Goal: Task Accomplishment & Management: Use online tool/utility

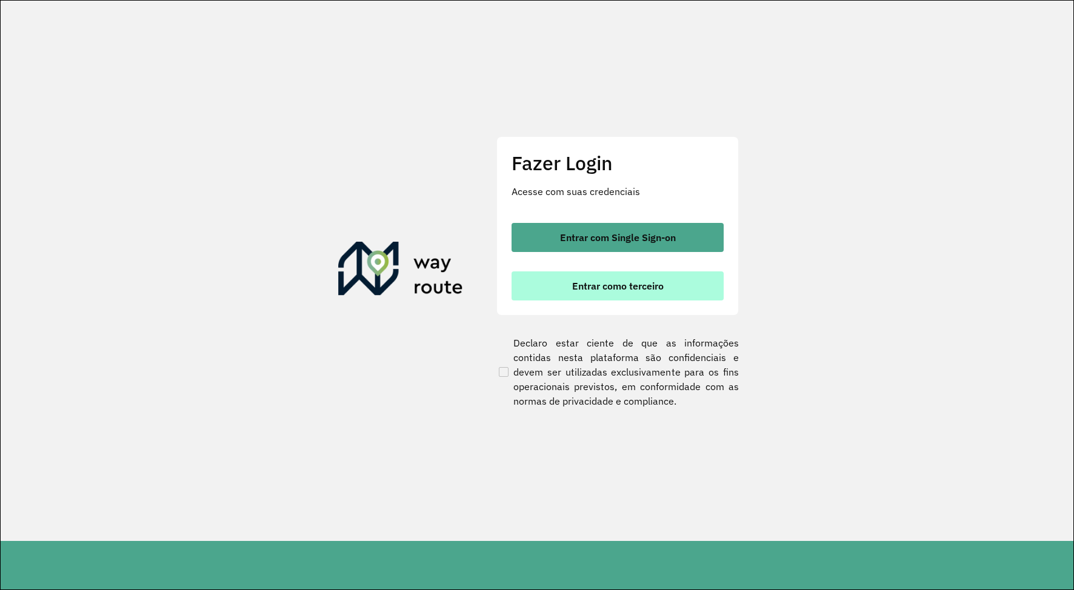
click at [624, 281] on span "Entrar como terceiro" at bounding box center [618, 286] width 92 height 10
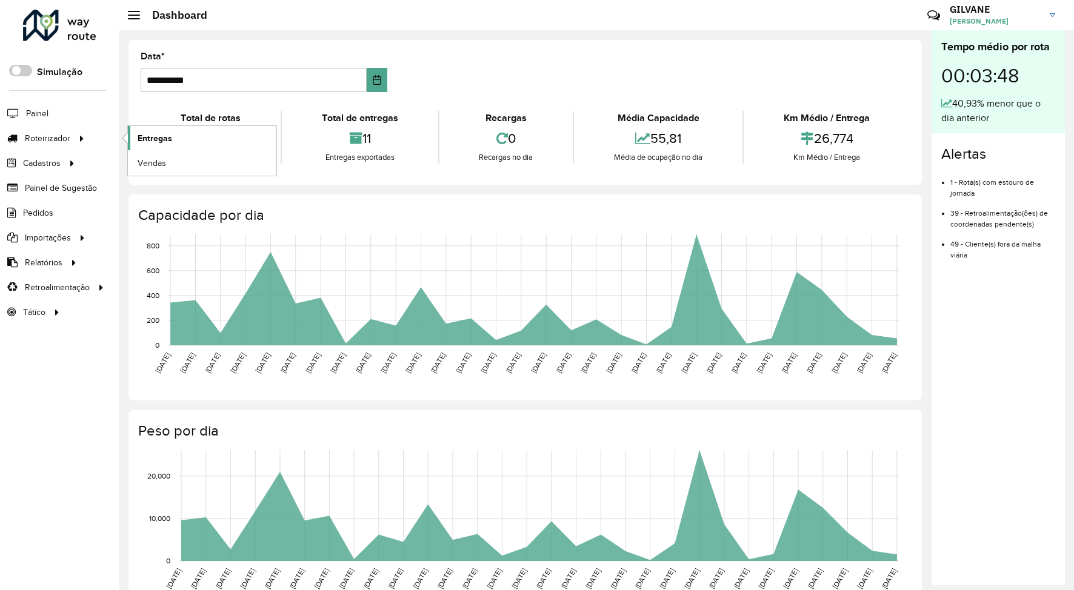
click at [145, 141] on span "Entregas" at bounding box center [155, 138] width 35 height 13
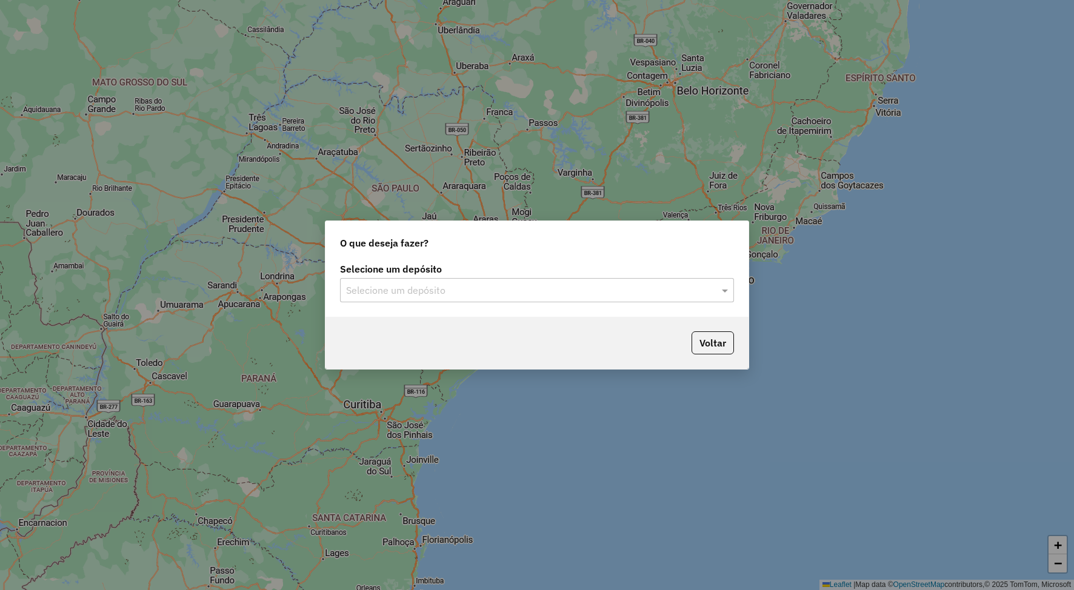
click at [399, 284] on input "text" at bounding box center [525, 291] width 358 height 15
click at [397, 319] on div "HBR ARARI" at bounding box center [537, 325] width 393 height 21
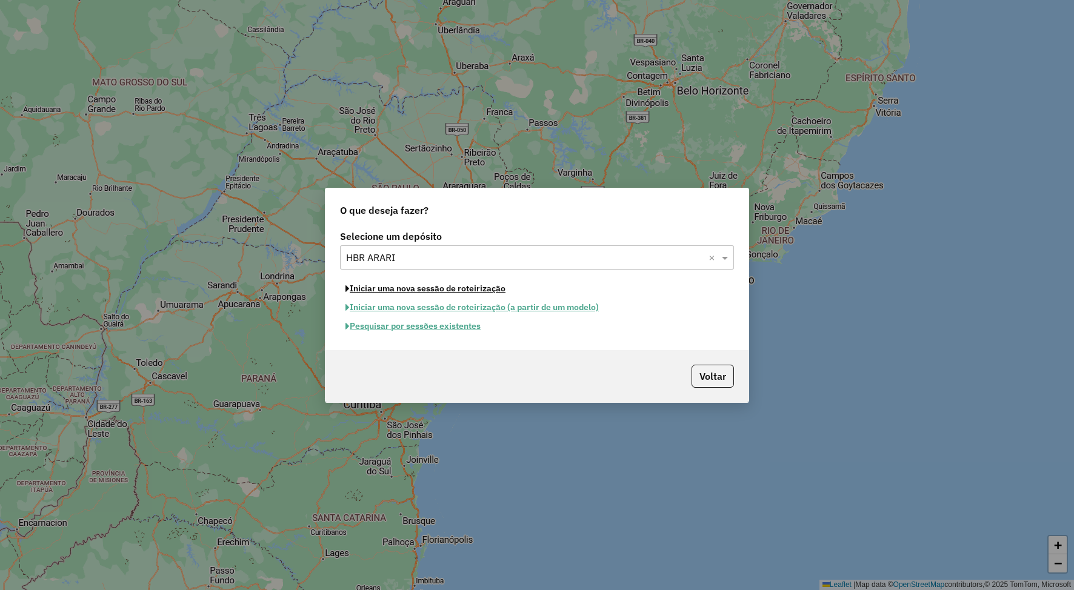
click at [392, 290] on button "Iniciar uma nova sessão de roteirização" at bounding box center [425, 288] width 171 height 19
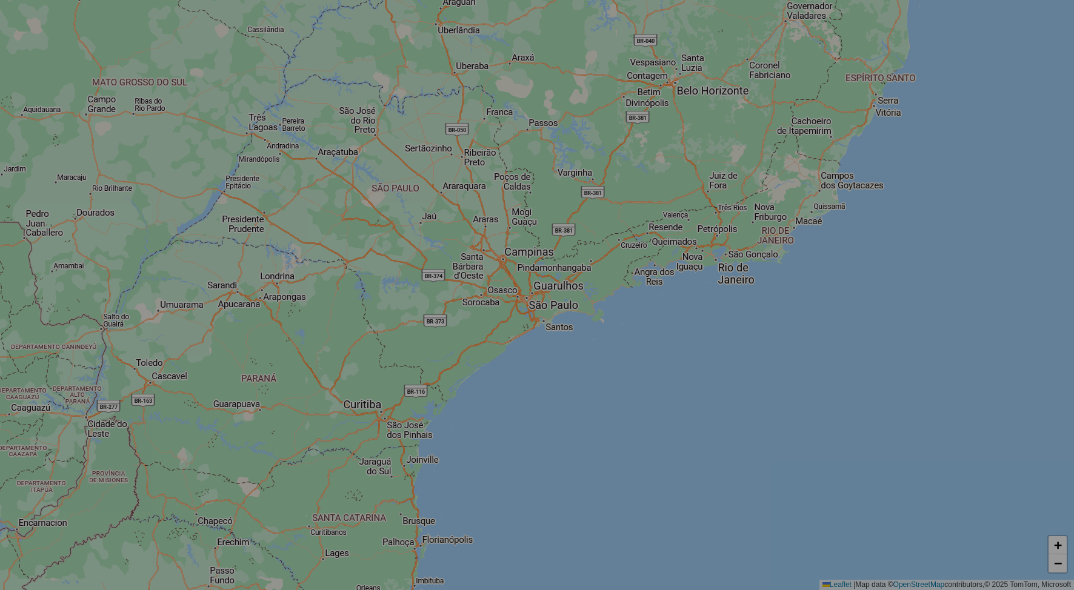
select select "*"
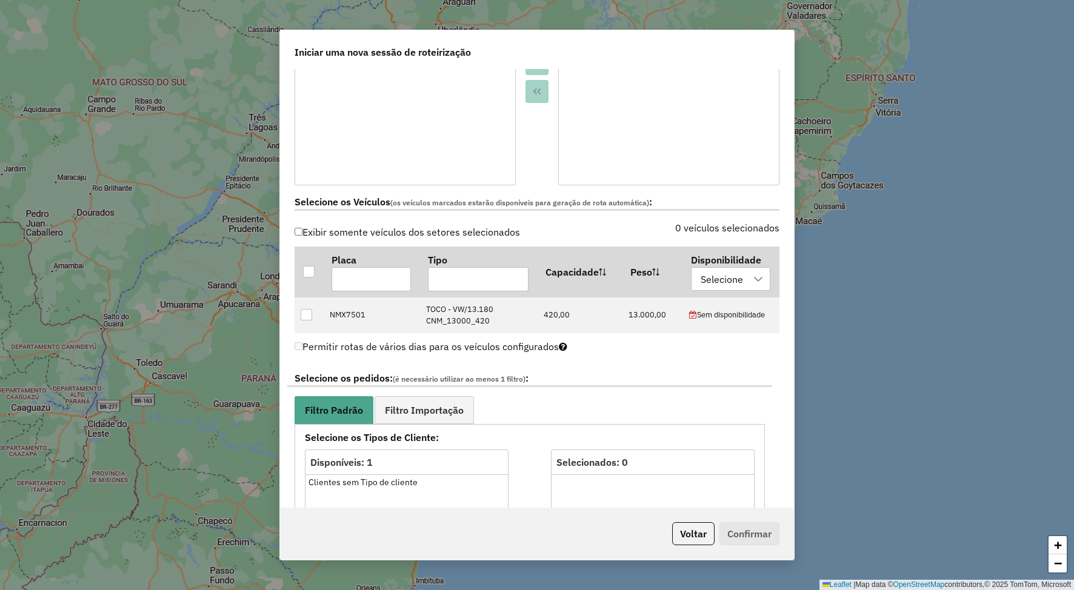
scroll to position [303, 0]
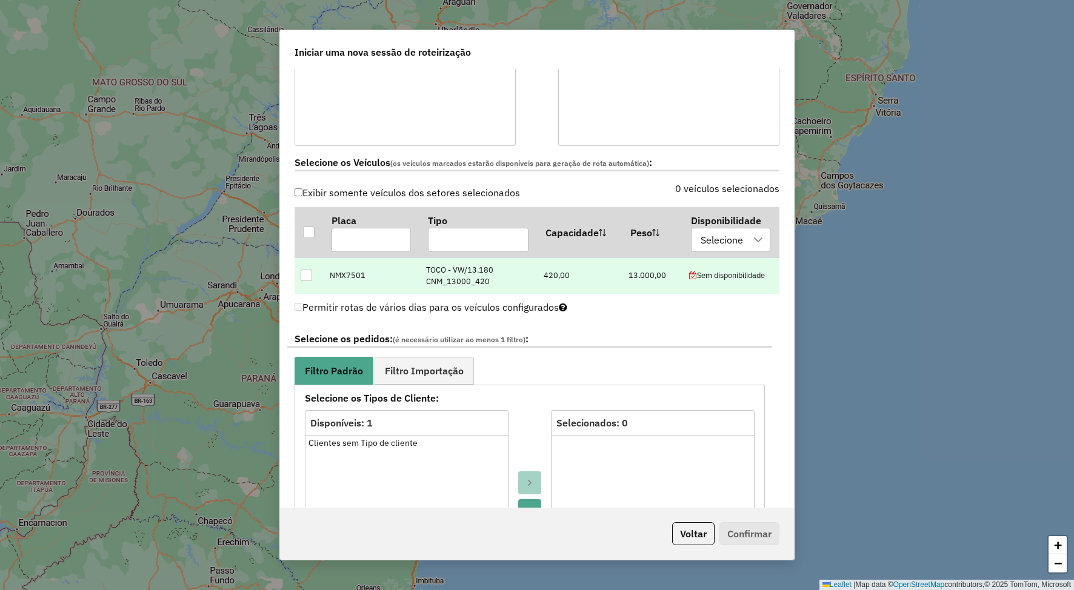
click at [309, 278] on div at bounding box center [307, 276] width 12 height 12
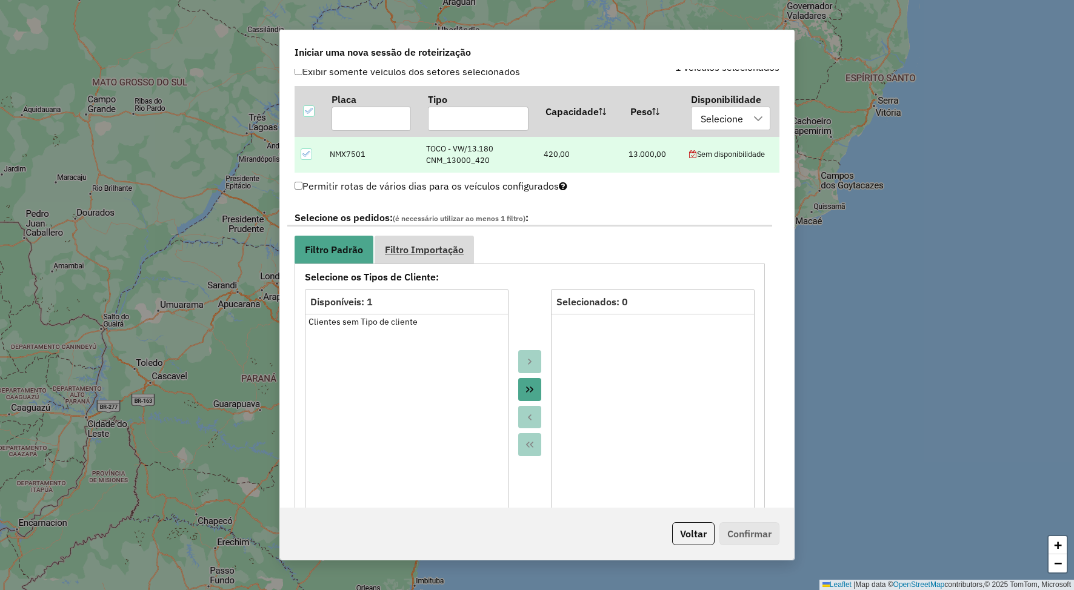
scroll to position [485, 0]
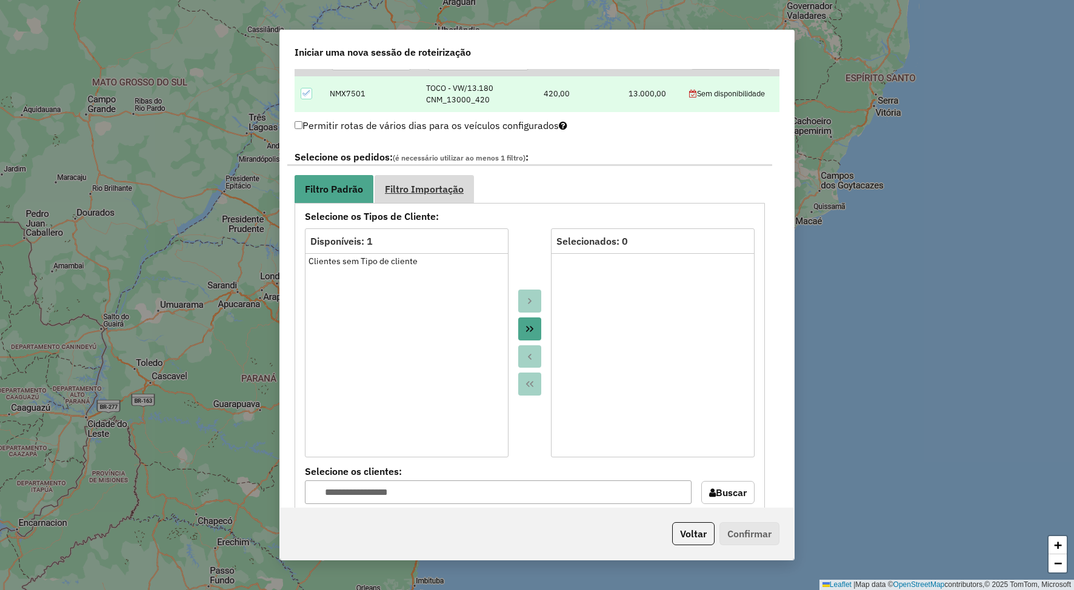
click at [439, 188] on span "Filtro Importação" at bounding box center [424, 189] width 79 height 10
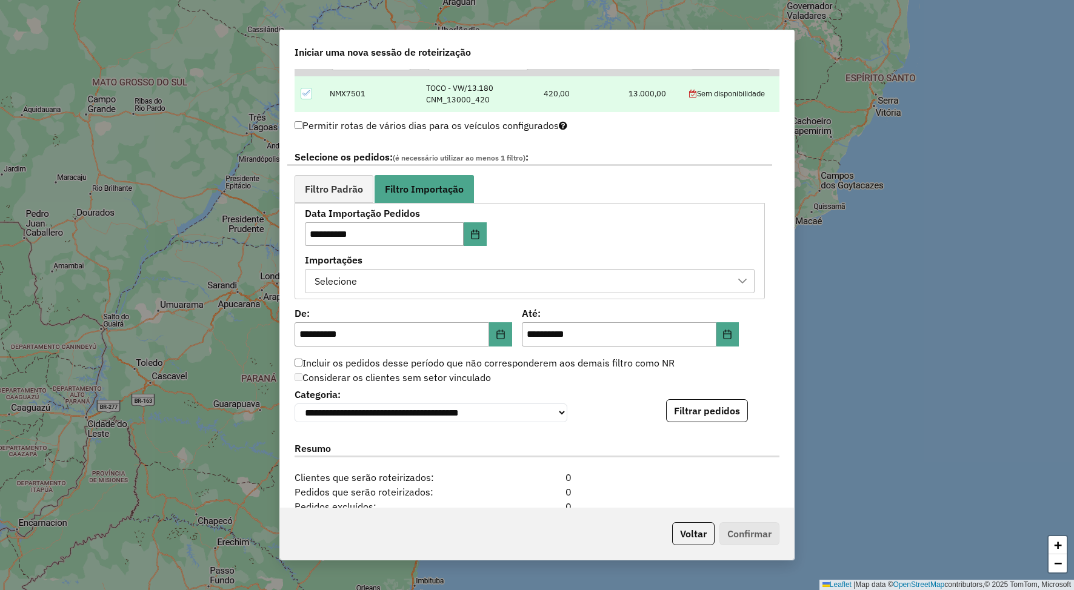
click at [376, 271] on div "Selecione" at bounding box center [520, 281] width 421 height 23
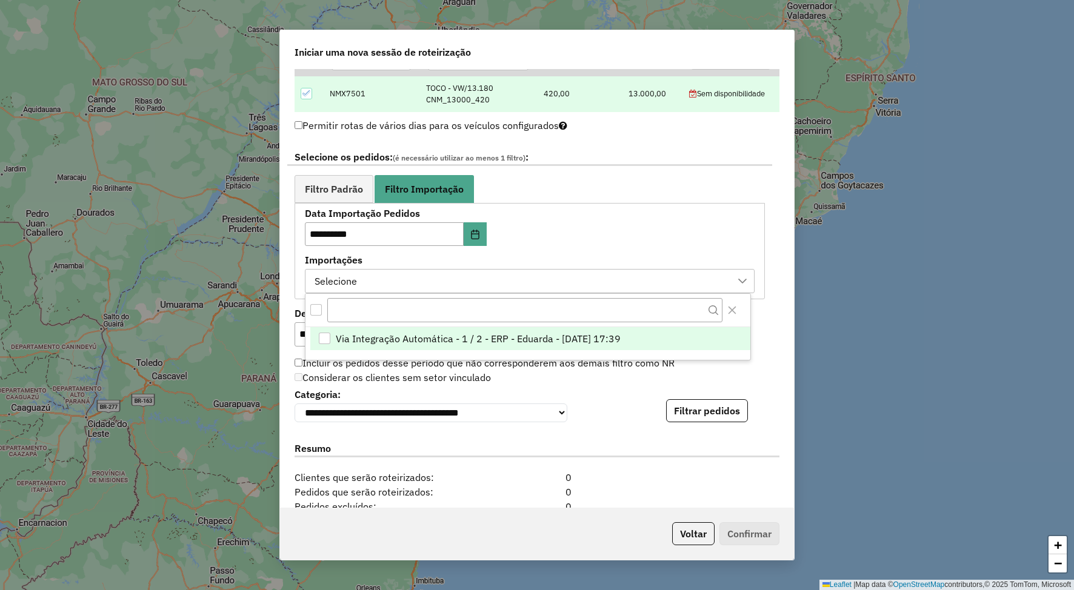
click at [327, 335] on div "Via Integração Automática - 1 / 2 - ERP - Eduarda - 11/08/2025 17:39" at bounding box center [325, 339] width 12 height 12
click at [766, 333] on div "**********" at bounding box center [537, 288] width 514 height 439
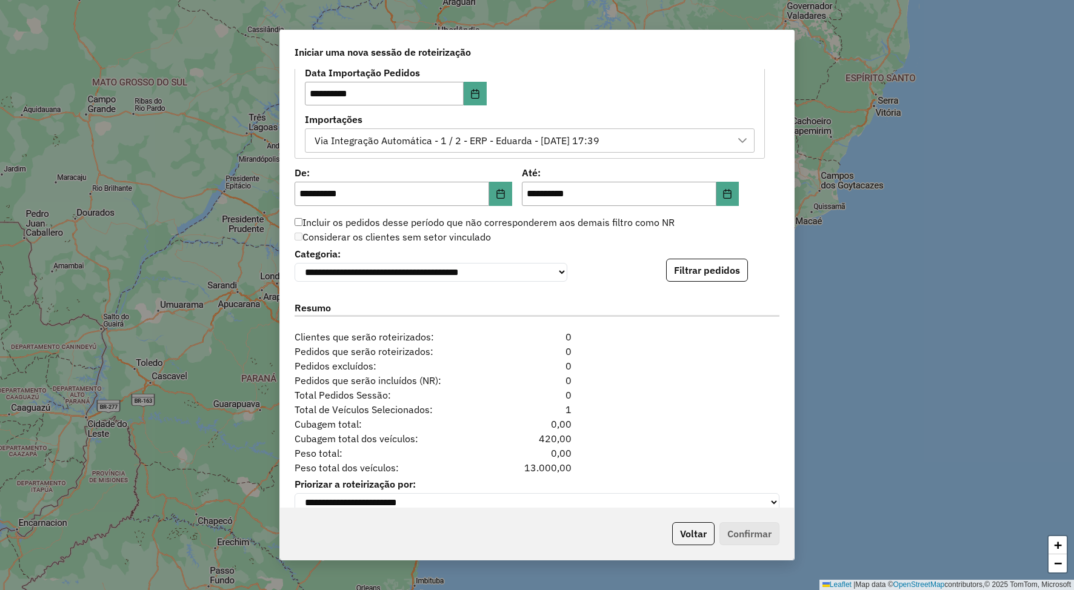
scroll to position [650, 0]
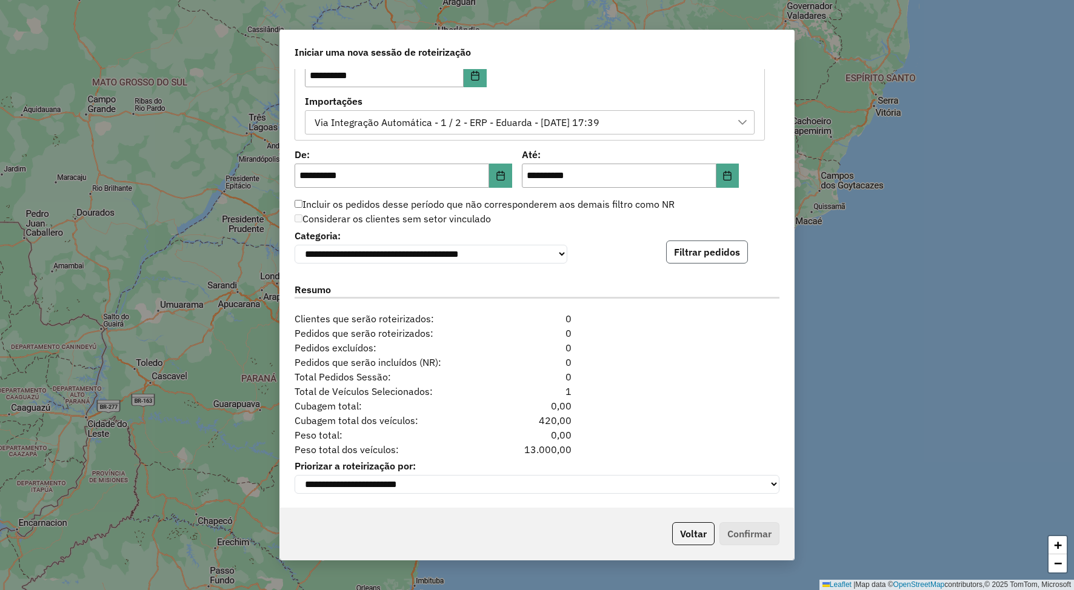
click at [692, 252] on button "Filtrar pedidos" at bounding box center [707, 252] width 82 height 23
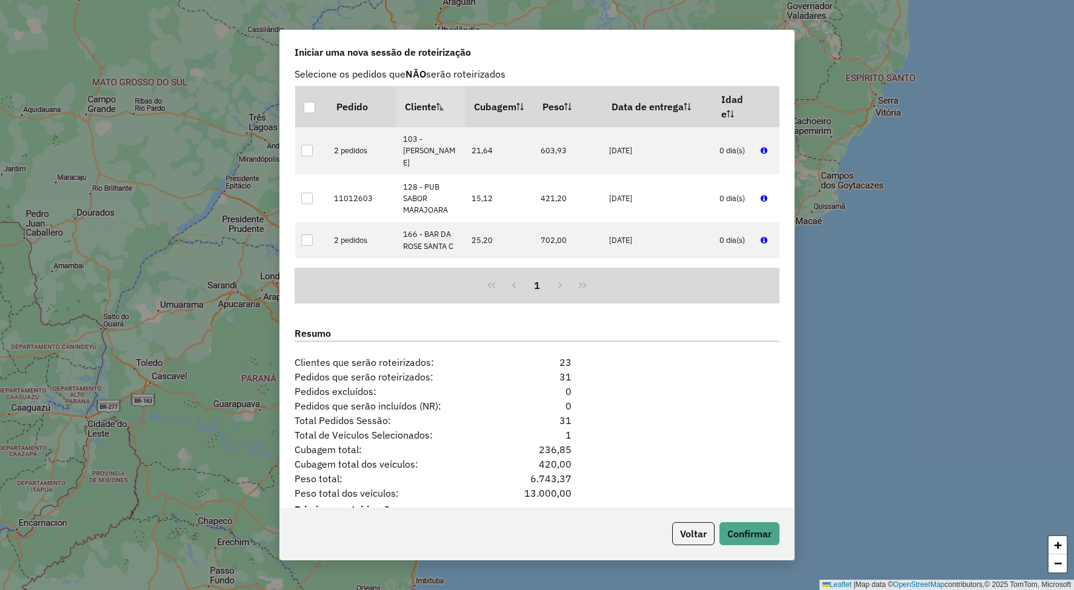
scroll to position [900, 0]
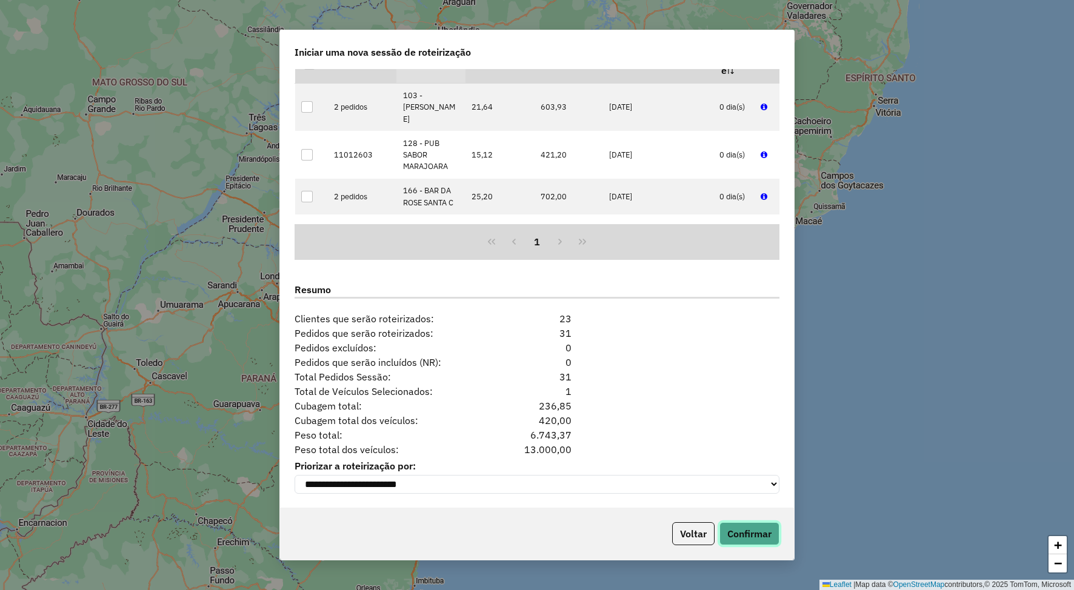
click at [748, 527] on button "Confirmar" at bounding box center [750, 534] width 60 height 23
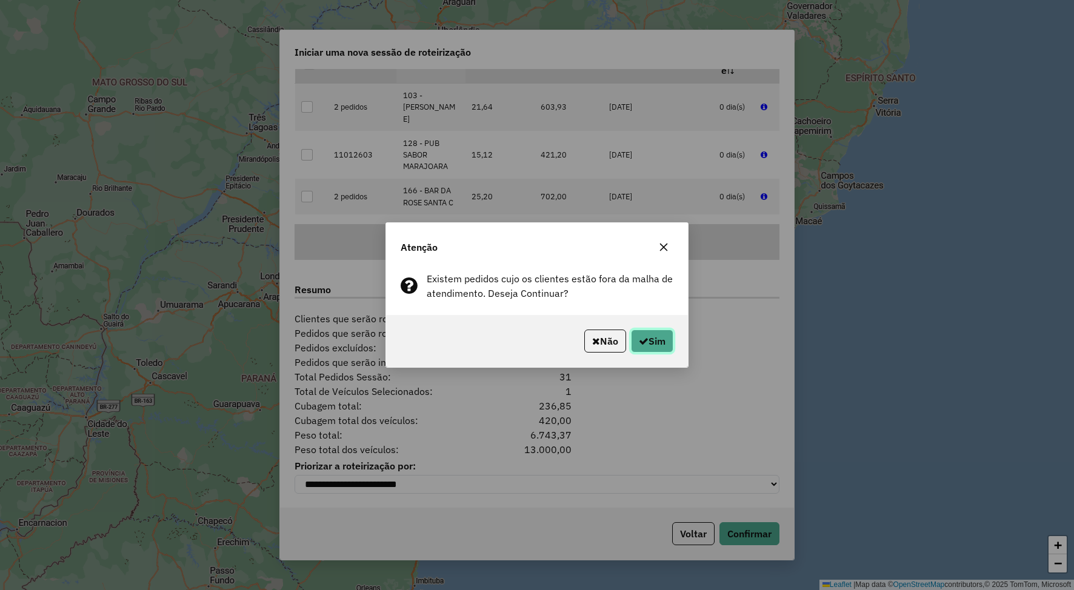
click at [661, 342] on button "Sim" at bounding box center [652, 341] width 42 height 23
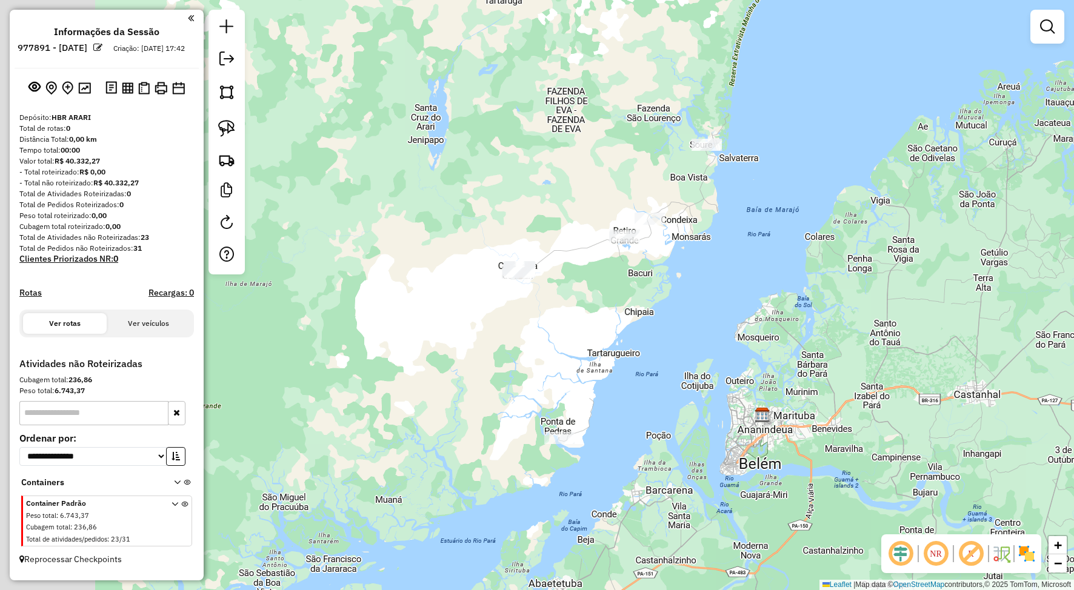
drag, startPoint x: 577, startPoint y: 252, endPoint x: 662, endPoint y: 281, distance: 89.7
click at [662, 281] on div "Janela de atendimento Grade de atendimento Capacidade Transportadoras Veículos …" at bounding box center [537, 295] width 1074 height 590
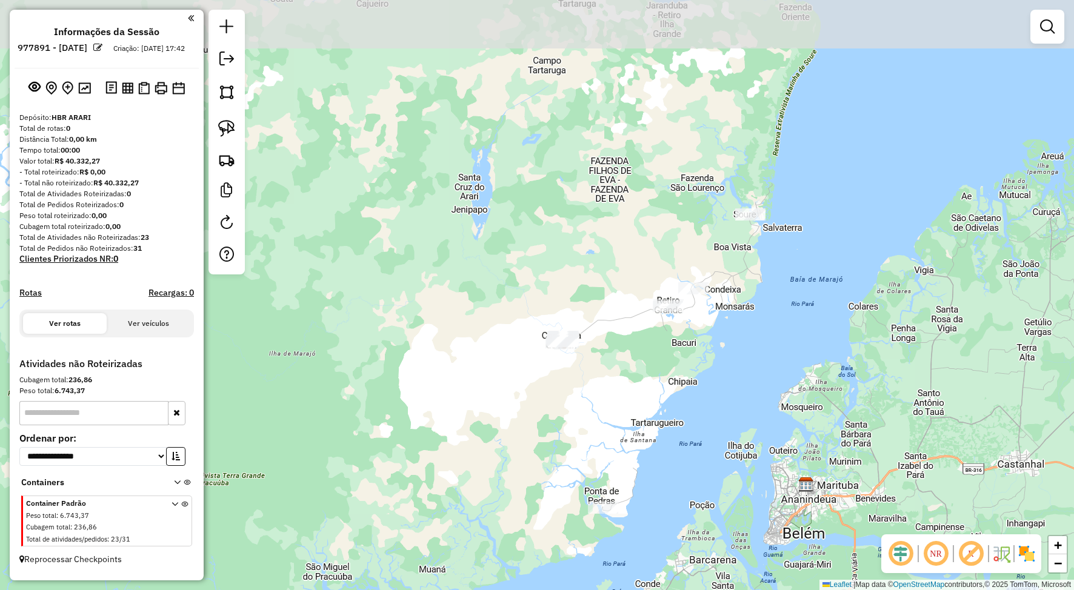
drag, startPoint x: 666, startPoint y: 299, endPoint x: 703, endPoint y: 361, distance: 72.6
click at [703, 361] on div "Janela de atendimento Grade de atendimento Capacidade Transportadoras Veículos …" at bounding box center [537, 295] width 1074 height 590
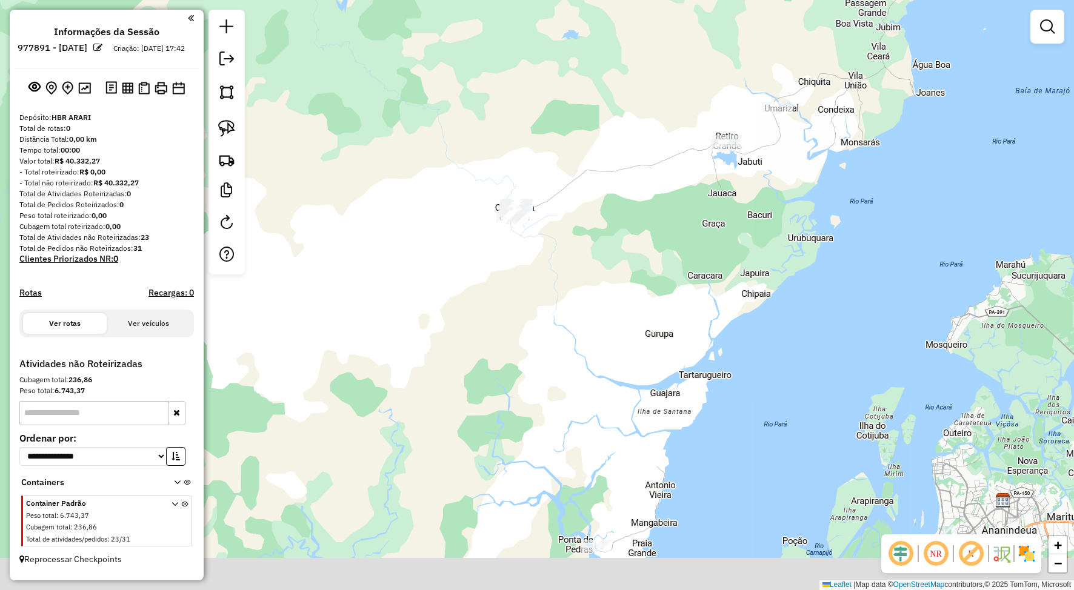
drag, startPoint x: 599, startPoint y: 452, endPoint x: 667, endPoint y: 248, distance: 215.3
click at [666, 253] on div "Janela de atendimento Grade de atendimento Capacidade Transportadoras Veículos …" at bounding box center [537, 295] width 1074 height 590
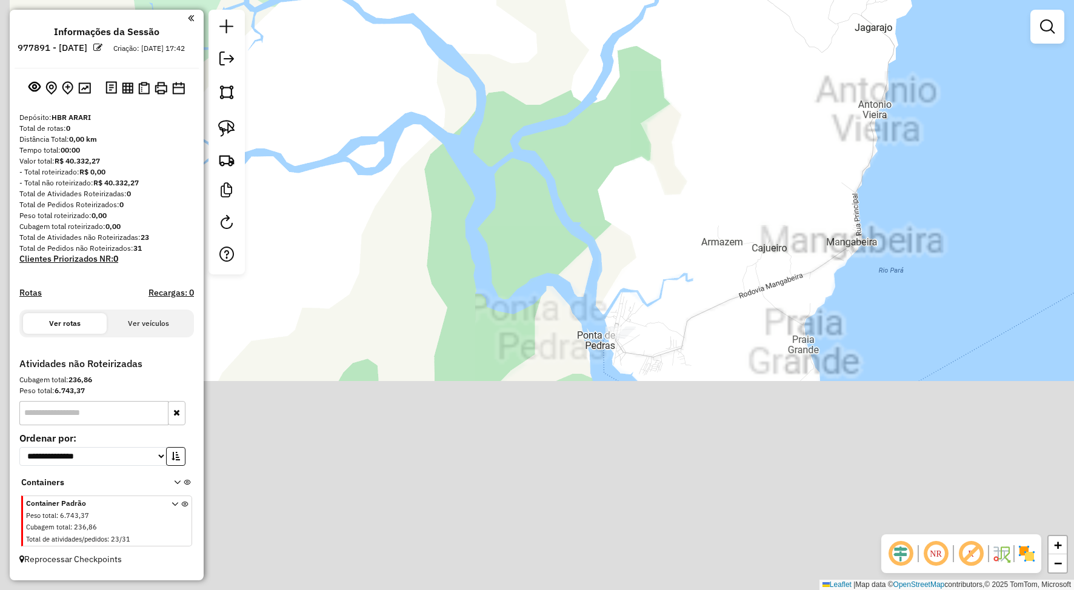
drag, startPoint x: 663, startPoint y: 319, endPoint x: 712, endPoint y: 198, distance: 131.1
click at [710, 202] on div "Janela de atendimento Grade de atendimento Capacidade Transportadoras Veículos …" at bounding box center [537, 295] width 1074 height 590
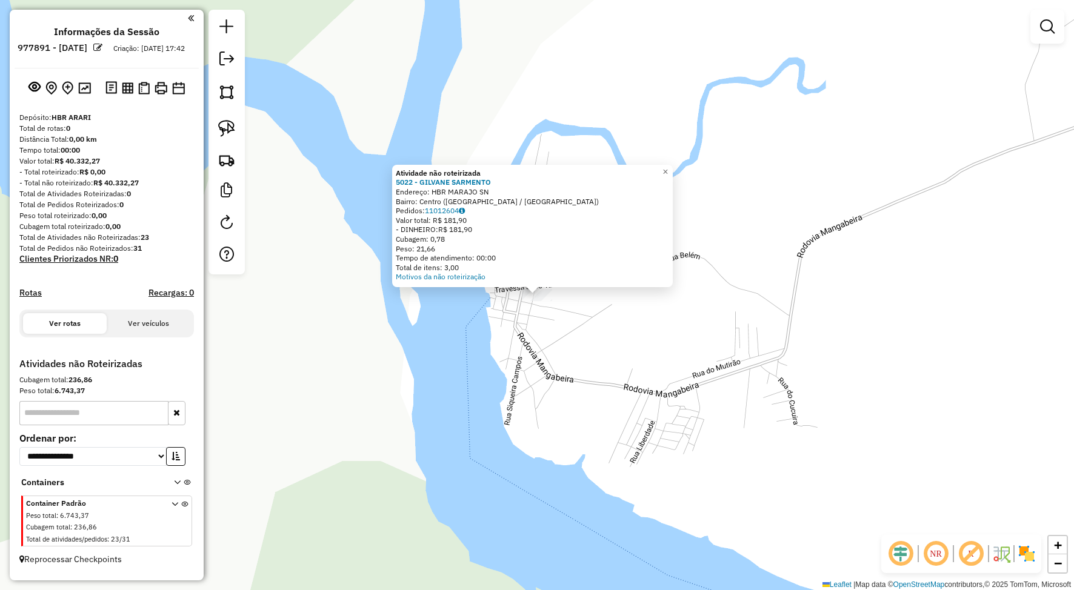
click at [684, 296] on div "Atividade não roteirizada 5022 - GILVANE SARMENTO Endereço: HBR MARAJO SN Bairr…" at bounding box center [537, 295] width 1074 height 590
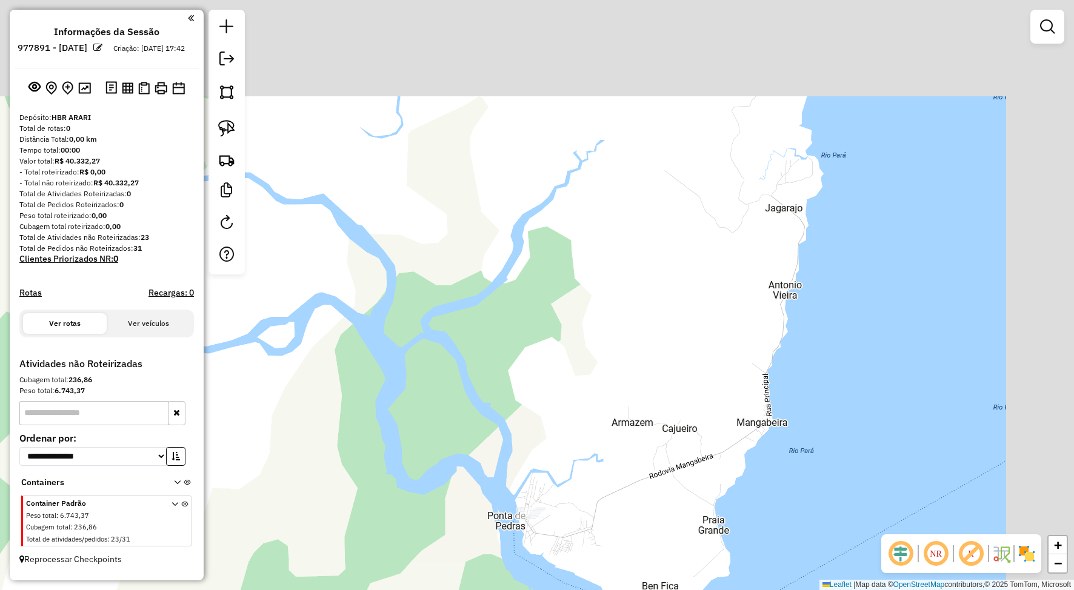
drag, startPoint x: 664, startPoint y: 336, endPoint x: 610, endPoint y: 430, distance: 108.3
click at [610, 430] on div "Janela de atendimento Grade de atendimento Capacidade Transportadoras Veículos …" at bounding box center [537, 295] width 1074 height 590
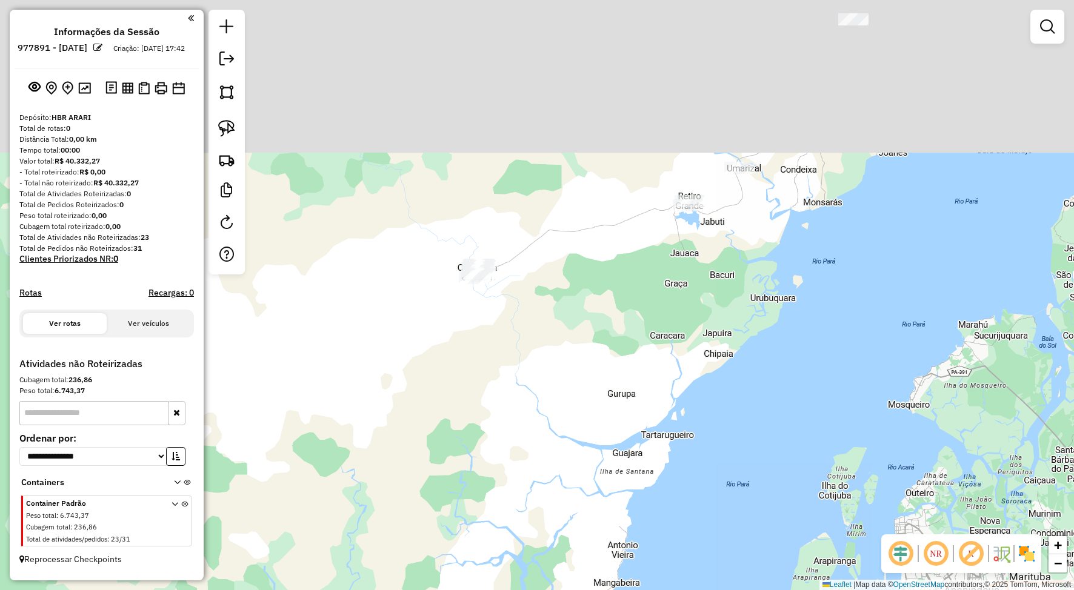
drag, startPoint x: 589, startPoint y: 252, endPoint x: 673, endPoint y: 179, distance: 111.4
click at [552, 430] on div "Janela de atendimento Grade de atendimento Capacidade Transportadoras Veículos …" at bounding box center [537, 295] width 1074 height 590
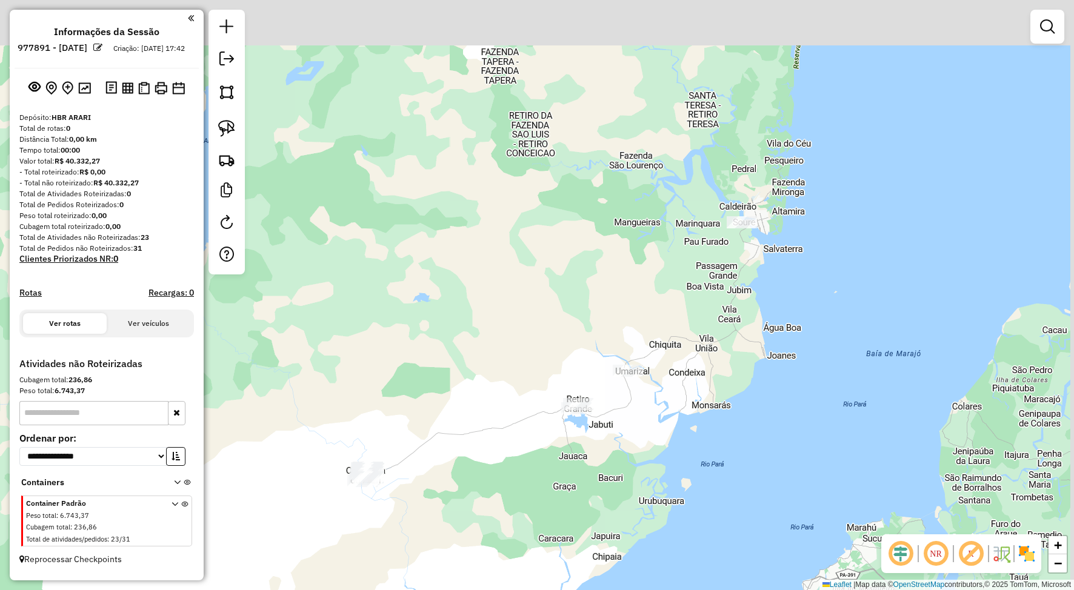
drag, startPoint x: 656, startPoint y: 292, endPoint x: 643, endPoint y: 326, distance: 36.5
click at [643, 330] on div "Janela de atendimento Grade de atendimento Capacidade Transportadoras Veículos …" at bounding box center [537, 295] width 1074 height 590
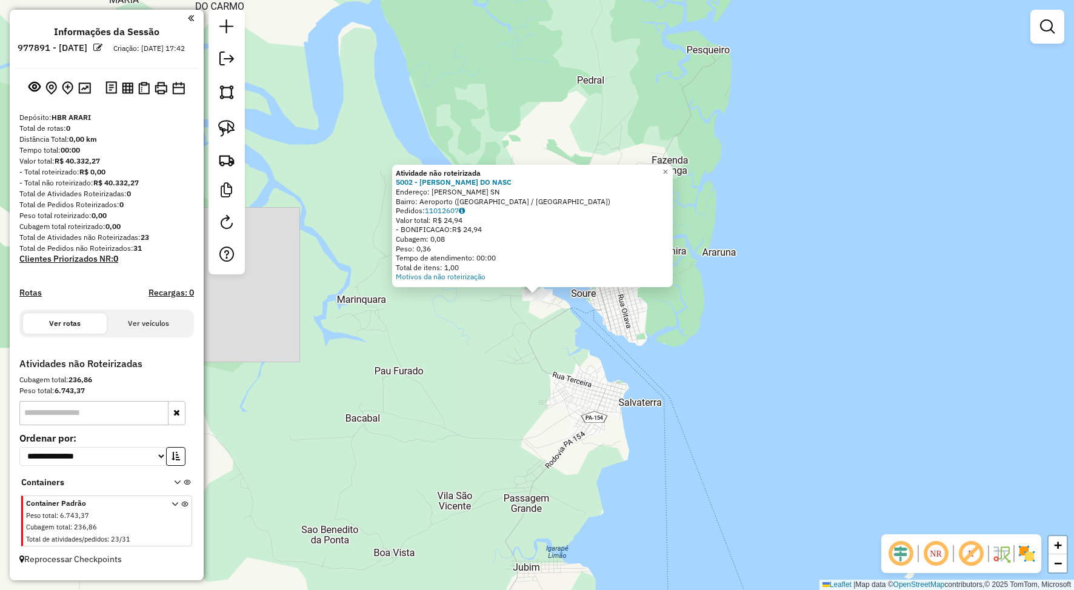
click at [422, 348] on div "Atividade não roteirizada 5002 - [PERSON_NAME] DO NASC Endereço: [PERSON_NAME] …" at bounding box center [537, 295] width 1074 height 590
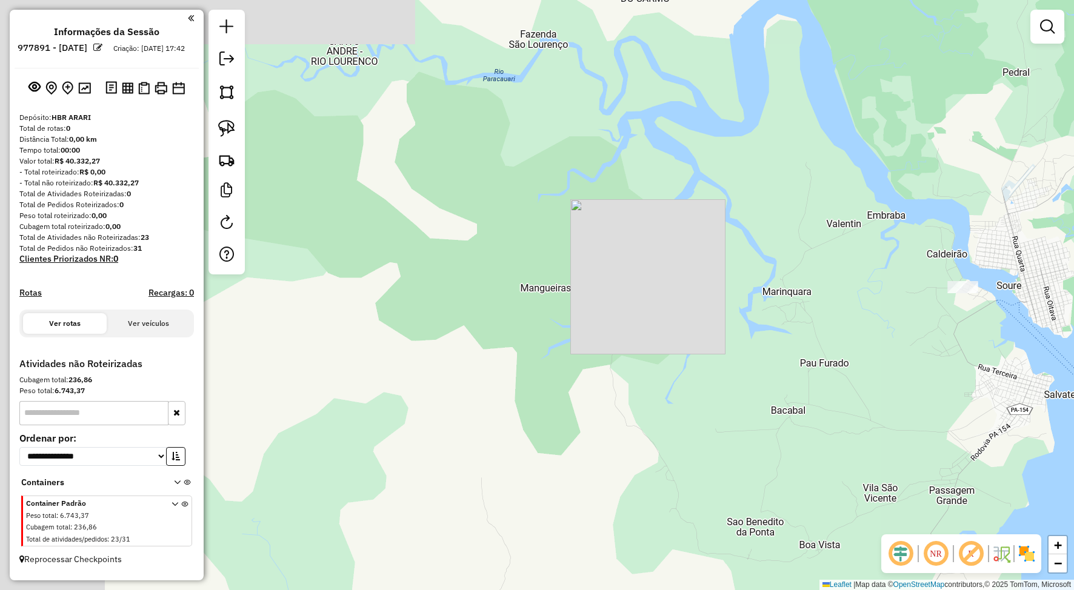
drag, startPoint x: 818, startPoint y: 358, endPoint x: 914, endPoint y: 249, distance: 144.3
click at [936, 268] on div "Janela de atendimento Grade de atendimento Capacidade Transportadoras Veículos …" at bounding box center [537, 295] width 1074 height 590
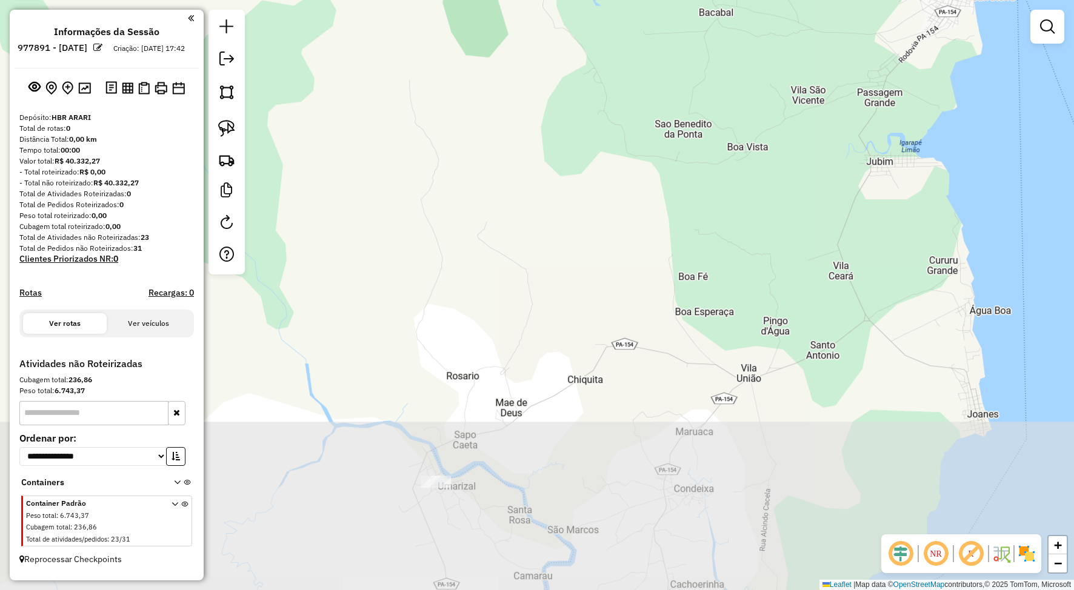
drag, startPoint x: 800, startPoint y: 449, endPoint x: 705, endPoint y: 169, distance: 295.8
click at [705, 169] on div "Janela de atendimento Grade de atendimento Capacidade Transportadoras Veículos …" at bounding box center [537, 295] width 1074 height 590
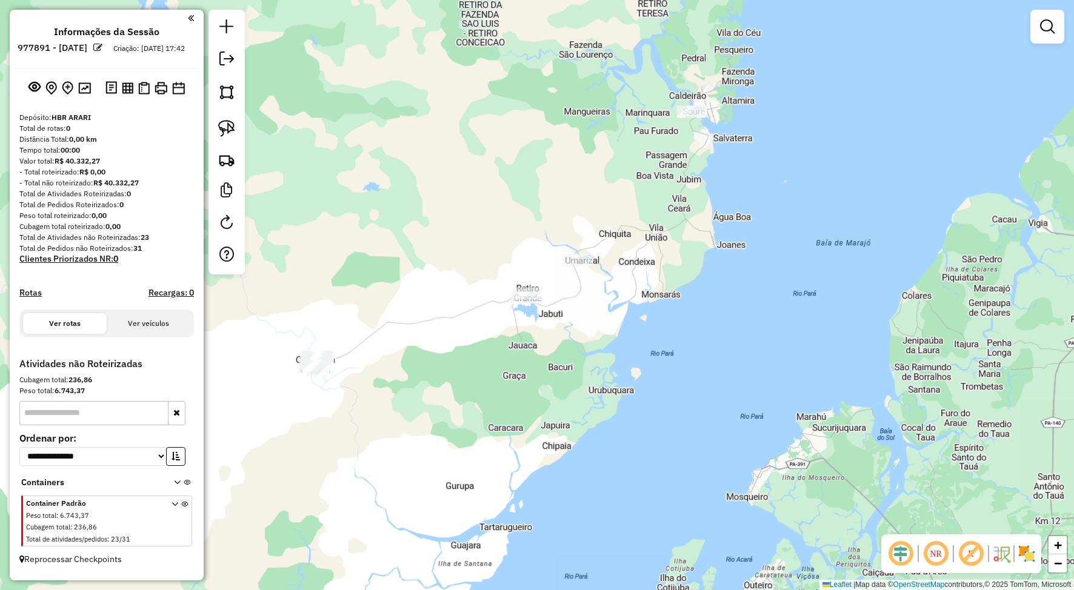
drag, startPoint x: 616, startPoint y: 299, endPoint x: 587, endPoint y: 307, distance: 30.7
click at [587, 307] on div "Janela de atendimento Grade de atendimento Capacidade Transportadoras Veículos …" at bounding box center [537, 295] width 1074 height 590
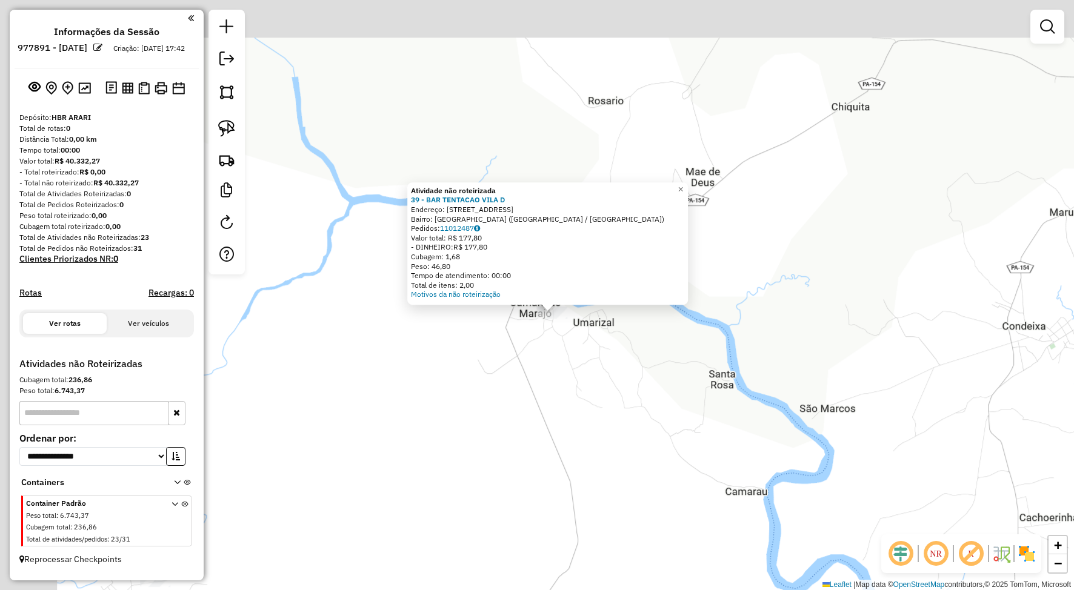
drag, startPoint x: 492, startPoint y: 302, endPoint x: 559, endPoint y: 364, distance: 90.9
click at [559, 364] on div "Atividade não roteirizada 39 - BAR TENTACAO VILA D Endereço: [STREET_ADDRESS] P…" at bounding box center [537, 295] width 1074 height 590
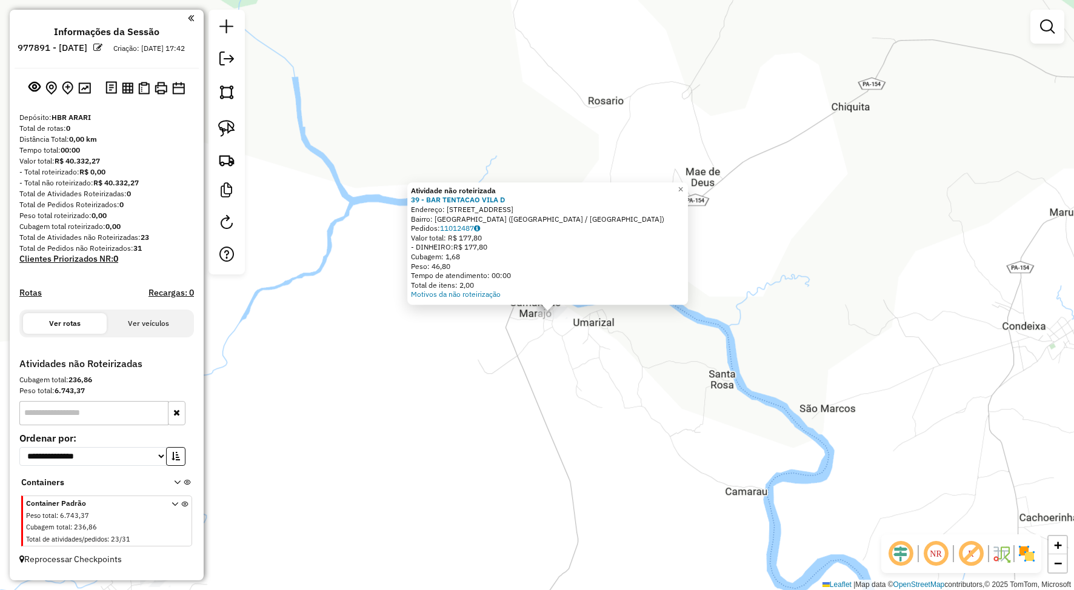
click at [558, 364] on div "Atividade não roteirizada 39 - BAR TENTACAO VILA D Endereço: [STREET_ADDRESS] P…" at bounding box center [537, 295] width 1074 height 590
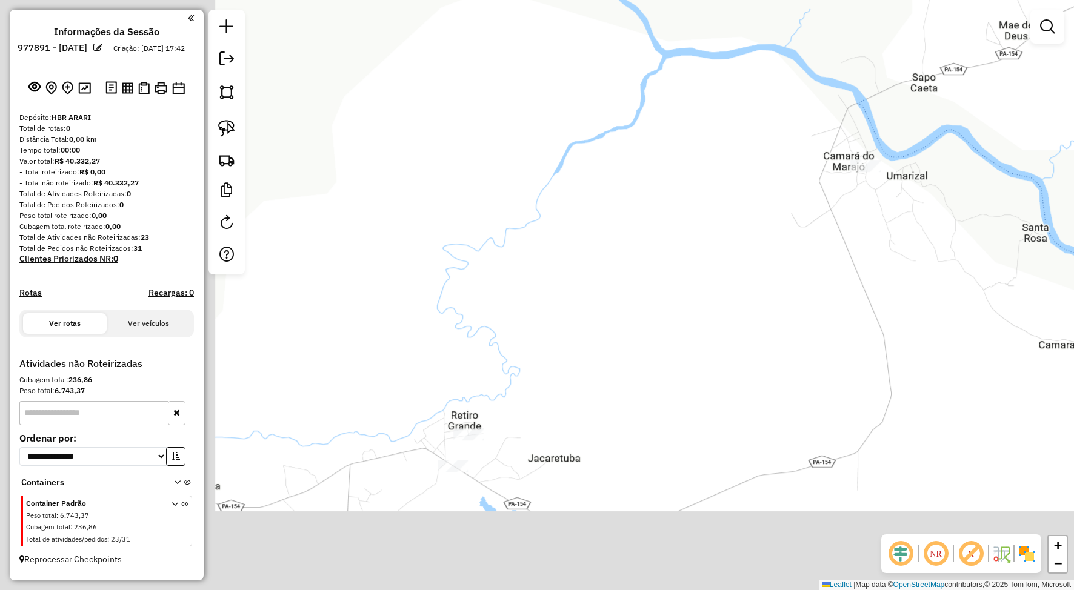
drag, startPoint x: 547, startPoint y: 366, endPoint x: 892, endPoint y: 146, distance: 408.8
click at [892, 146] on div "Janela de atendimento Grade de atendimento Capacidade Transportadoras Veículos …" at bounding box center [537, 295] width 1074 height 590
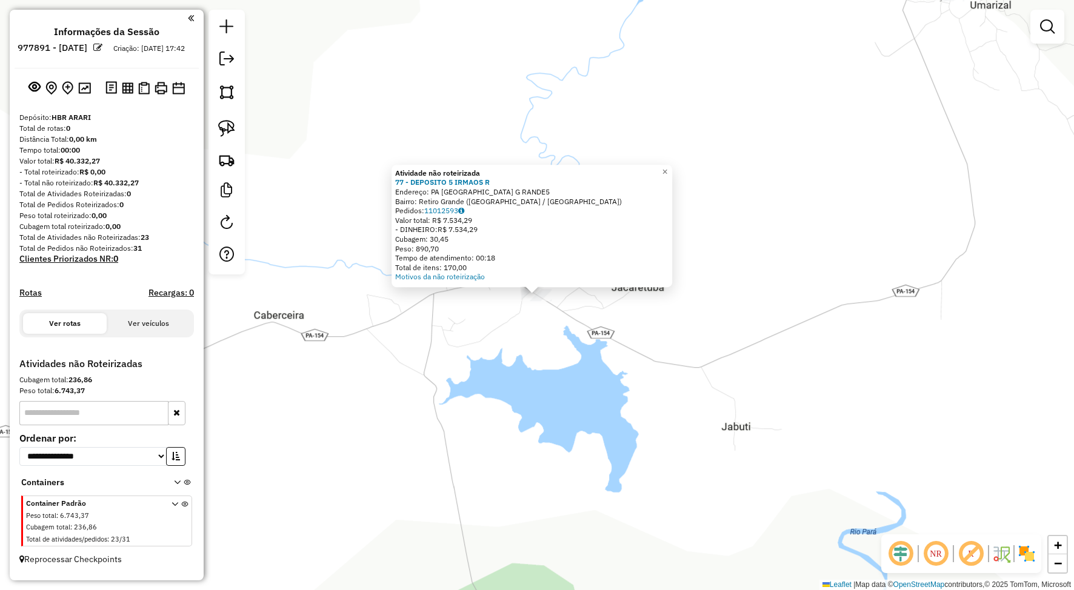
click at [510, 326] on div "Atividade não roteirizada 77 - DEPOSITO 5 IRMAOS R Endereço: PA [GEOGRAPHIC_DAT…" at bounding box center [537, 295] width 1074 height 590
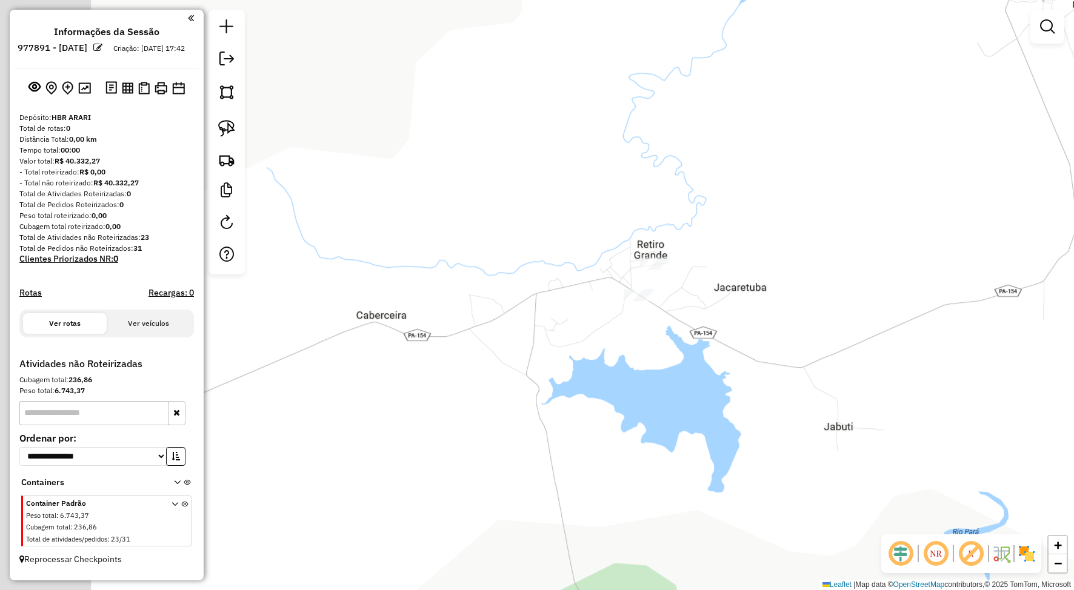
drag, startPoint x: 435, startPoint y: 333, endPoint x: 781, endPoint y: 260, distance: 354.4
click at [781, 260] on div "Janela de atendimento Grade de atendimento Capacidade Transportadoras Veículos …" at bounding box center [537, 295] width 1074 height 590
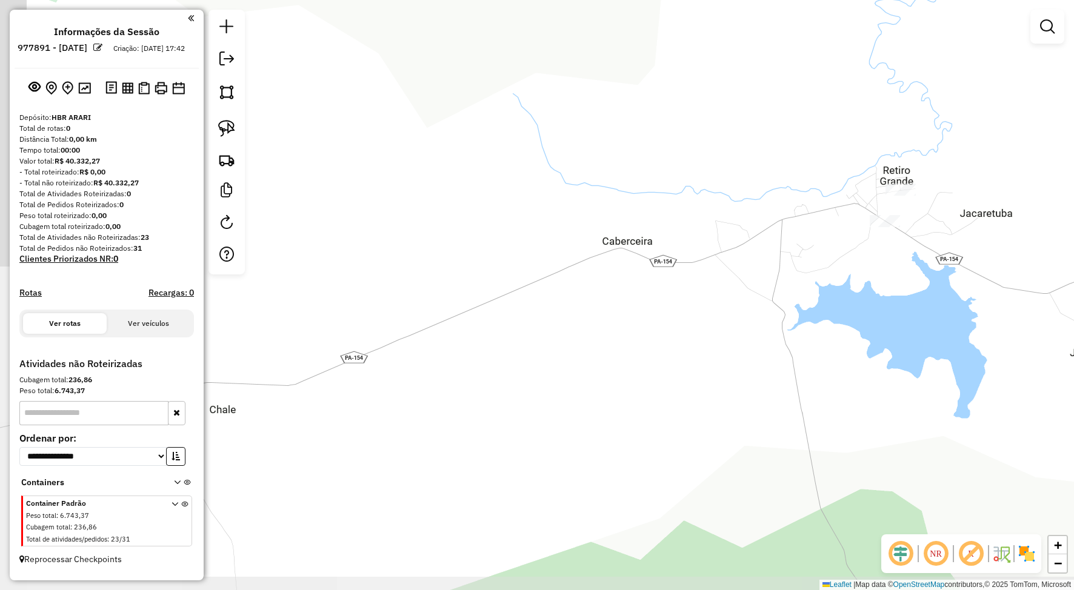
drag, startPoint x: 355, startPoint y: 355, endPoint x: 682, endPoint y: 333, distance: 327.5
click at [682, 333] on div "Janela de atendimento Grade de atendimento Capacidade Transportadoras Veículos …" at bounding box center [537, 295] width 1074 height 590
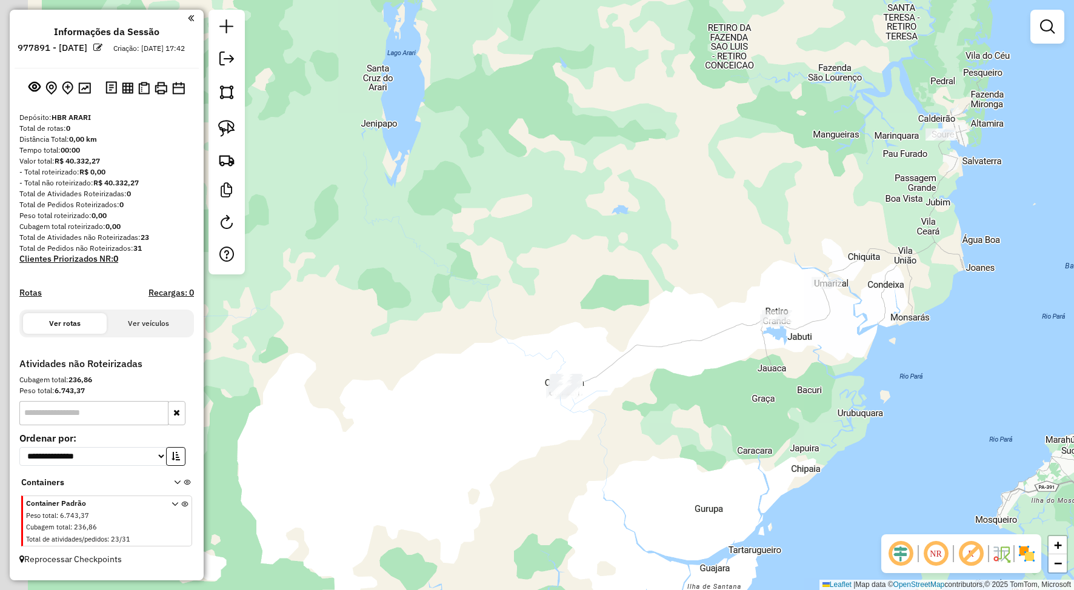
drag, startPoint x: 588, startPoint y: 410, endPoint x: 620, endPoint y: 401, distance: 32.8
click at [627, 401] on div "Janela de atendimento Grade de atendimento Capacidade Transportadoras Veículos …" at bounding box center [537, 295] width 1074 height 590
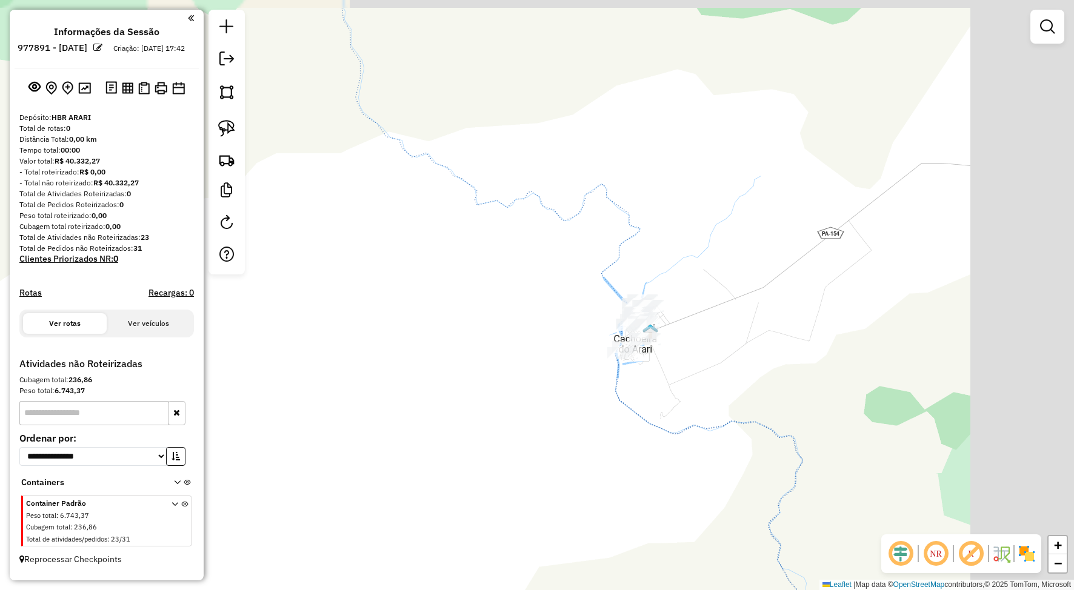
drag, startPoint x: 707, startPoint y: 388, endPoint x: 509, endPoint y: 438, distance: 204.5
click at [511, 439] on div "Janela de atendimento Grade de atendimento Capacidade Transportadoras Veículos …" at bounding box center [537, 295] width 1074 height 590
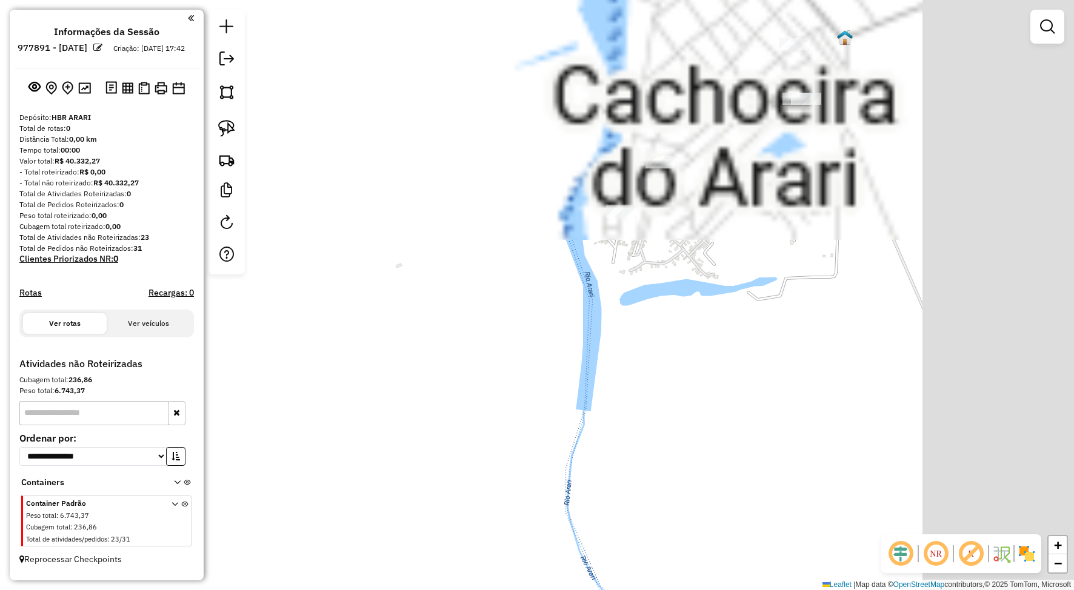
drag, startPoint x: 825, startPoint y: 291, endPoint x: 630, endPoint y: 516, distance: 297.4
click at [635, 537] on div "Janela de atendimento Grade de atendimento Capacidade Transportadoras Veículos …" at bounding box center [537, 295] width 1074 height 590
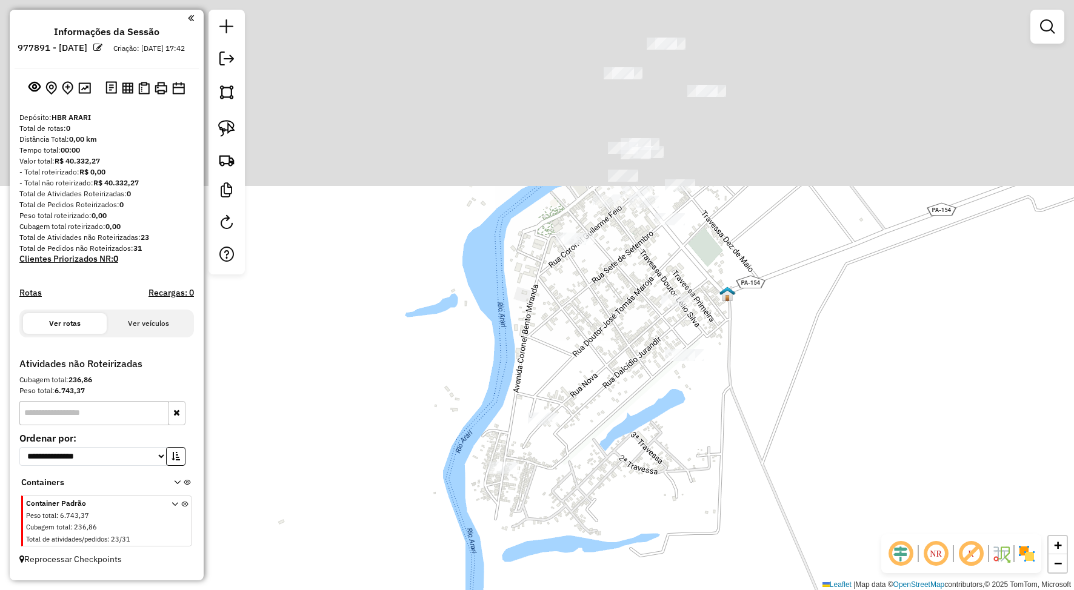
drag, startPoint x: 758, startPoint y: 368, endPoint x: 663, endPoint y: 536, distance: 193.2
click at [664, 590] on html "**********" at bounding box center [537, 295] width 1074 height 590
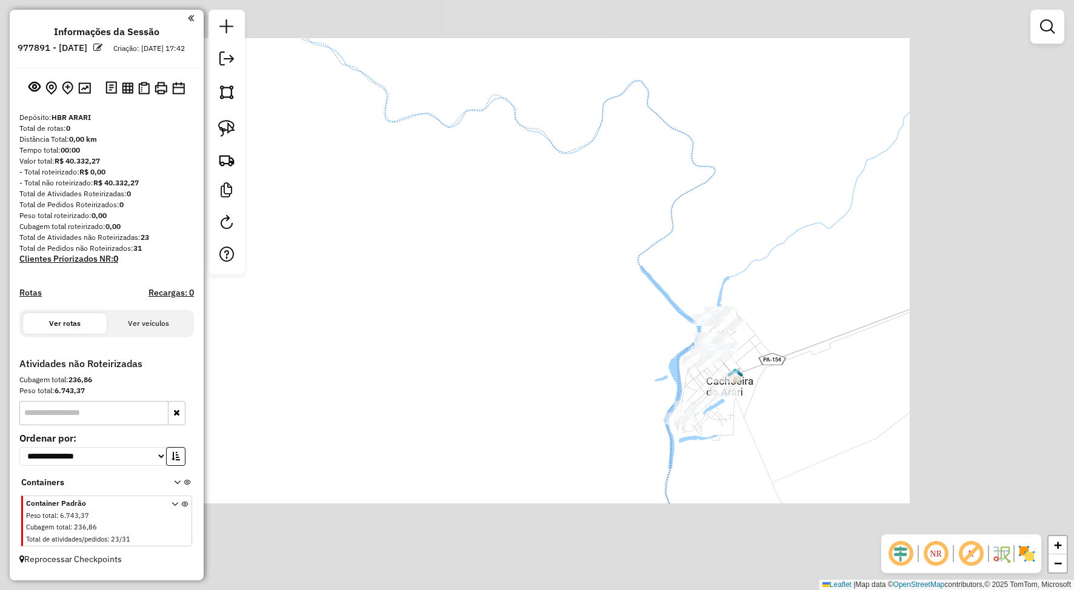
drag, startPoint x: 810, startPoint y: 443, endPoint x: 741, endPoint y: 399, distance: 82.2
click at [741, 399] on div "Janela de atendimento Grade de atendimento Capacidade Transportadoras Veículos …" at bounding box center [537, 295] width 1074 height 590
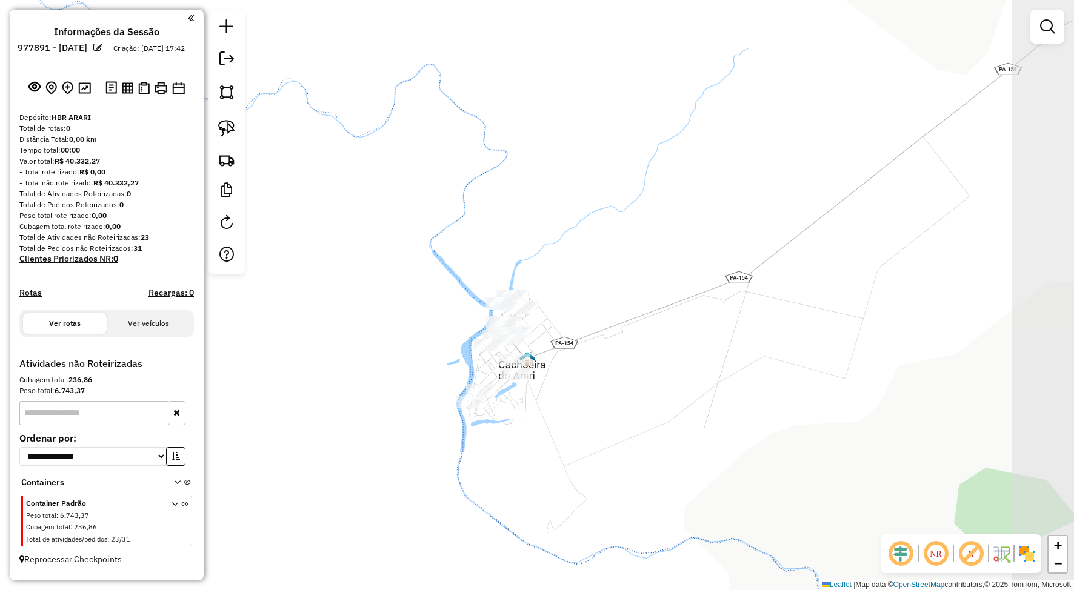
drag, startPoint x: 814, startPoint y: 396, endPoint x: 536, endPoint y: 370, distance: 279.5
click at [589, 386] on div "Janela de atendimento Grade de atendimento Capacidade Transportadoras Veículos …" at bounding box center [537, 295] width 1074 height 590
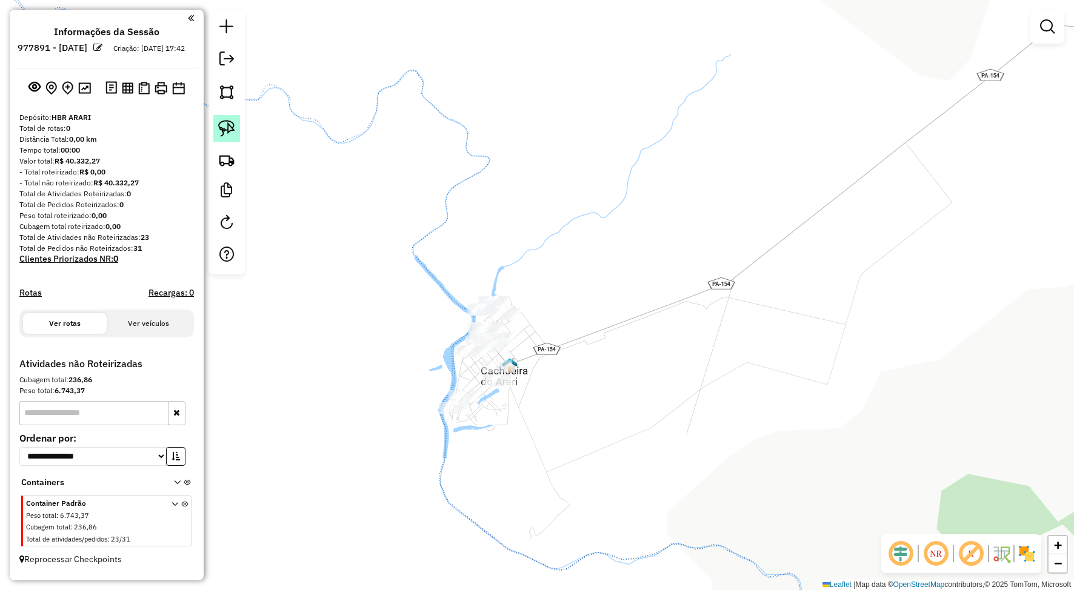
click at [224, 125] on img at bounding box center [226, 128] width 17 height 17
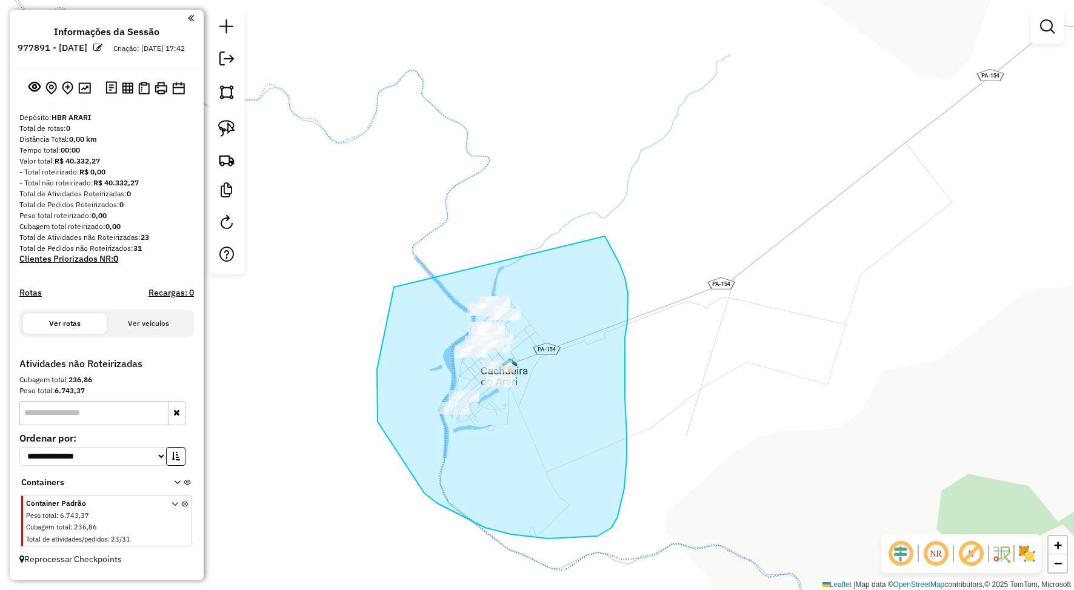
drag, startPoint x: 387, startPoint y: 322, endPoint x: 605, endPoint y: 236, distance: 234.4
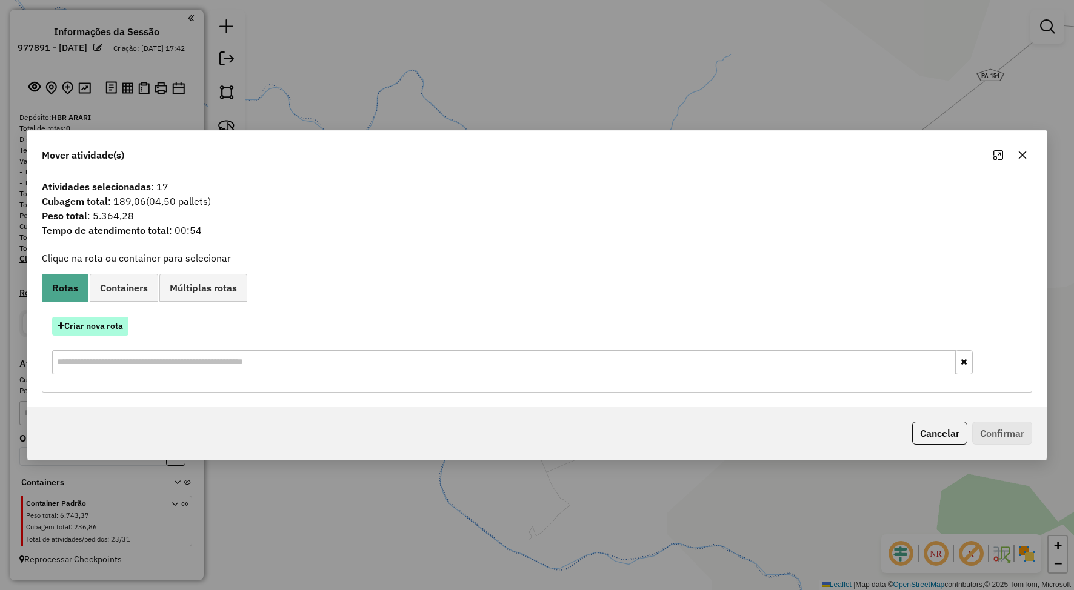
click at [91, 330] on button "Criar nova rota" at bounding box center [90, 326] width 76 height 19
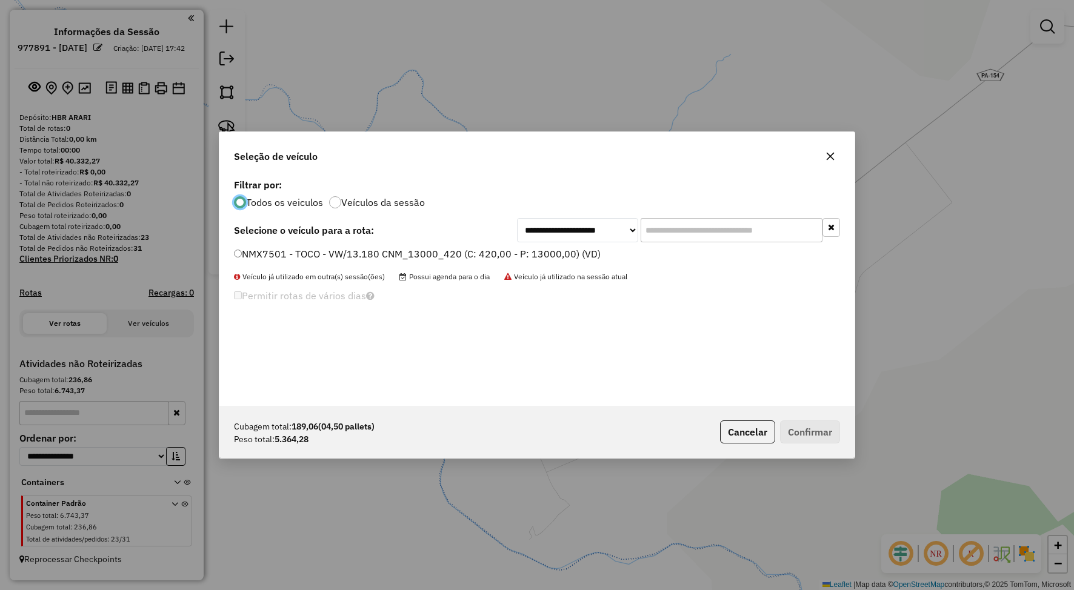
scroll to position [7, 4]
click at [244, 246] on div "**********" at bounding box center [536, 291] width 635 height 230
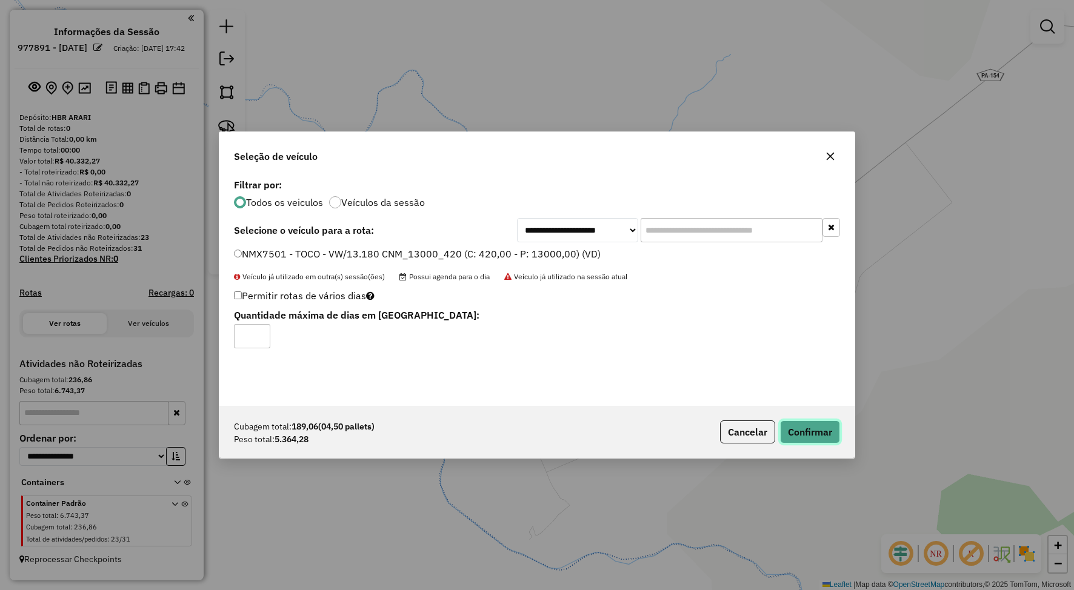
click at [815, 428] on button "Confirmar" at bounding box center [810, 432] width 60 height 23
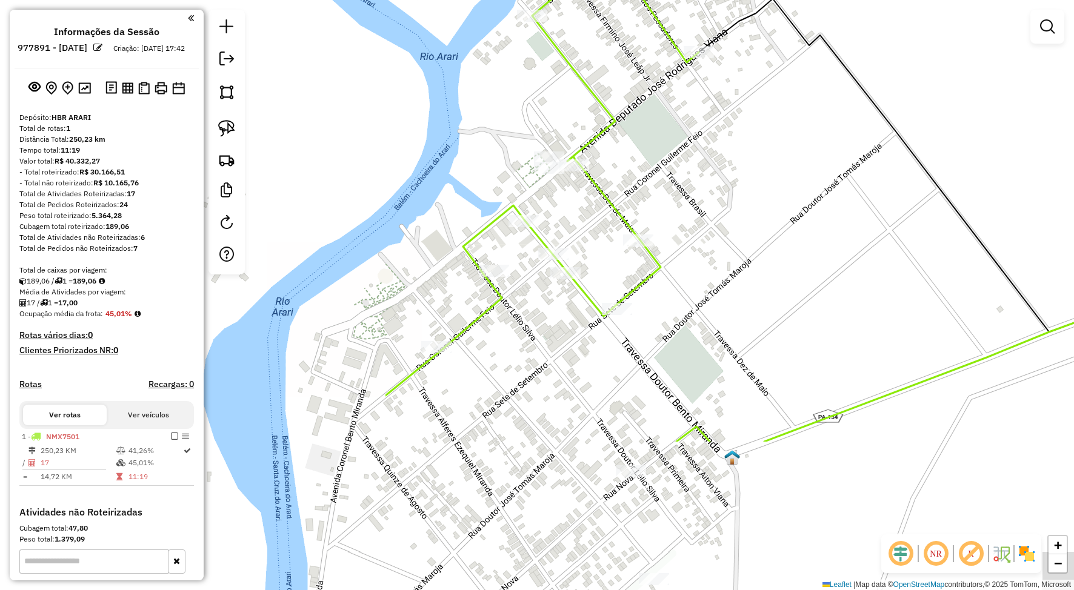
drag, startPoint x: 761, startPoint y: 249, endPoint x: 981, endPoint y: 121, distance: 254.0
click at [981, 121] on div "Janela de atendimento Grade de atendimento Capacidade Transportadoras Veículos …" at bounding box center [537, 295] width 1074 height 590
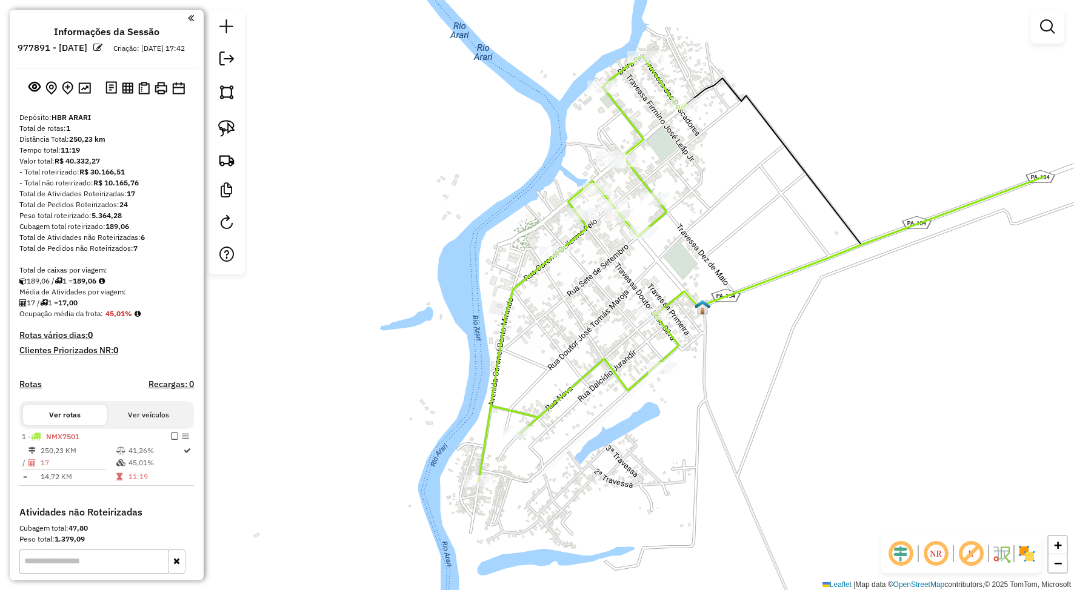
drag, startPoint x: 870, startPoint y: 196, endPoint x: 780, endPoint y: 193, distance: 91.0
click at [780, 193] on div "Janela de atendimento Grade de atendimento Capacidade Transportadoras Veículos …" at bounding box center [537, 295] width 1074 height 590
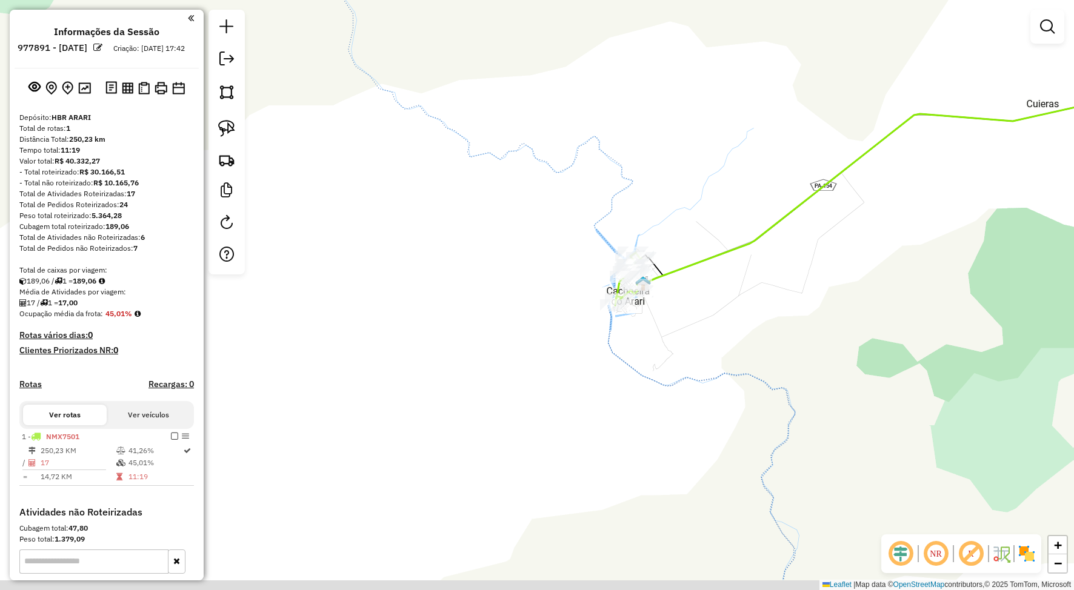
drag, startPoint x: 818, startPoint y: 387, endPoint x: 643, endPoint y: 205, distance: 252.5
click at [643, 205] on div "Janela de atendimento Grade de atendimento Capacidade Transportadoras Veículos …" at bounding box center [537, 295] width 1074 height 590
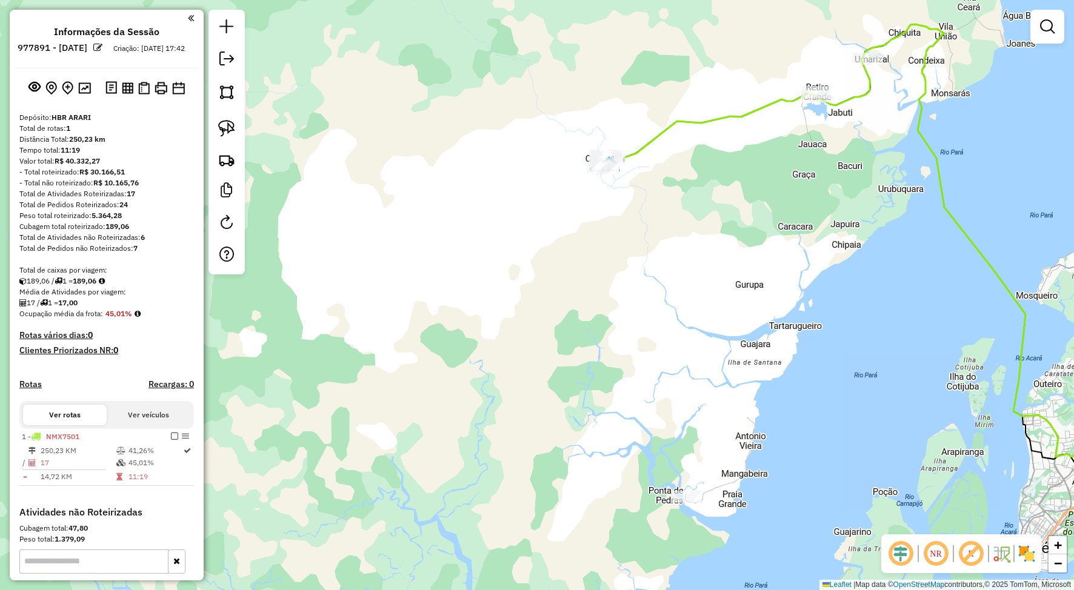
drag, startPoint x: 675, startPoint y: 353, endPoint x: 670, endPoint y: 324, distance: 29.0
click at [670, 324] on div "Janela de atendimento Grade de atendimento Capacidade Transportadoras Veículos …" at bounding box center [537, 295] width 1074 height 590
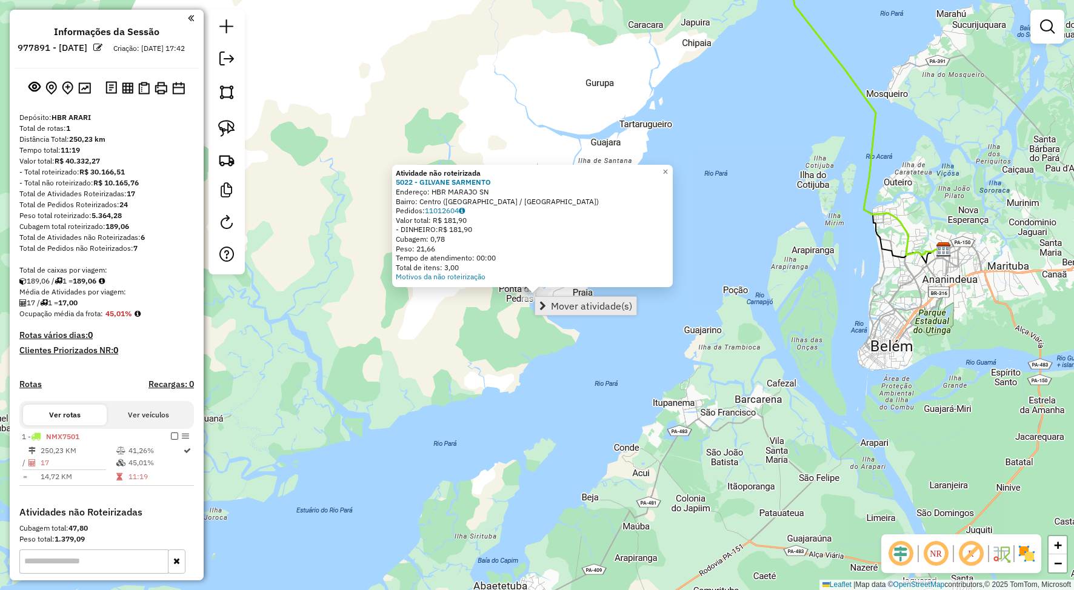
click at [567, 309] on span "Mover atividade(s)" at bounding box center [591, 306] width 81 height 10
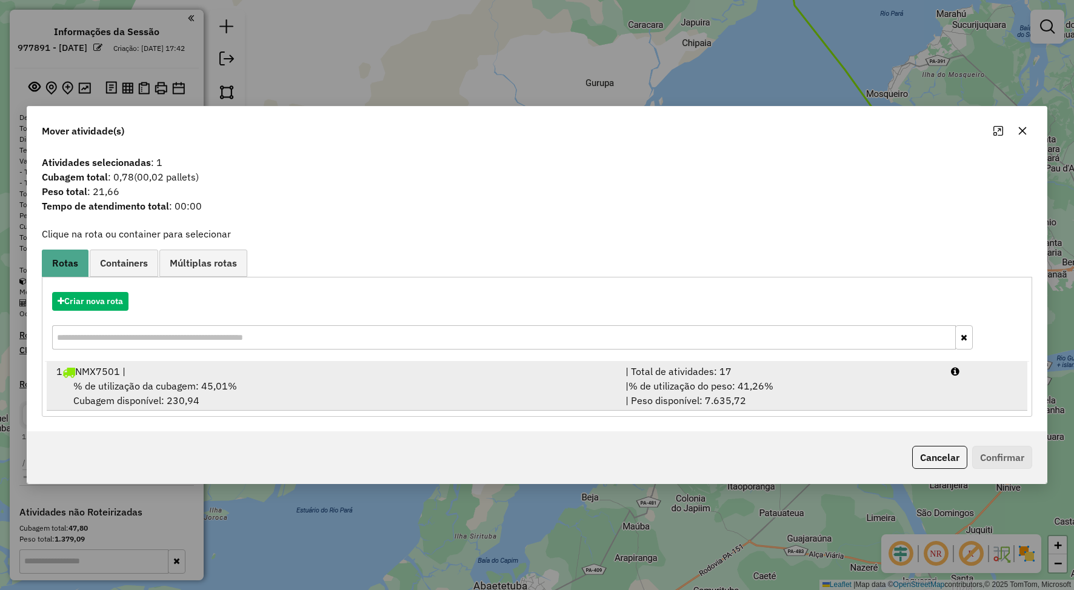
click at [158, 390] on span "% de utilização da cubagem: 45,01%" at bounding box center [155, 386] width 164 height 12
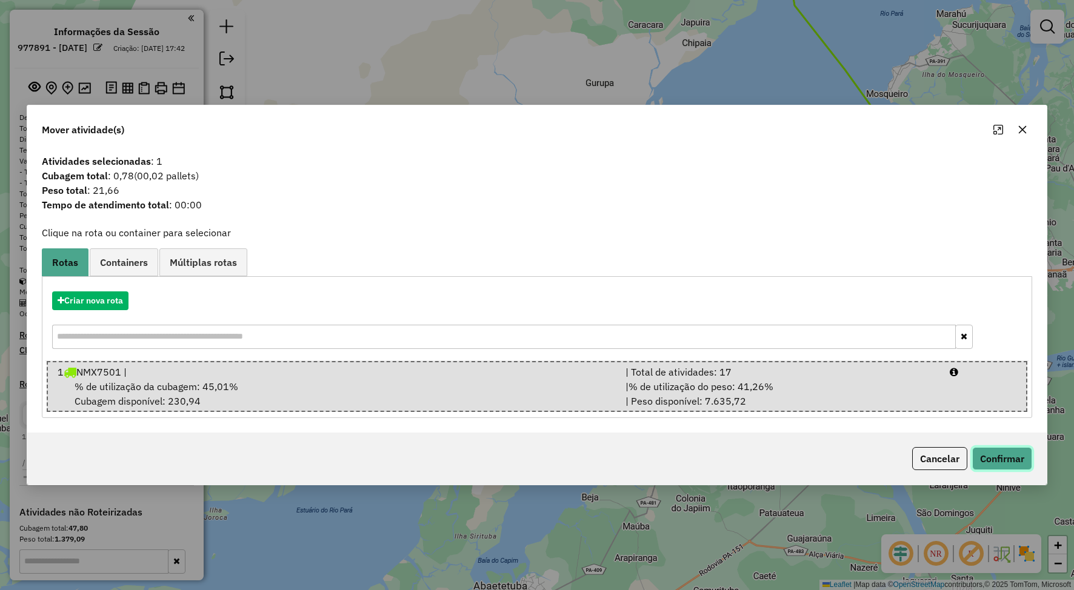
click at [996, 460] on button "Confirmar" at bounding box center [1002, 458] width 60 height 23
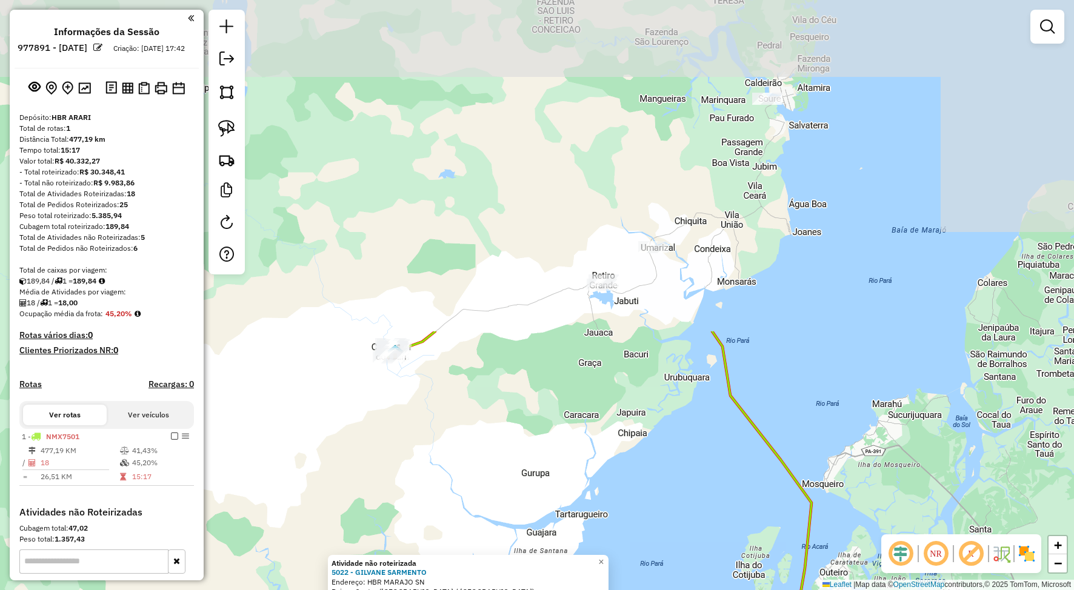
drag, startPoint x: 584, startPoint y: 129, endPoint x: 523, endPoint y: 487, distance: 362.9
click at [523, 487] on div "Atividade não roteirizada 5022 - GILVANE SARMENTO Endereço: HBR MARAJO SN Bairr…" at bounding box center [537, 295] width 1074 height 590
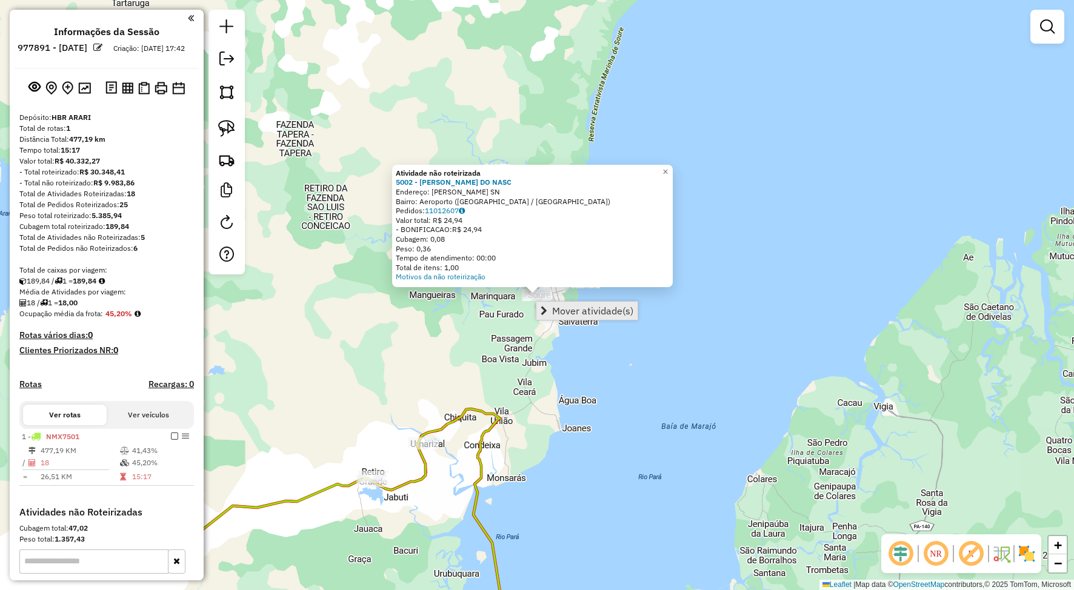
click at [555, 307] on span "Mover atividade(s)" at bounding box center [592, 311] width 81 height 10
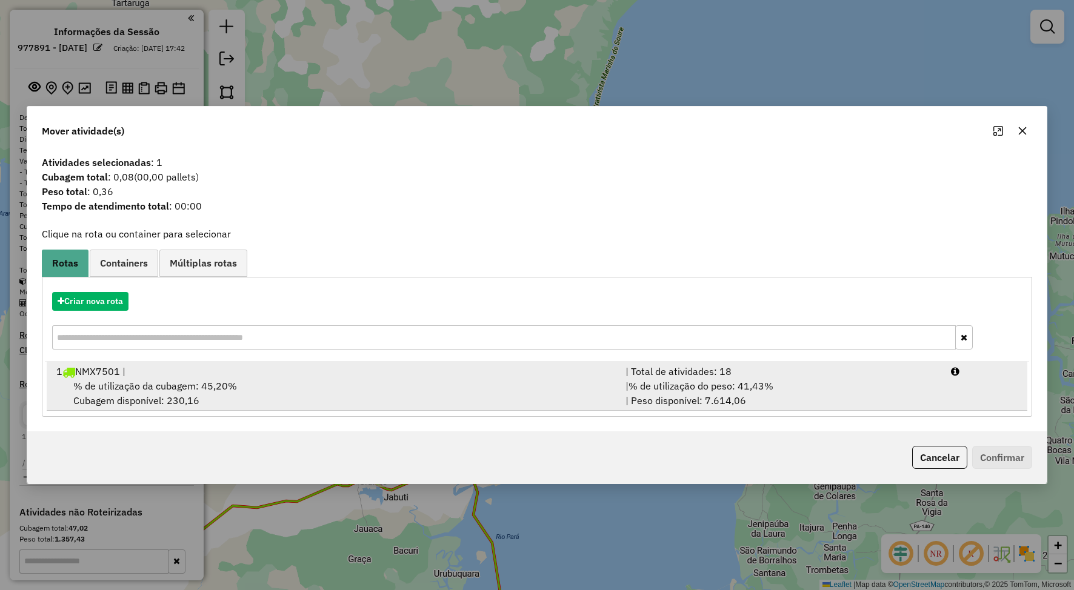
click at [200, 384] on span "% de utilização da cubagem: 45,20%" at bounding box center [155, 386] width 164 height 12
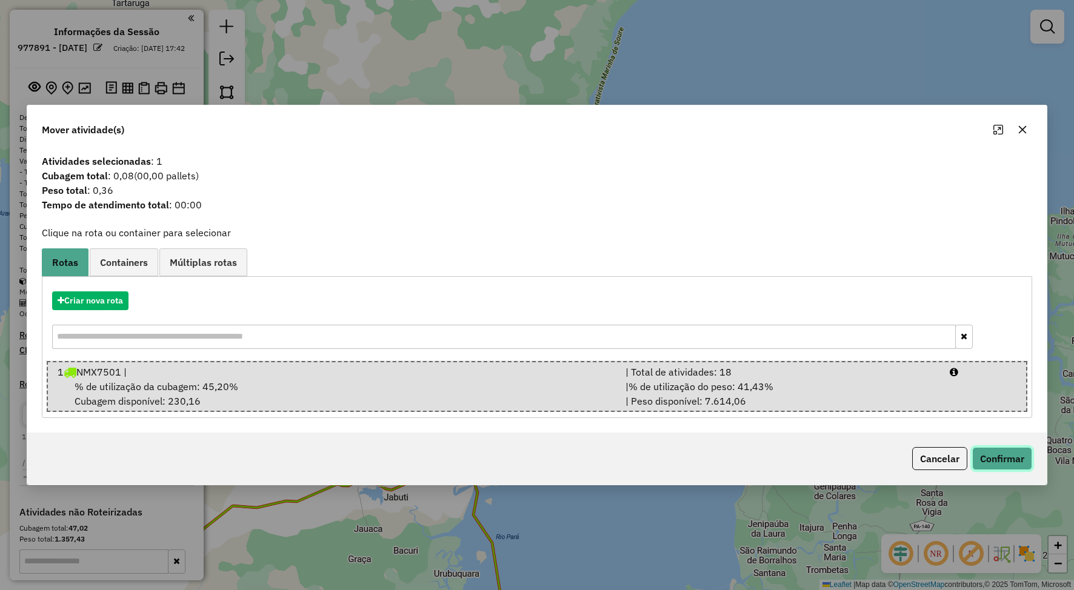
click at [1001, 453] on button "Confirmar" at bounding box center [1002, 458] width 60 height 23
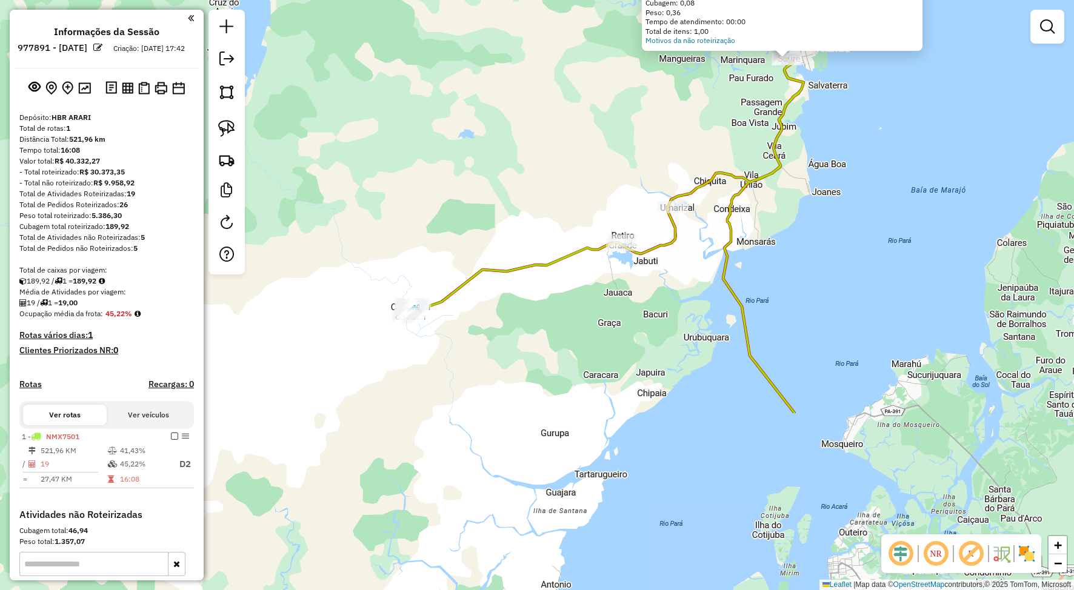
drag, startPoint x: 437, startPoint y: 412, endPoint x: 687, endPoint y: 176, distance: 343.9
click at [687, 176] on div "Atividade não roteirizada 5002 - [PERSON_NAME] DO NASC Endereço: [PERSON_NAME] …" at bounding box center [537, 295] width 1074 height 590
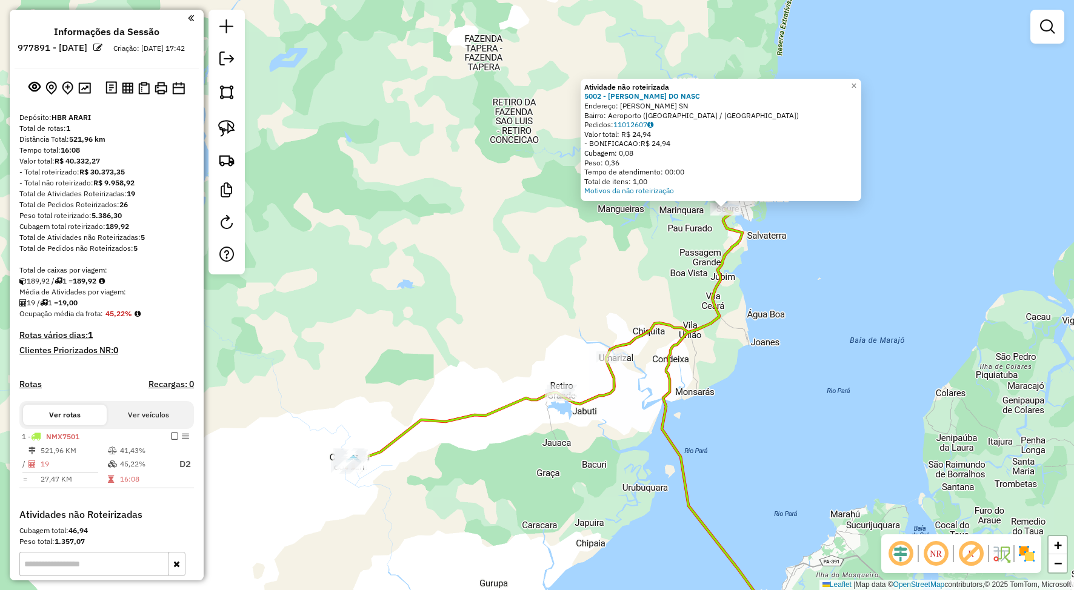
drag, startPoint x: 673, startPoint y: 161, endPoint x: 607, endPoint y: 326, distance: 177.9
click at [607, 326] on div "Atividade não roteirizada 5002 - [PERSON_NAME] DO NASC Endereço: [PERSON_NAME] …" at bounding box center [537, 295] width 1074 height 590
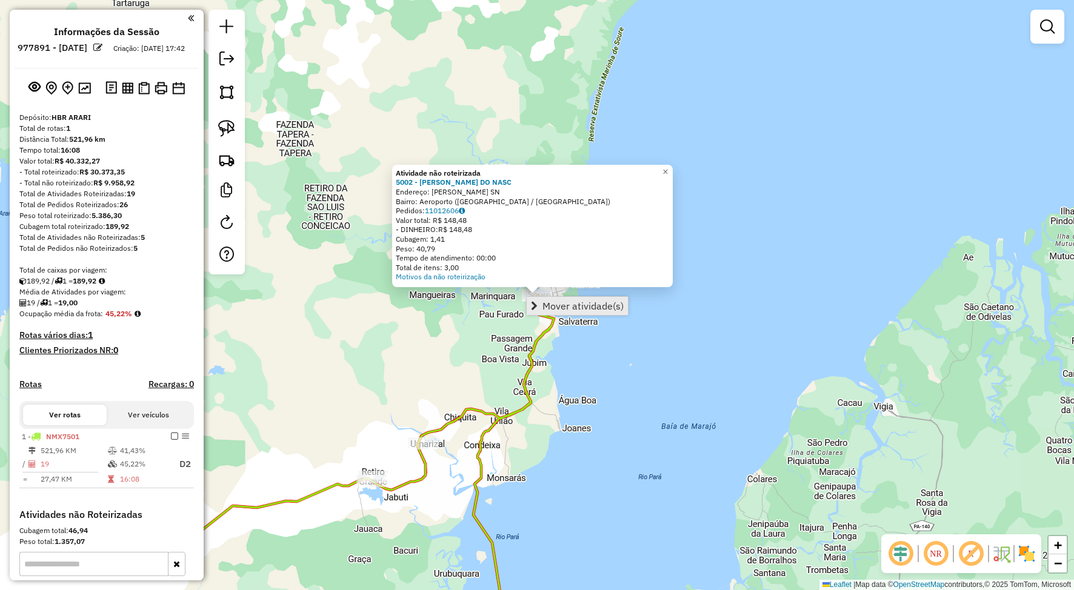
click at [575, 307] on span "Mover atividade(s)" at bounding box center [583, 306] width 81 height 10
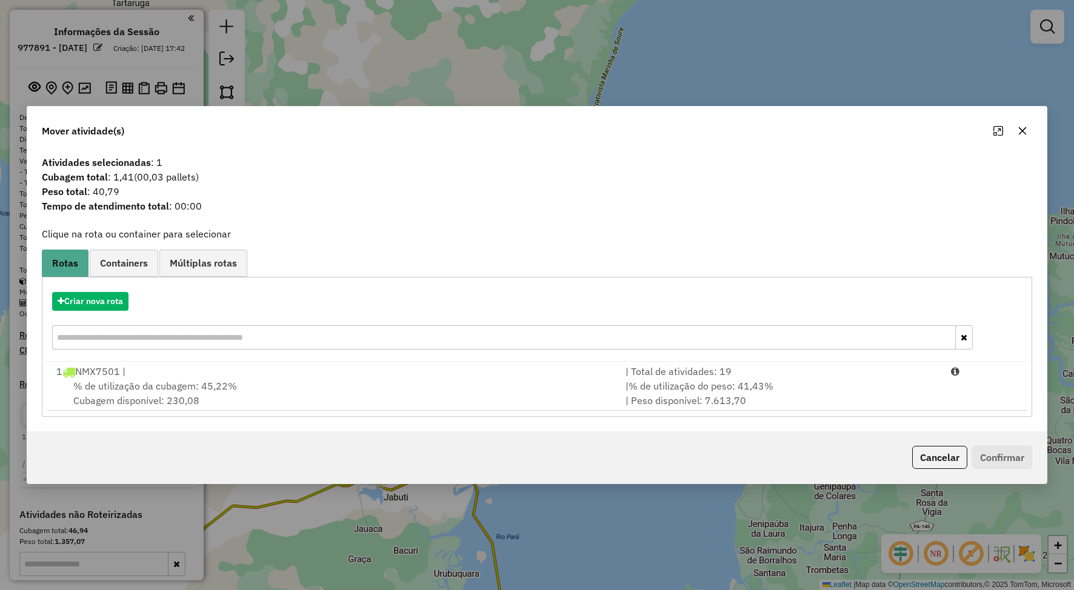
click at [156, 381] on span "% de utilização da cubagem: 45,22%" at bounding box center [155, 386] width 164 height 12
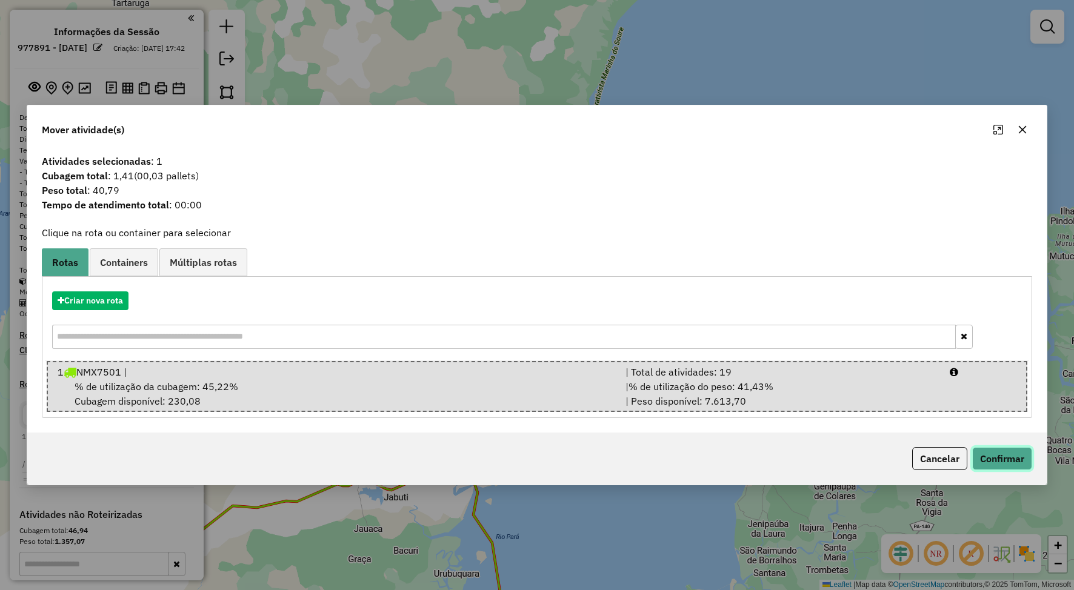
click at [995, 452] on button "Confirmar" at bounding box center [1002, 458] width 60 height 23
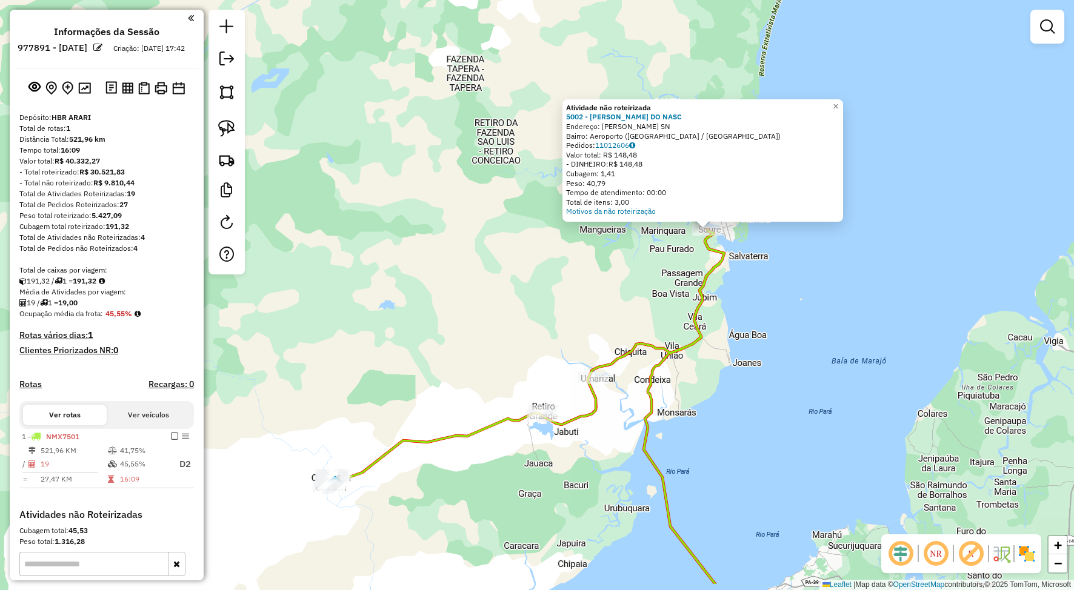
drag, startPoint x: 387, startPoint y: 318, endPoint x: 563, endPoint y: 294, distance: 178.0
click at [554, 253] on div "Atividade não roteirizada 5002 - [PERSON_NAME] DO NASC Endereço: [PERSON_NAME] …" at bounding box center [537, 295] width 1074 height 590
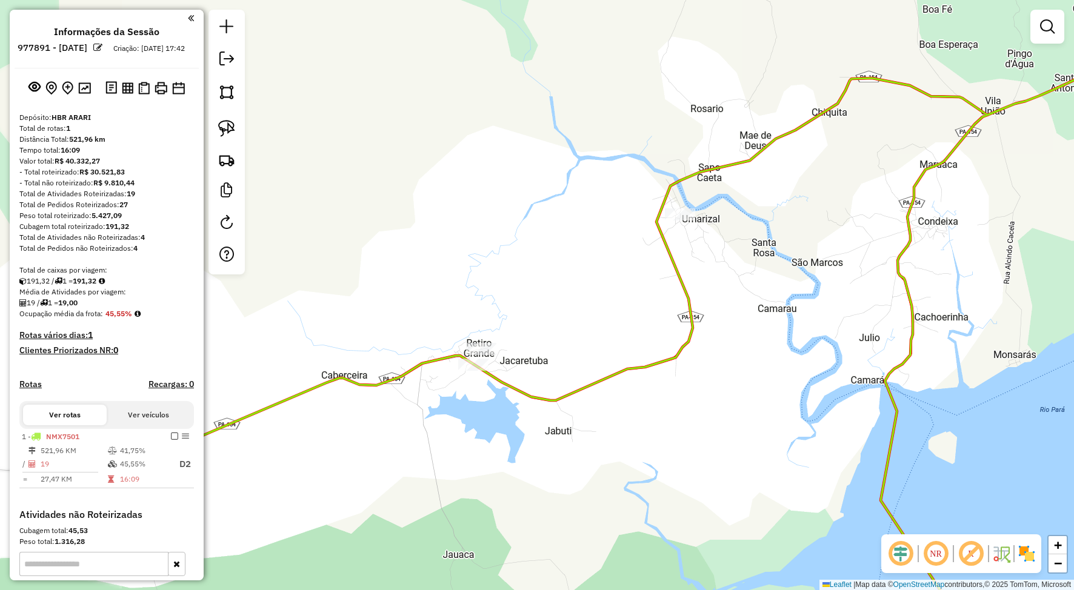
drag, startPoint x: 747, startPoint y: 316, endPoint x: 764, endPoint y: 306, distance: 20.7
click at [764, 306] on div "Atividade não roteirizada 5002 - [PERSON_NAME] DO NASC Endereço: [PERSON_NAME] …" at bounding box center [537, 295] width 1074 height 590
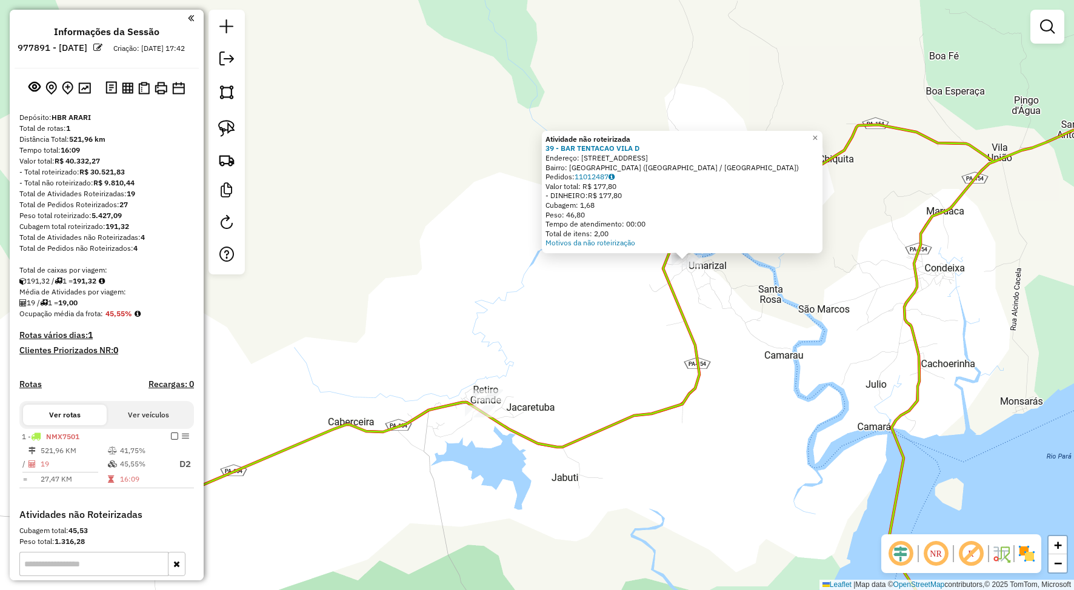
drag, startPoint x: 553, startPoint y: 300, endPoint x: 561, endPoint y: 295, distance: 9.3
click at [561, 295] on div "Atividade não roteirizada 39 - BAR TENTACAO VILA D Endereço: [STREET_ADDRESS] P…" at bounding box center [537, 295] width 1074 height 590
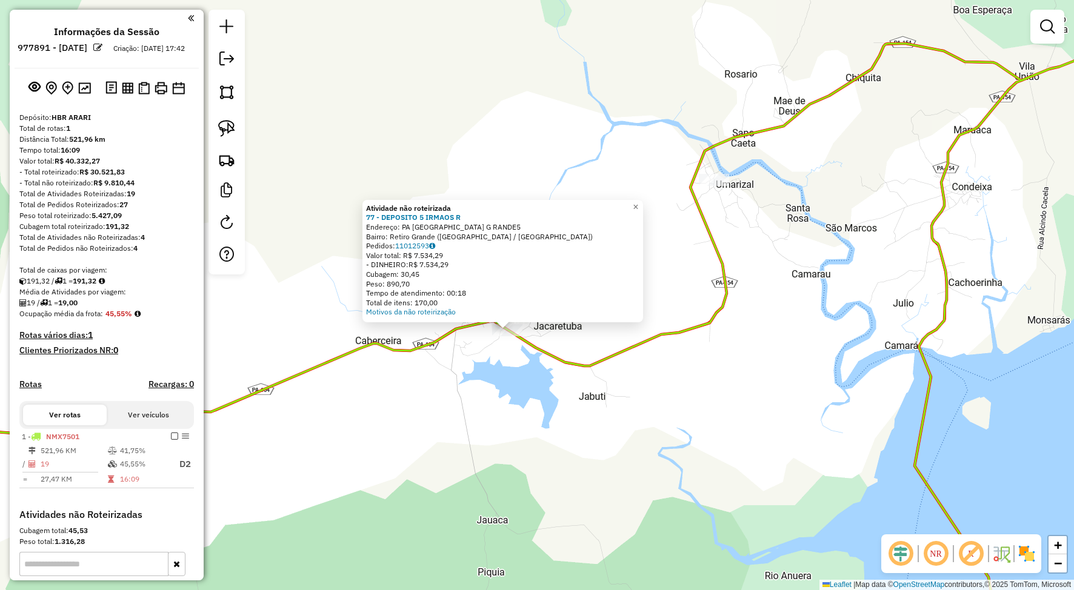
drag, startPoint x: 517, startPoint y: 328, endPoint x: 483, endPoint y: 360, distance: 47.2
click at [483, 360] on div "Atividade não roteirizada 77 - DEPOSITO 5 IRMAOS R Endereço: PA [GEOGRAPHIC_DAT…" at bounding box center [537, 295] width 1074 height 590
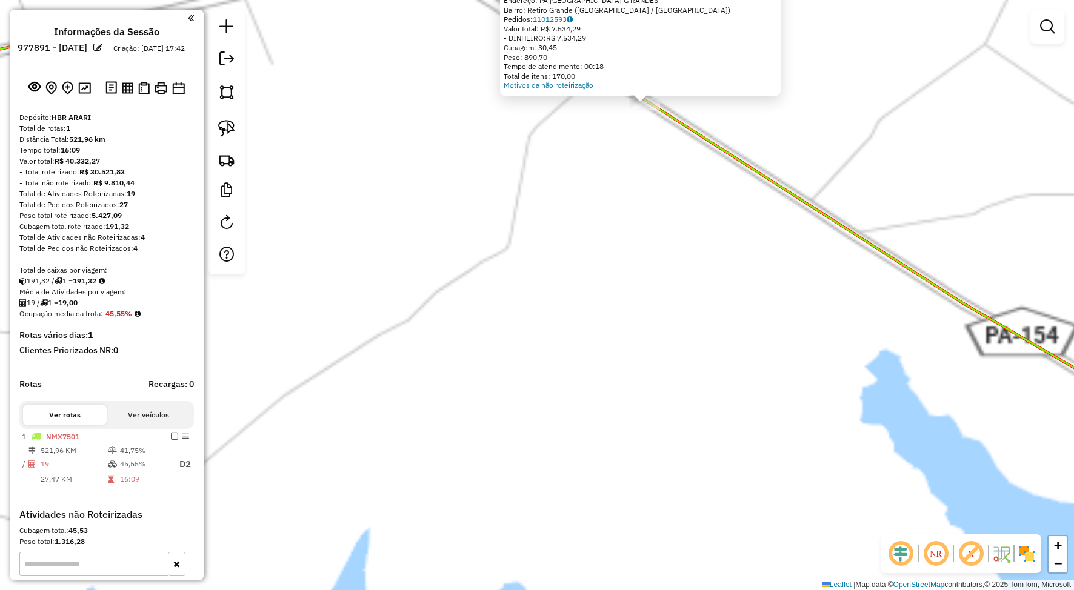
drag, startPoint x: 561, startPoint y: 324, endPoint x: 454, endPoint y: 438, distance: 156.5
click at [454, 438] on div "Atividade não roteirizada 77 - DEPOSITO 5 IRMAOS R Endereço: PA [GEOGRAPHIC_DAT…" at bounding box center [537, 295] width 1074 height 590
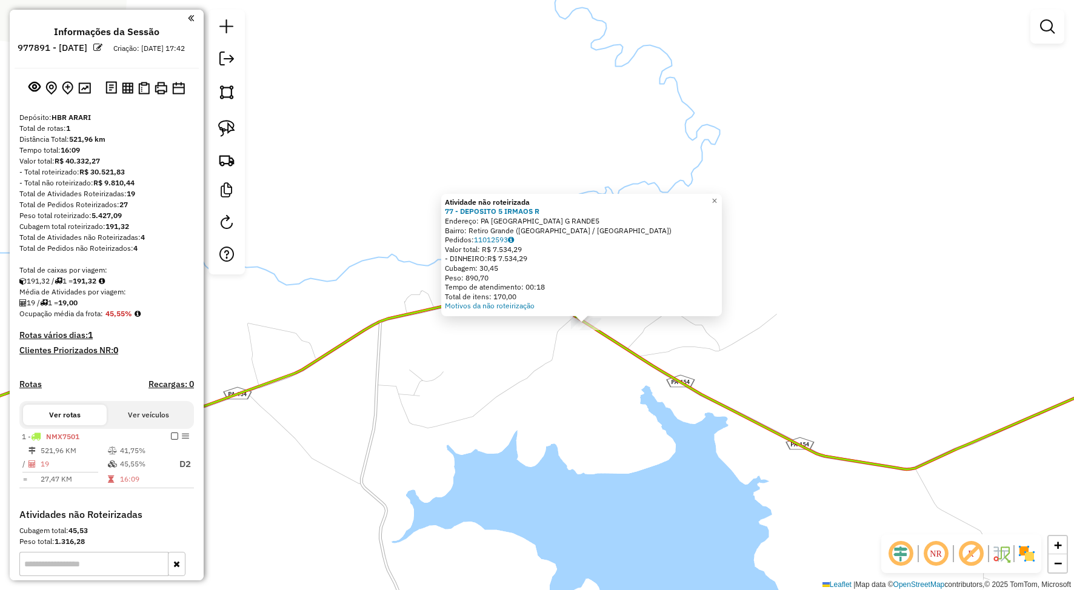
drag, startPoint x: 585, startPoint y: 368, endPoint x: 584, endPoint y: 383, distance: 14.6
click at [584, 383] on div "Atividade não roteirizada 77 - DEPOSITO 5 IRMAOS R Endereço: PA [GEOGRAPHIC_DAT…" at bounding box center [537, 295] width 1074 height 590
click at [717, 199] on span "×" at bounding box center [713, 201] width 5 height 10
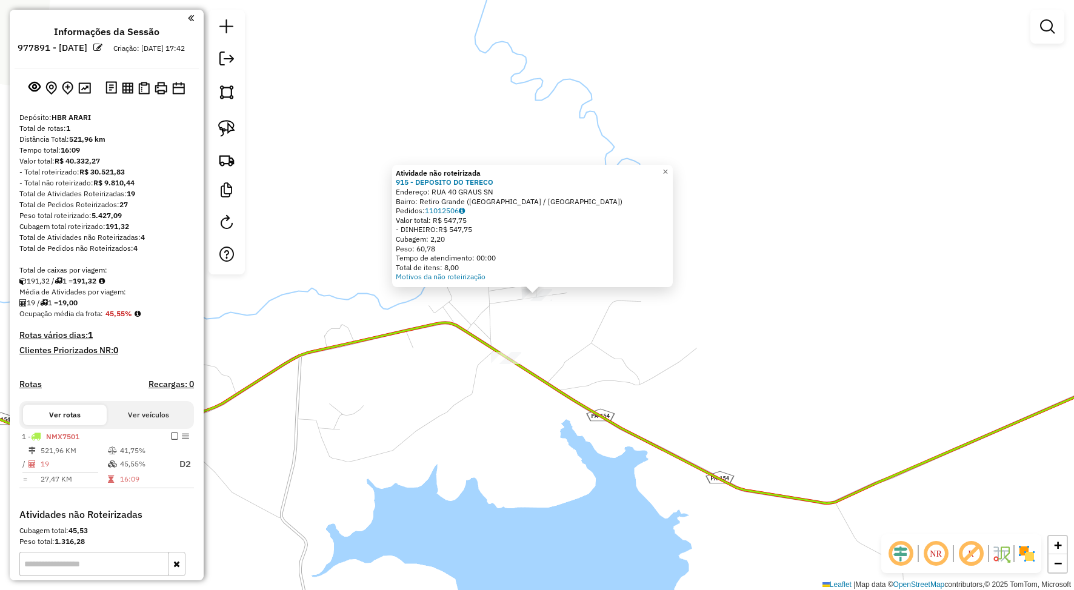
click at [721, 308] on div "Atividade não roteirizada 915 - DEPOSITO DO TERECO Endereço: RUA 40 GRAUS SN Ba…" at bounding box center [537, 295] width 1074 height 590
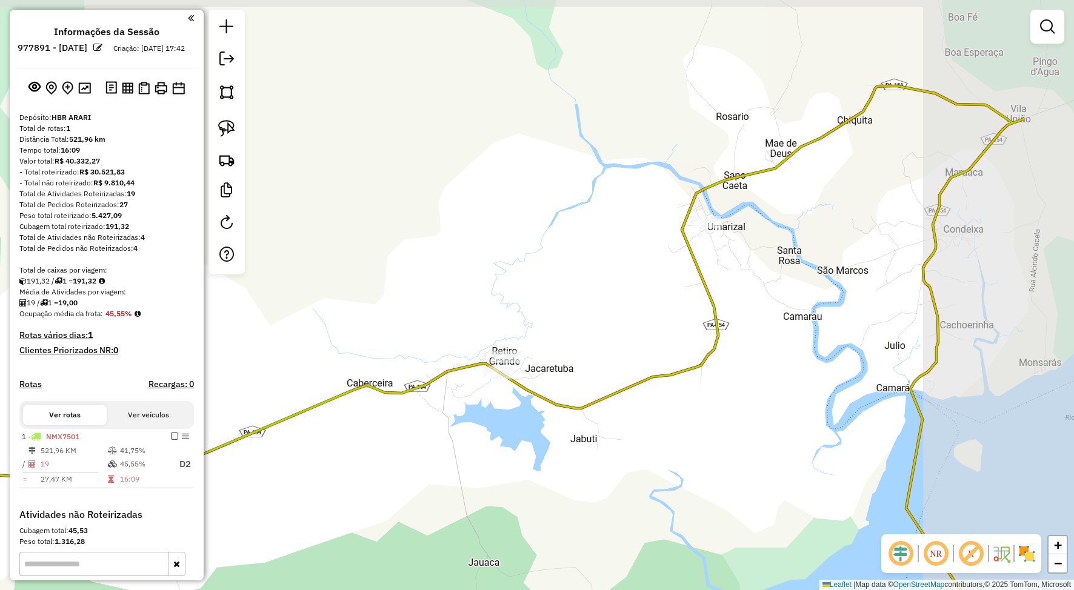
drag, startPoint x: 901, startPoint y: 260, endPoint x: 744, endPoint y: 306, distance: 163.6
click at [744, 306] on div "Janela de atendimento Grade de atendimento Capacidade Transportadoras Veículos …" at bounding box center [537, 295] width 1074 height 590
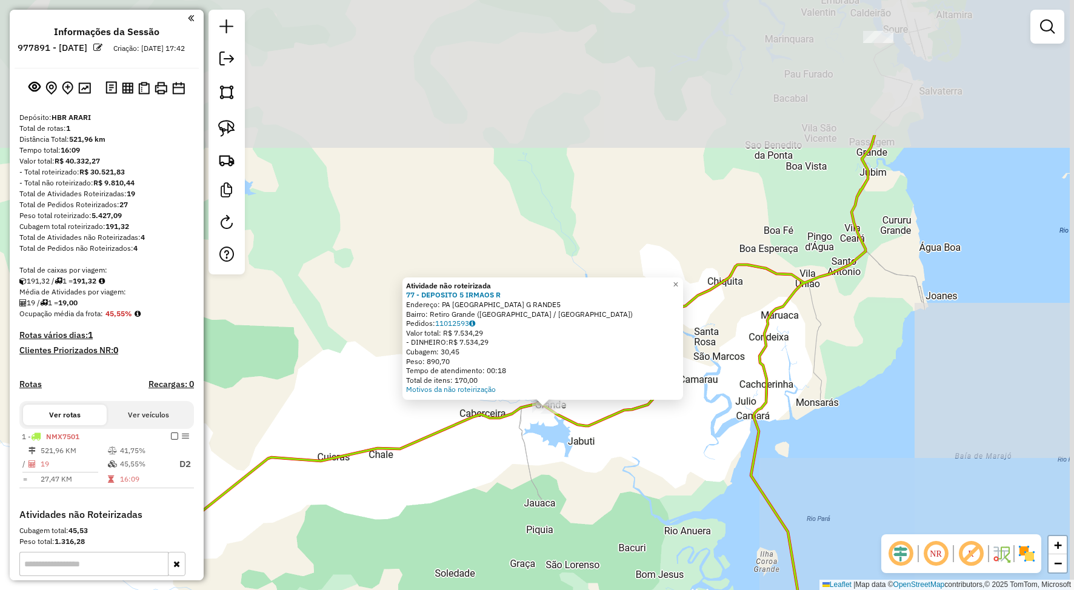
drag, startPoint x: 883, startPoint y: 229, endPoint x: 746, endPoint y: 384, distance: 207.1
click at [747, 423] on icon at bounding box center [543, 489] width 846 height 709
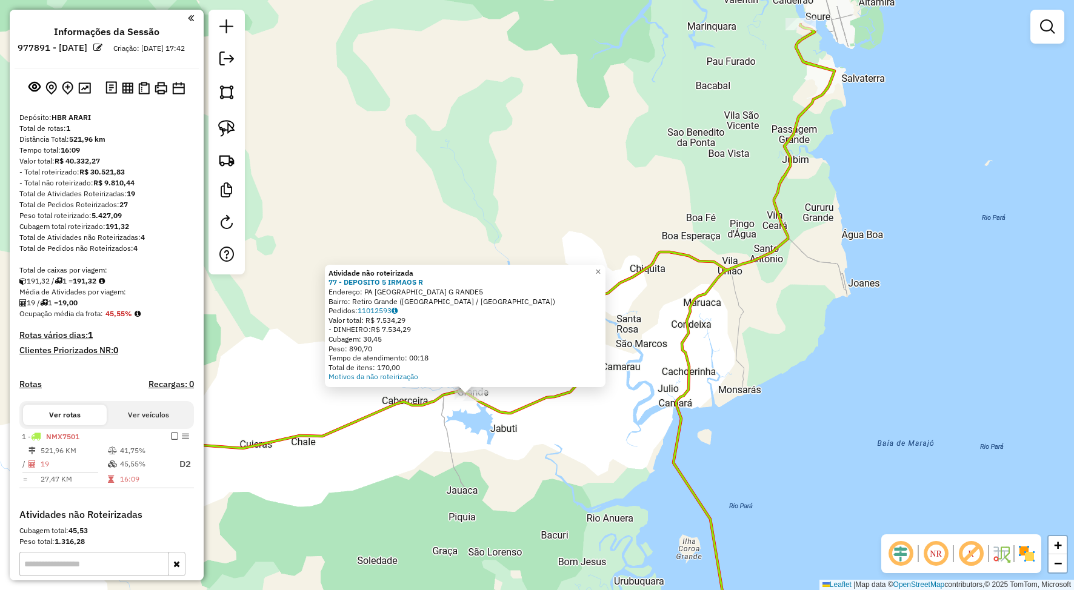
drag, startPoint x: 739, startPoint y: 218, endPoint x: 749, endPoint y: 173, distance: 45.9
click at [749, 173] on div "Atividade não roteirizada 77 - DEPOSITO 5 IRMAOS R Endereço: PA [GEOGRAPHIC_DAT…" at bounding box center [537, 295] width 1074 height 590
click at [601, 266] on span "×" at bounding box center [597, 271] width 5 height 10
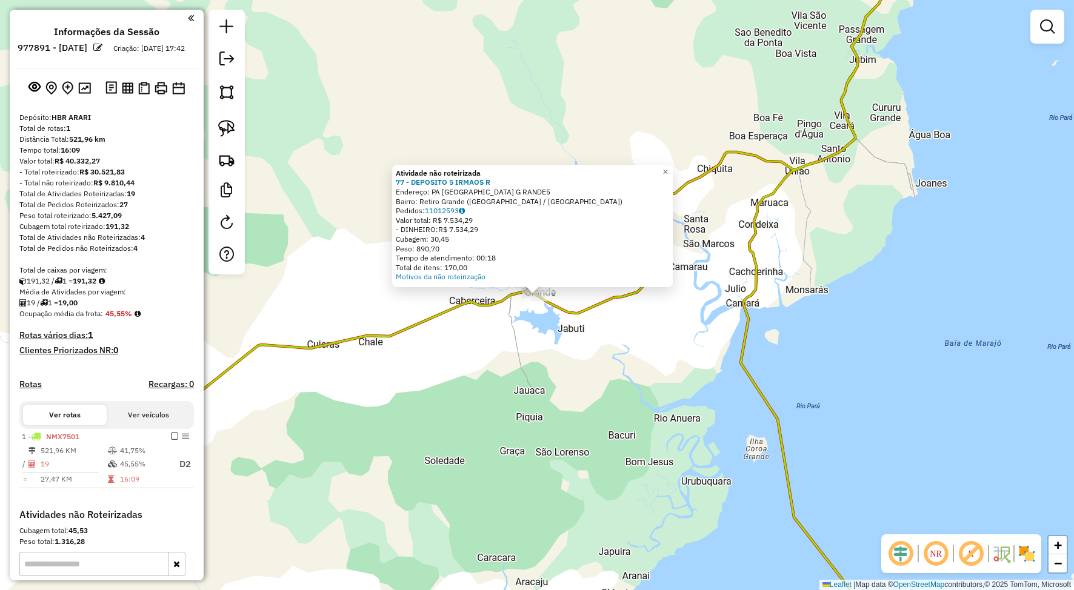
click at [716, 223] on div "Atividade não roteirizada 77 - DEPOSITO 5 IRMAOS R Endereço: PA [GEOGRAPHIC_DAT…" at bounding box center [537, 295] width 1074 height 590
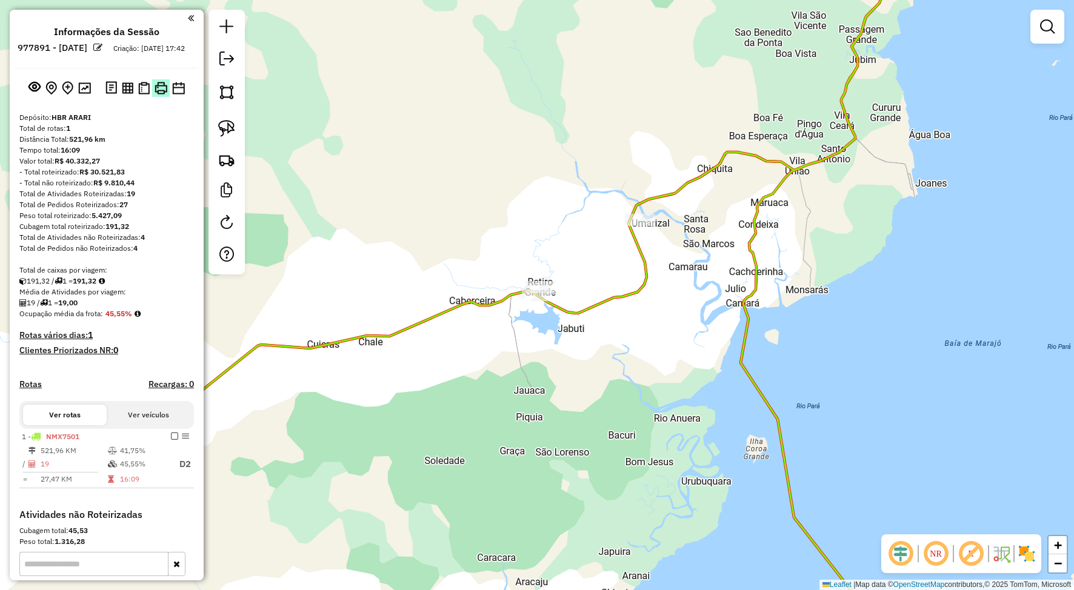
click at [156, 95] on img at bounding box center [161, 88] width 13 height 13
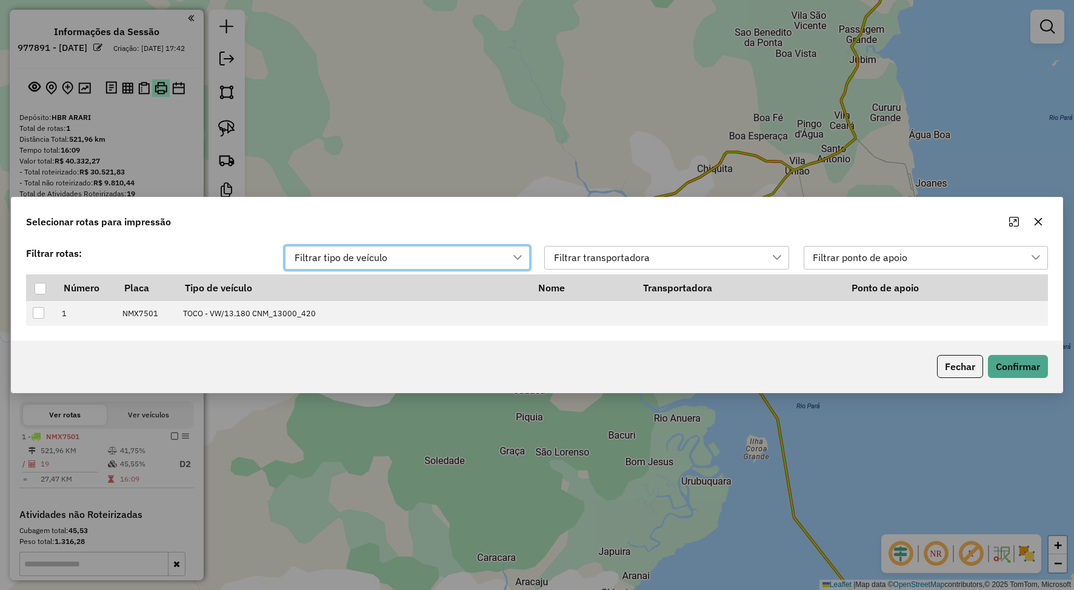
scroll to position [9, 55]
click at [35, 295] on div at bounding box center [41, 289] width 12 height 12
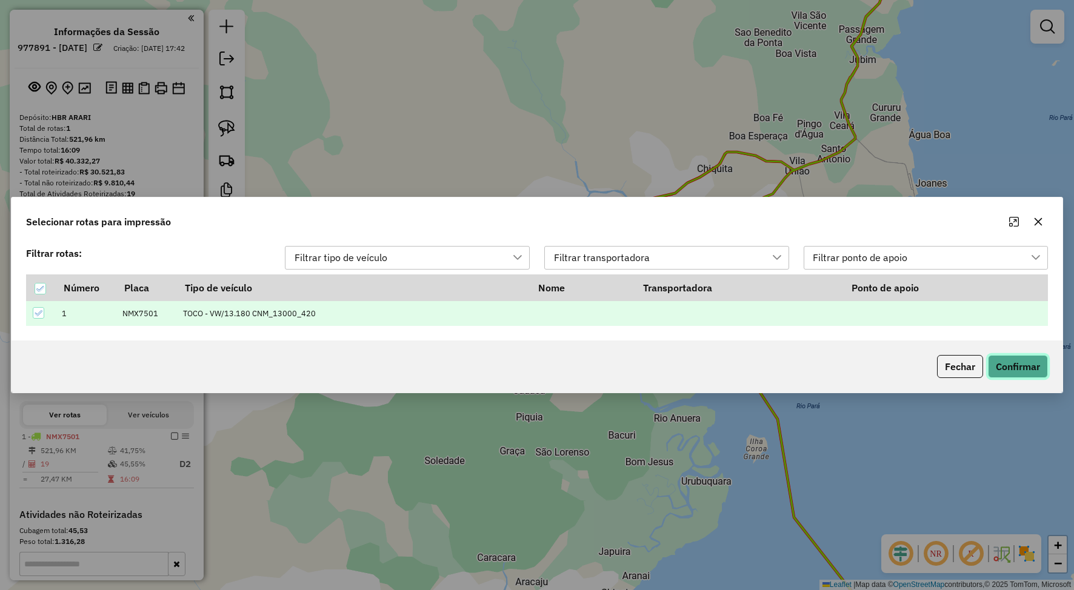
click at [1026, 367] on button "Confirmar" at bounding box center [1018, 366] width 60 height 23
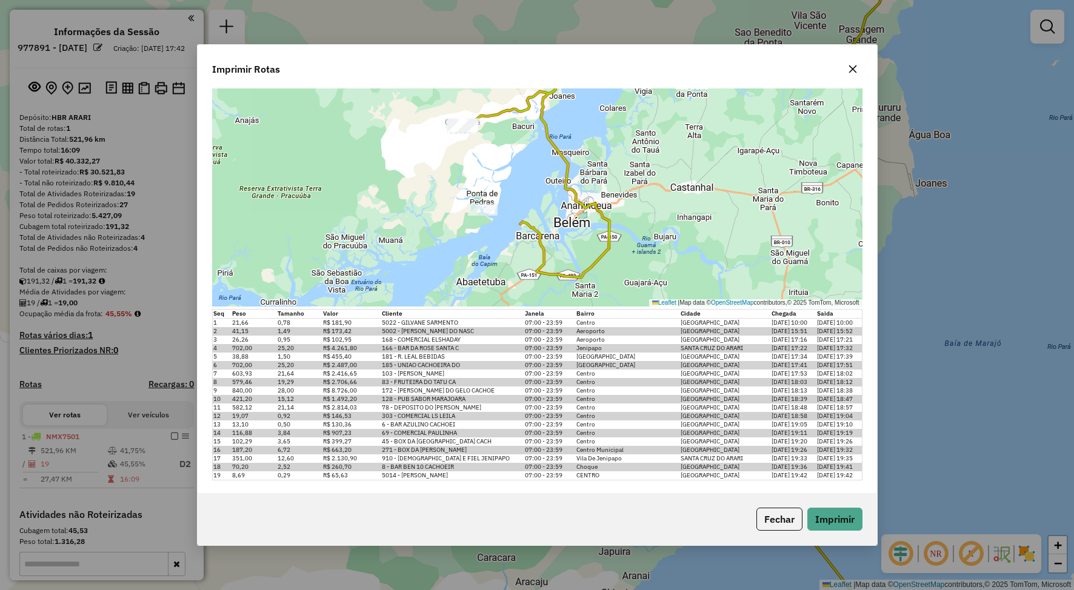
scroll to position [95, 0]
click at [851, 70] on icon "button" at bounding box center [853, 69] width 10 height 10
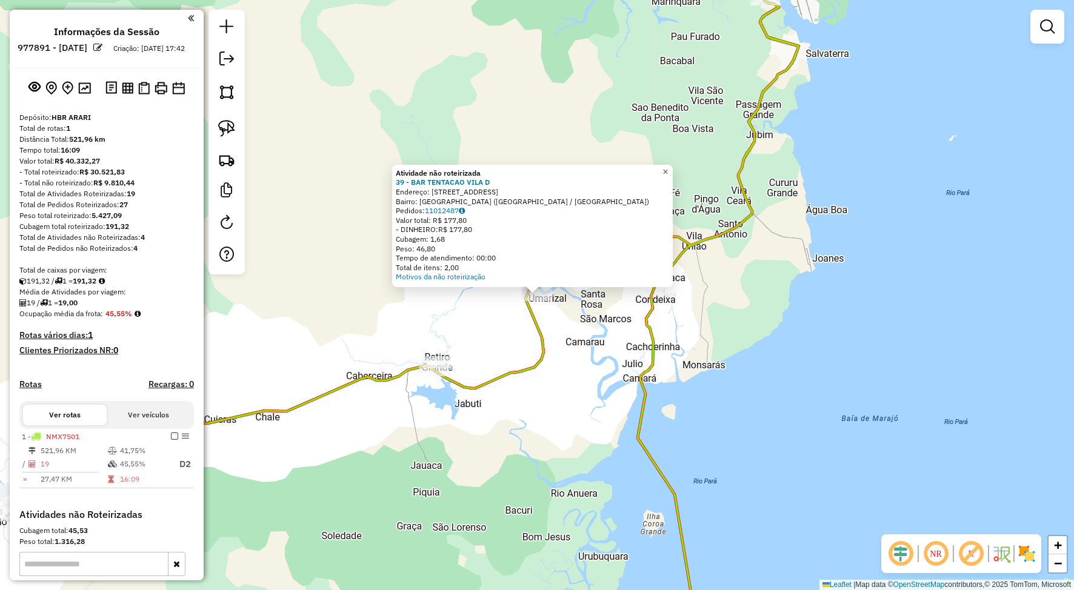
click at [668, 171] on span "×" at bounding box center [665, 172] width 5 height 10
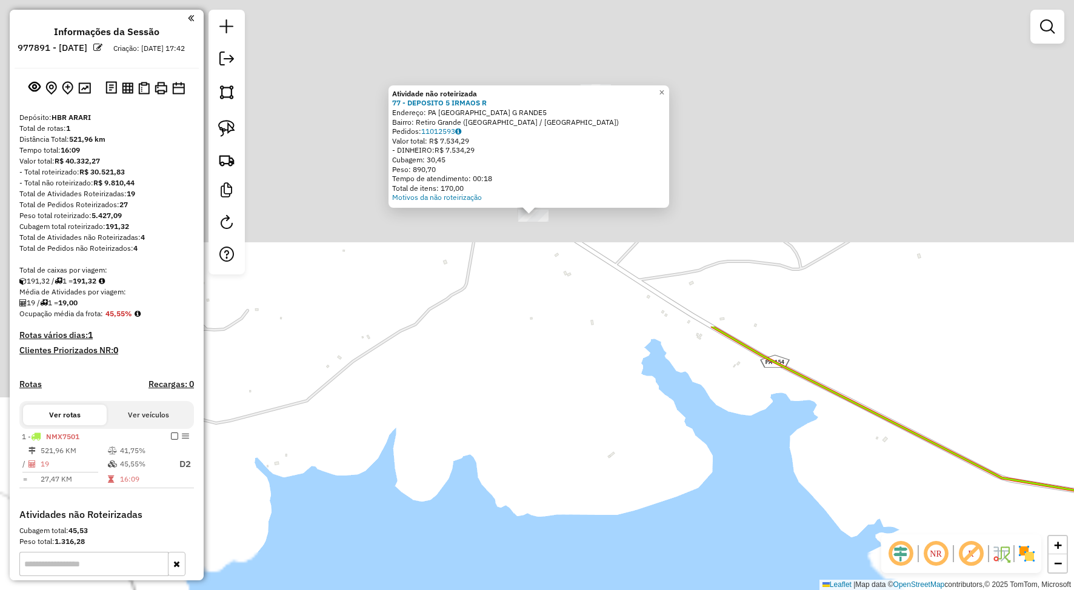
drag, startPoint x: 558, startPoint y: 354, endPoint x: 669, endPoint y: 592, distance: 262.5
click at [669, 590] on html "Preparando impressão... Pop-up bloqueado! Seu navegador bloqueou automáticament…" at bounding box center [537, 295] width 1074 height 590
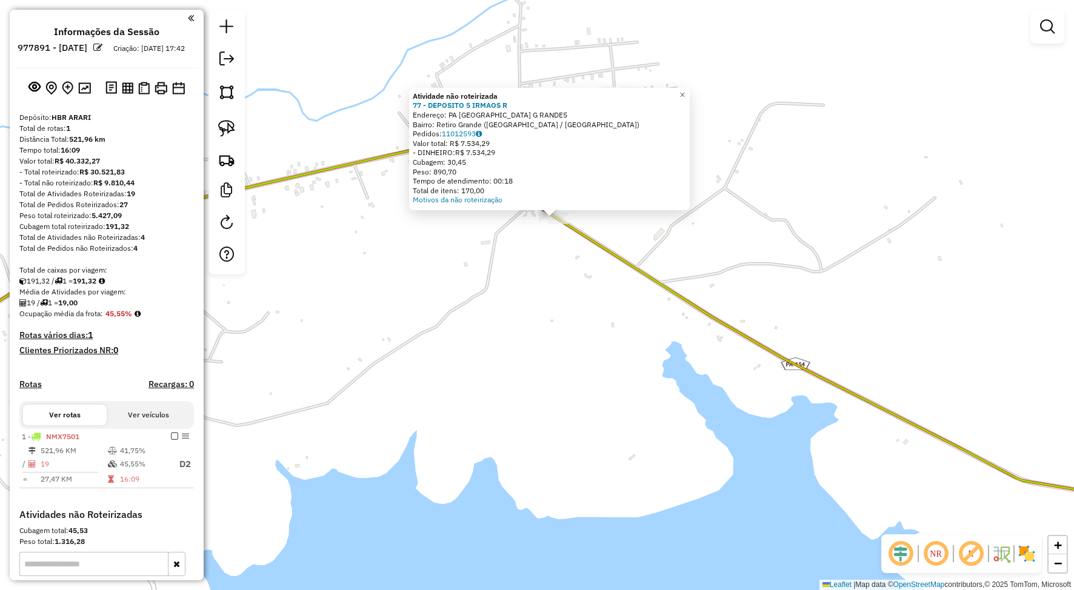
click at [608, 416] on div "Atividade não roteirizada 77 - DEPOSITO 5 IRMAOS R Endereço: PA [GEOGRAPHIC_DAT…" at bounding box center [537, 295] width 1074 height 590
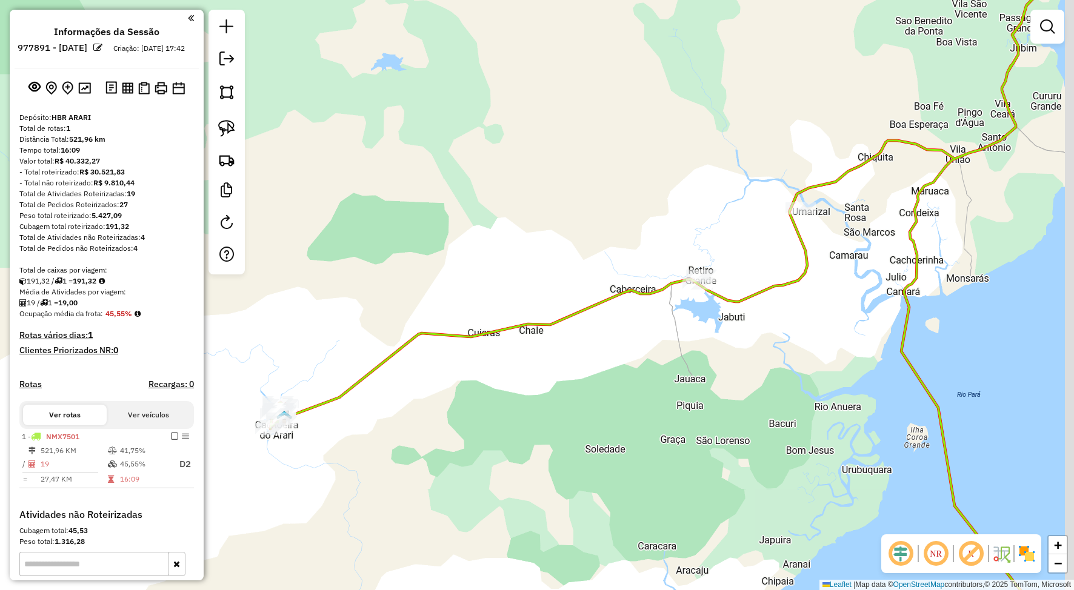
drag, startPoint x: 780, startPoint y: 205, endPoint x: 627, endPoint y: 214, distance: 153.0
click at [627, 214] on div "Janela de atendimento Grade de atendimento Capacidade Transportadoras Veículos …" at bounding box center [537, 295] width 1074 height 590
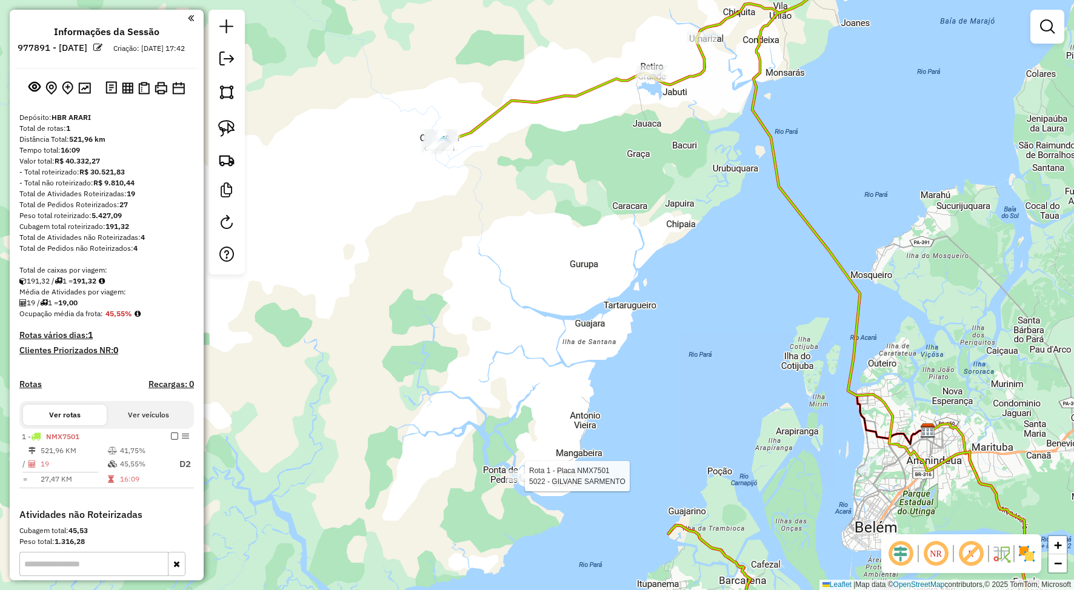
select select "**********"
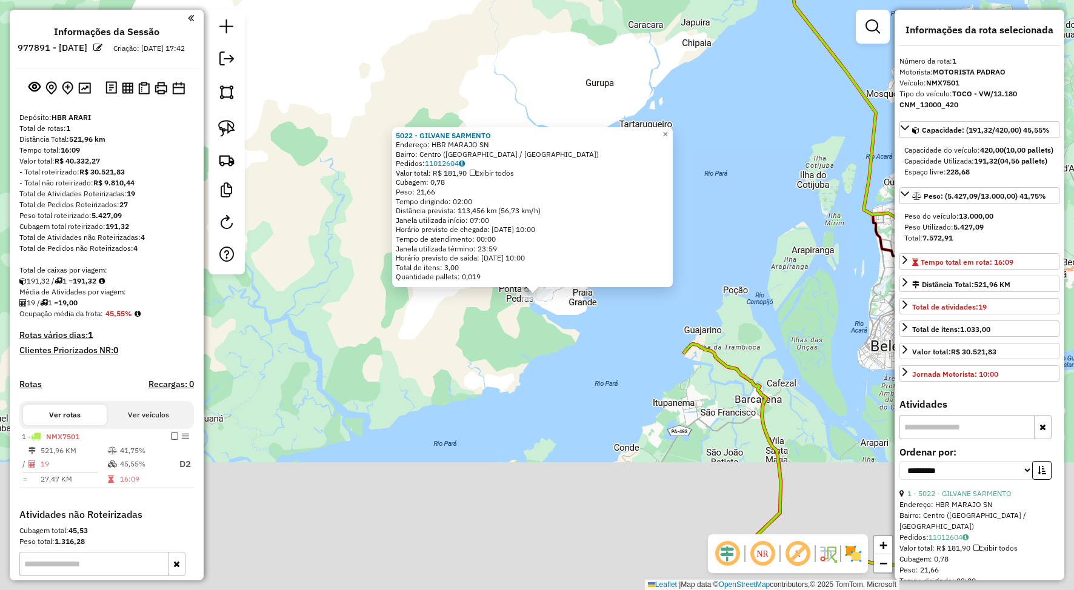
scroll to position [158, 0]
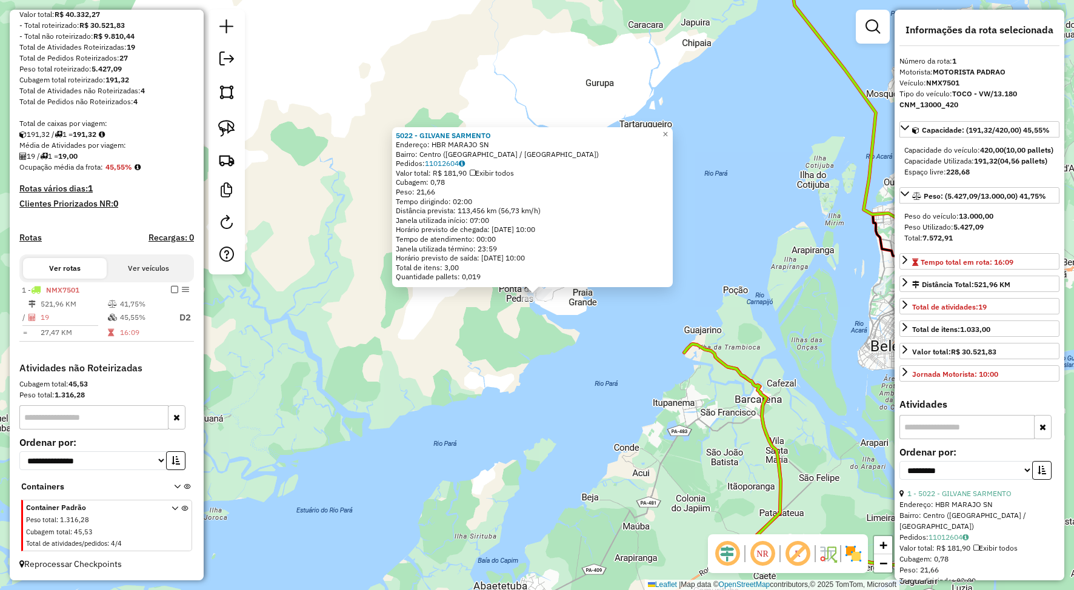
click at [413, 340] on div "5022 - GILVANE SARMENTO Endereço: HBR MARAJO SN Bairro: [GEOGRAPHIC_DATA] ([GEO…" at bounding box center [537, 295] width 1074 height 590
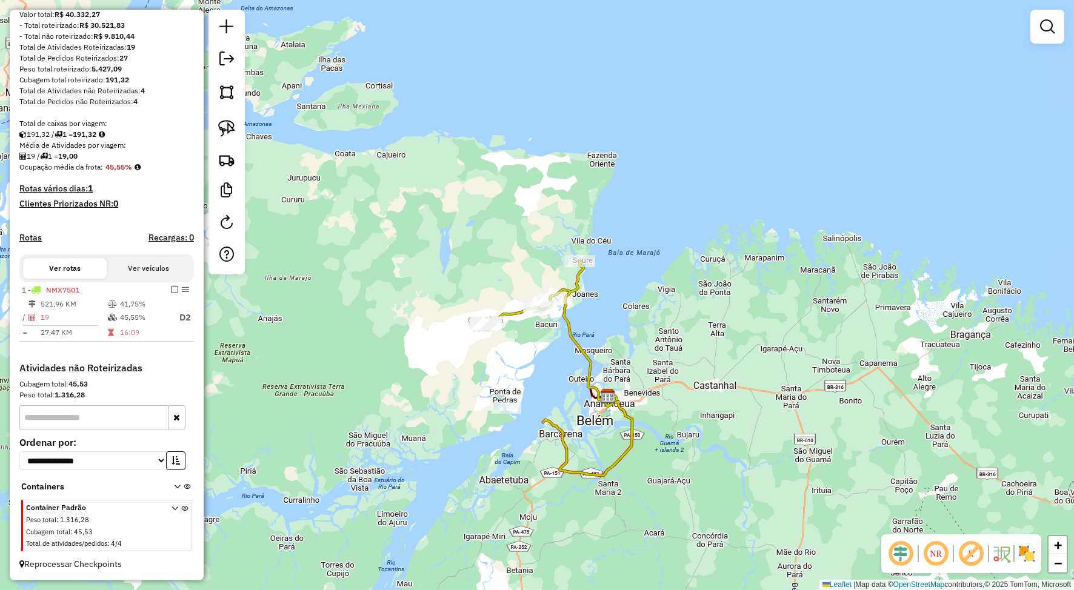
drag, startPoint x: 527, startPoint y: 329, endPoint x: 526, endPoint y: 337, distance: 8.0
click at [526, 337] on div "Janela de atendimento Grade de atendimento Capacidade Transportadoras Veículos …" at bounding box center [537, 295] width 1074 height 590
click at [172, 510] on icon at bounding box center [175, 528] width 7 height 45
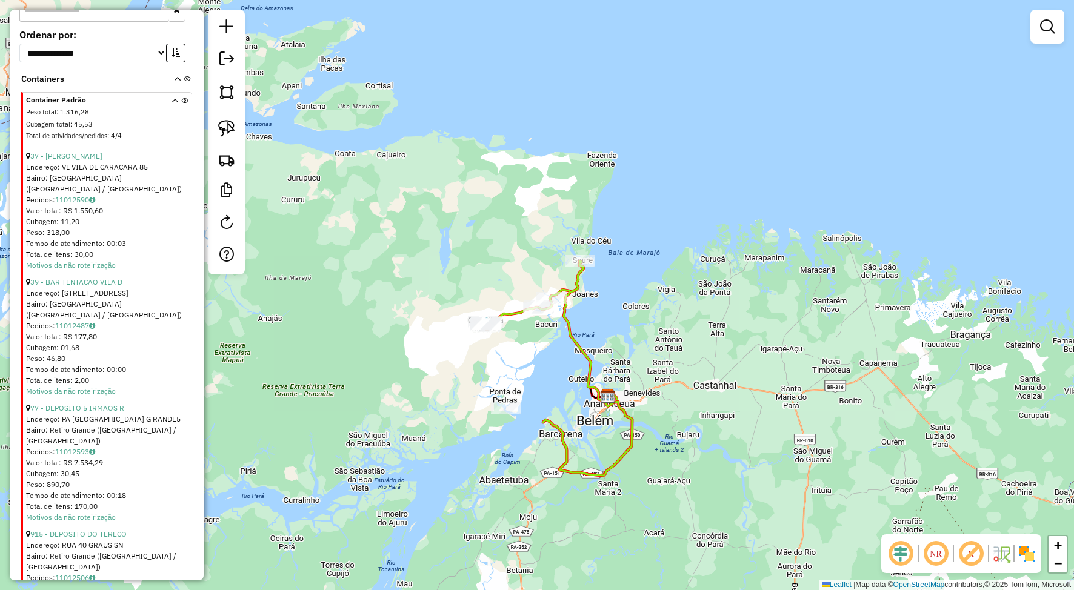
scroll to position [555, 0]
click at [84, 160] on link "37 - [PERSON_NAME]" at bounding box center [66, 155] width 72 height 9
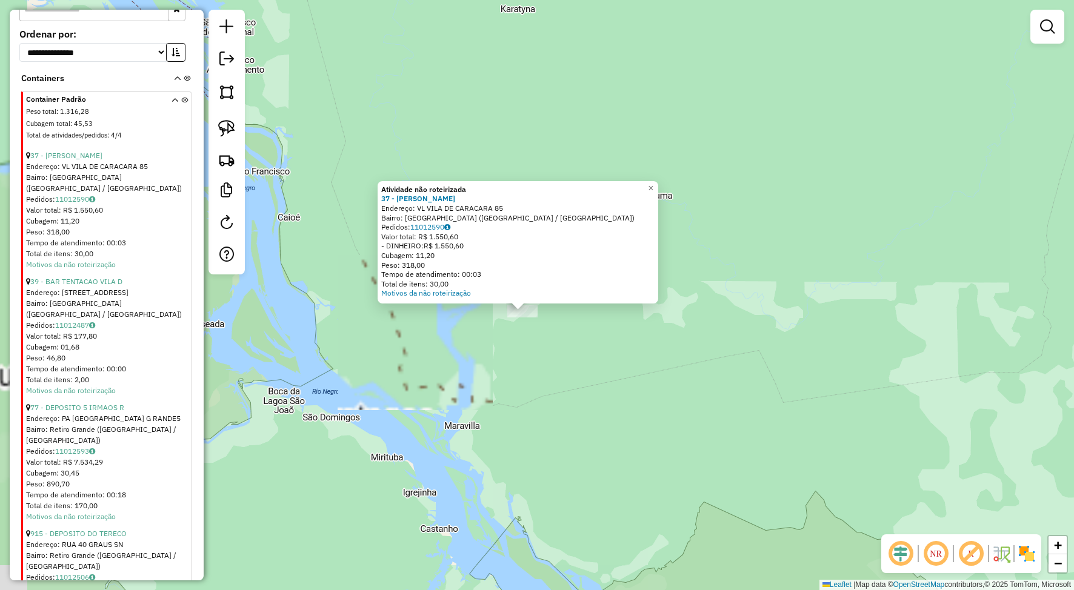
drag, startPoint x: 528, startPoint y: 296, endPoint x: 564, endPoint y: 392, distance: 102.2
click at [564, 392] on div "Atividade não roteirizada 37 - BAR SOARES CARACARA Endereço: VL VILA DE CARACAR…" at bounding box center [537, 295] width 1074 height 590
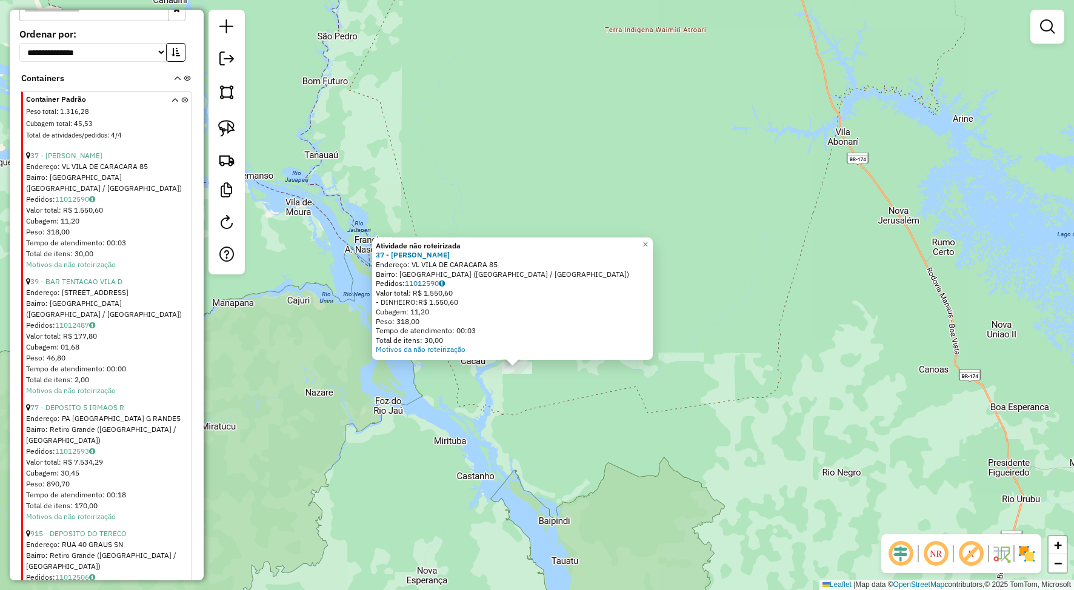
scroll to position [495, 0]
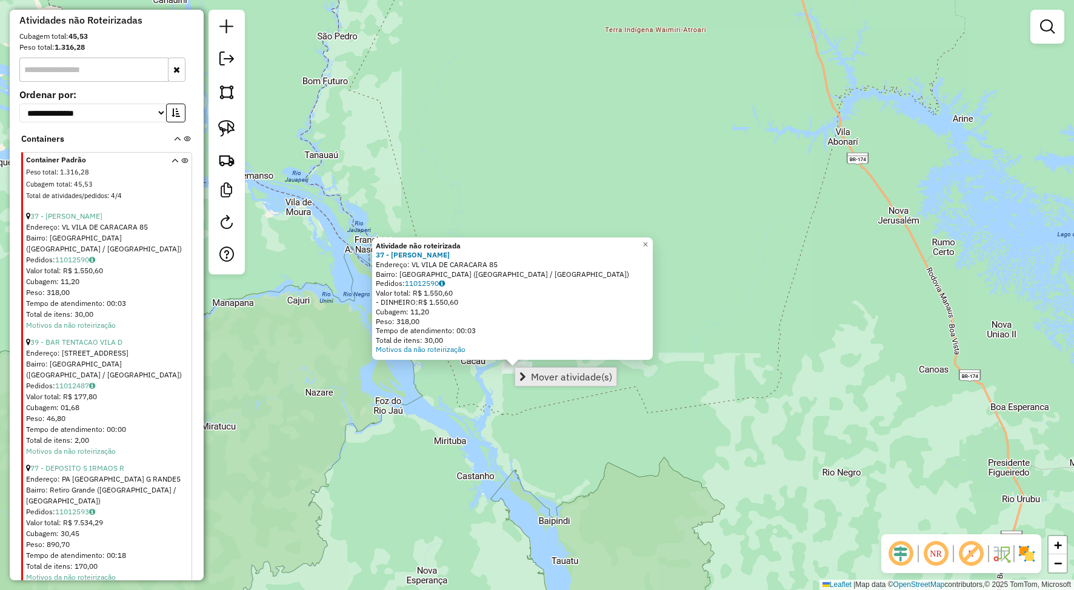
click at [532, 375] on span "Mover atividade(s)" at bounding box center [571, 377] width 81 height 10
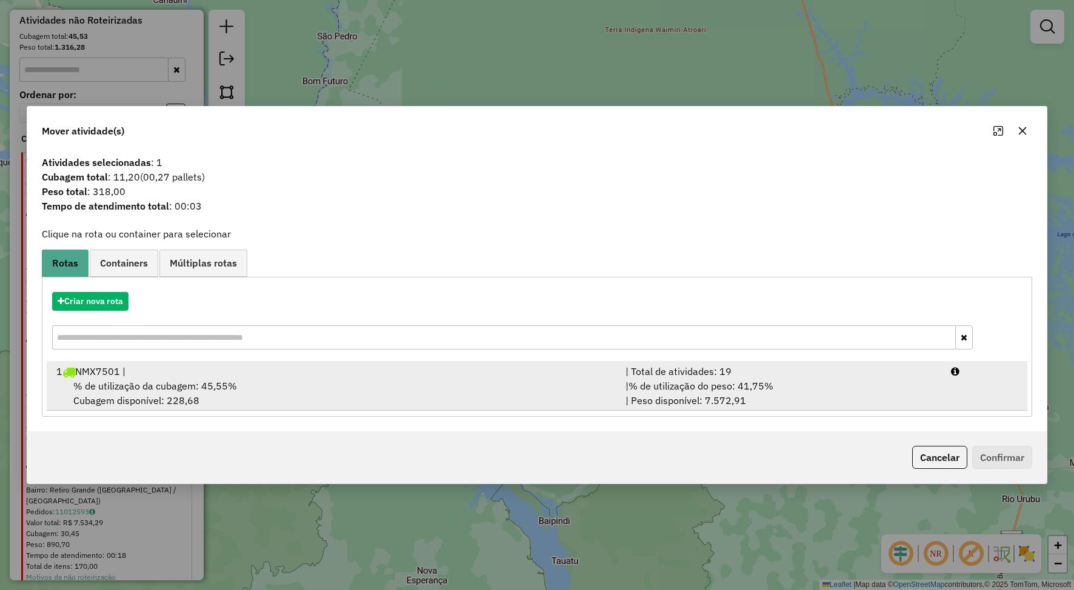
click at [263, 384] on div "% de utilização da cubagem: 45,55% Cubagem disponível: 228,68" at bounding box center [333, 393] width 569 height 29
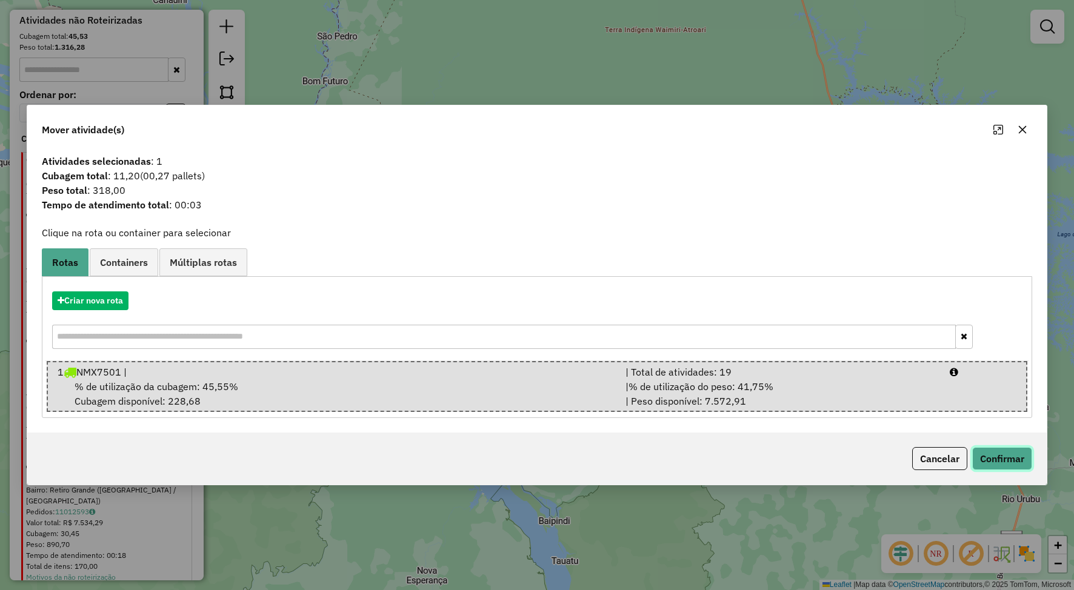
click at [991, 463] on button "Confirmar" at bounding box center [1002, 458] width 60 height 23
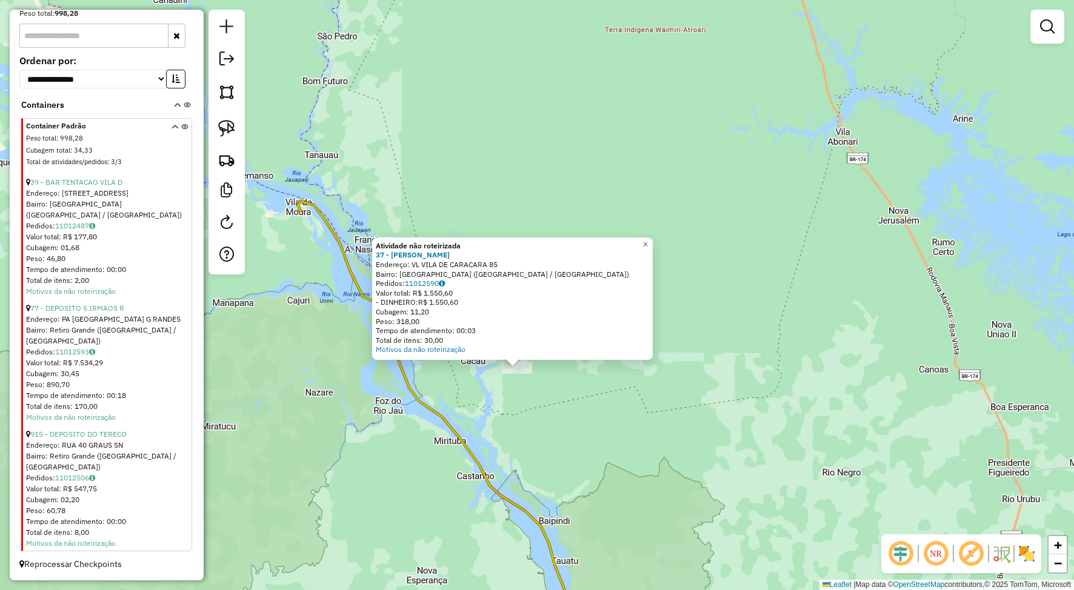
scroll to position [550, 0]
click at [648, 241] on span "×" at bounding box center [645, 244] width 5 height 10
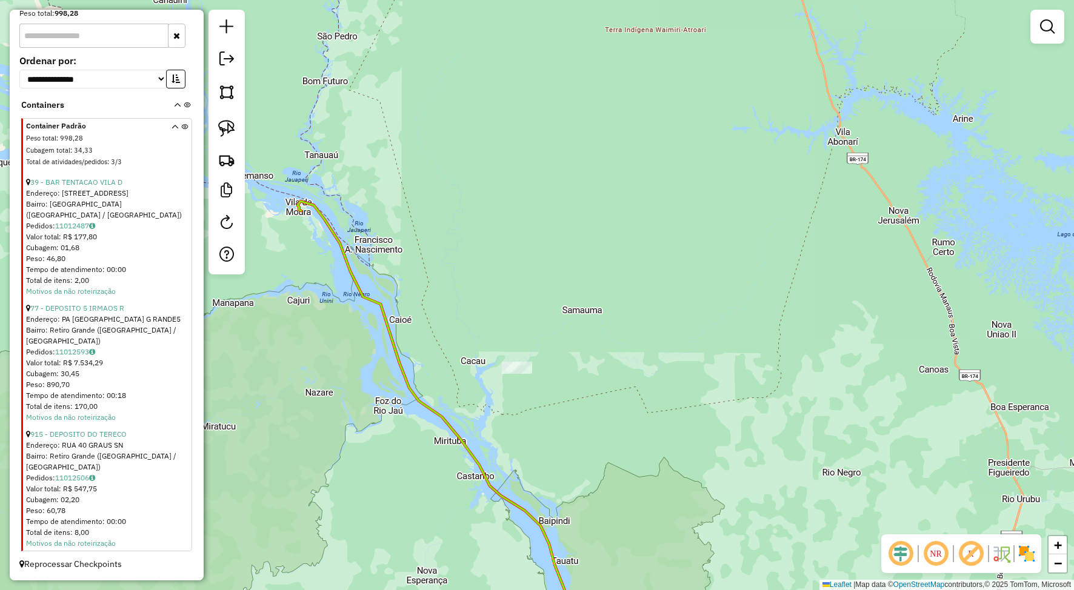
click at [172, 124] on icon at bounding box center [175, 146] width 7 height 45
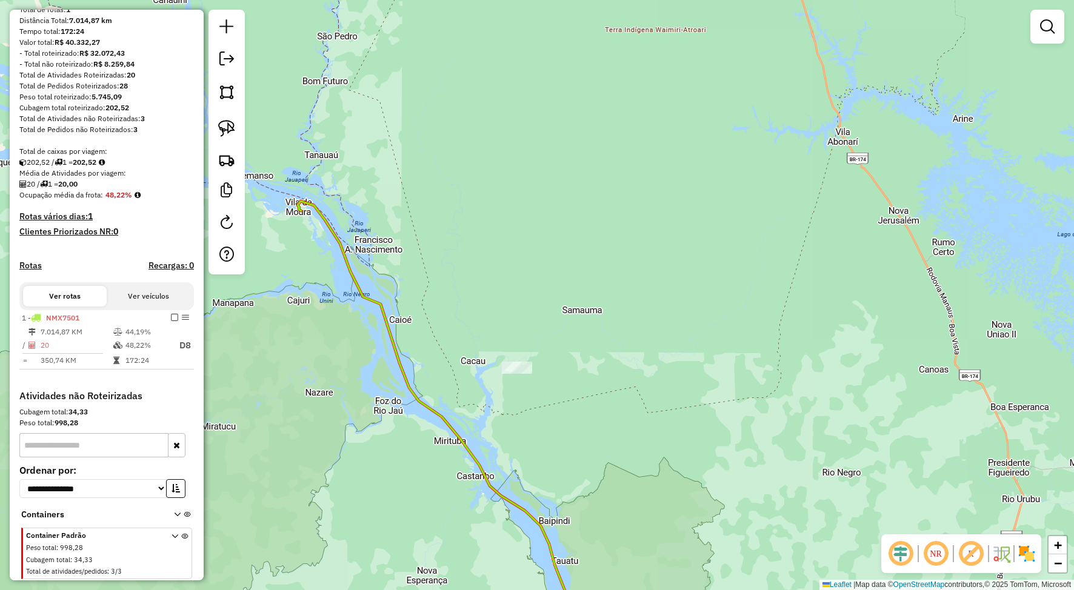
scroll to position [0, 0]
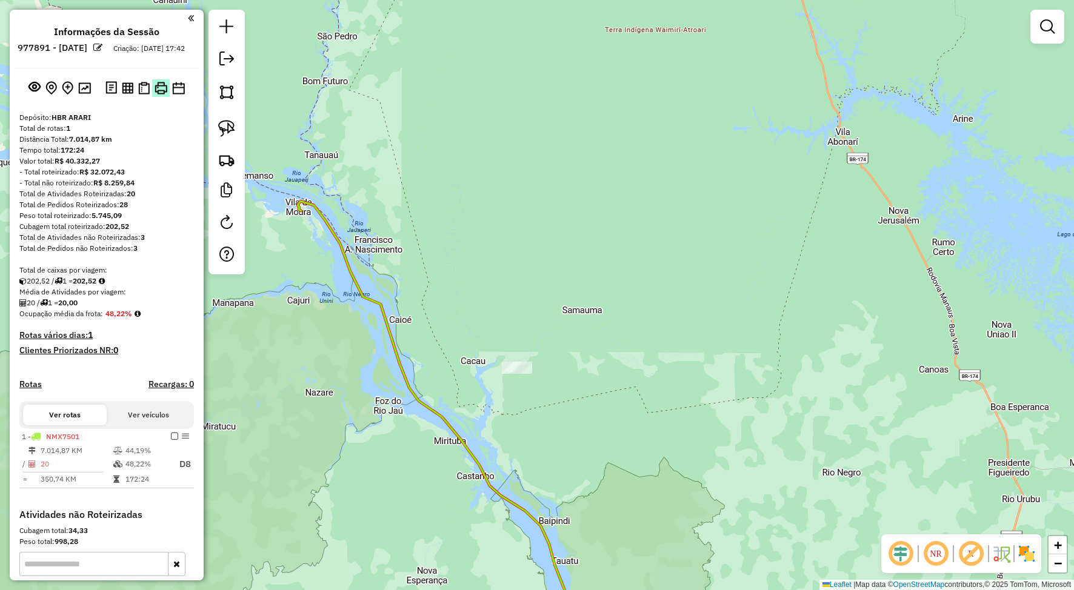
click at [155, 97] on button at bounding box center [161, 88] width 18 height 18
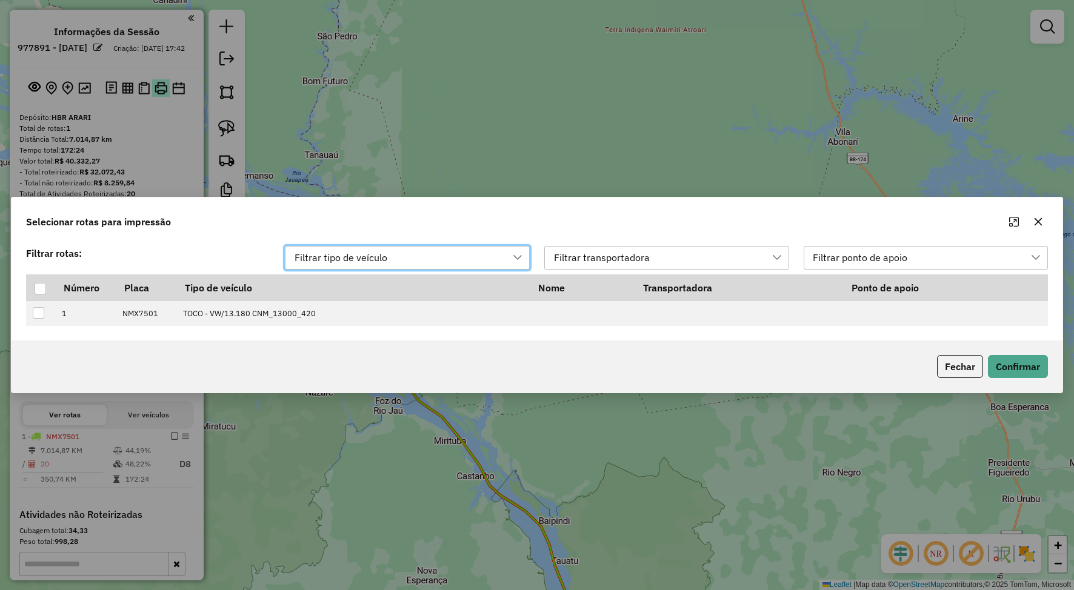
scroll to position [9, 55]
click at [40, 284] on div at bounding box center [41, 289] width 12 height 12
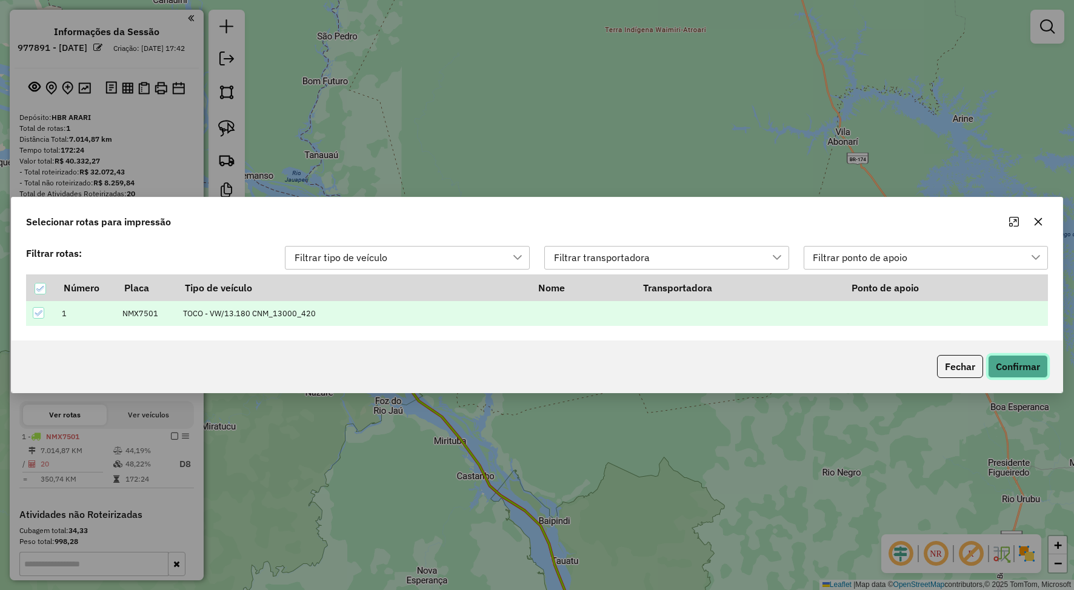
click at [1002, 366] on button "Confirmar" at bounding box center [1018, 366] width 60 height 23
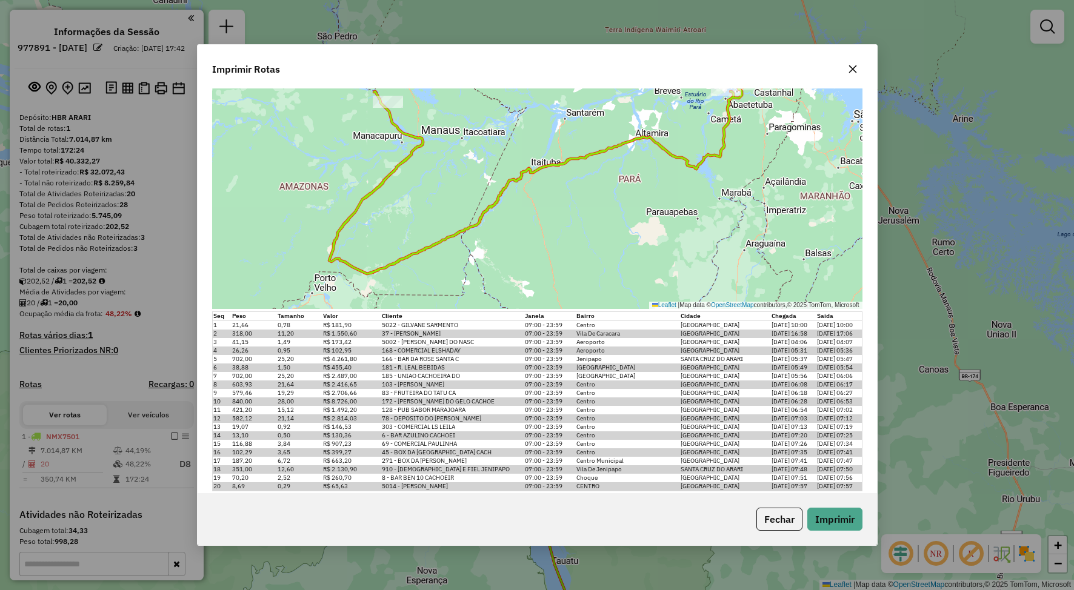
scroll to position [104, 0]
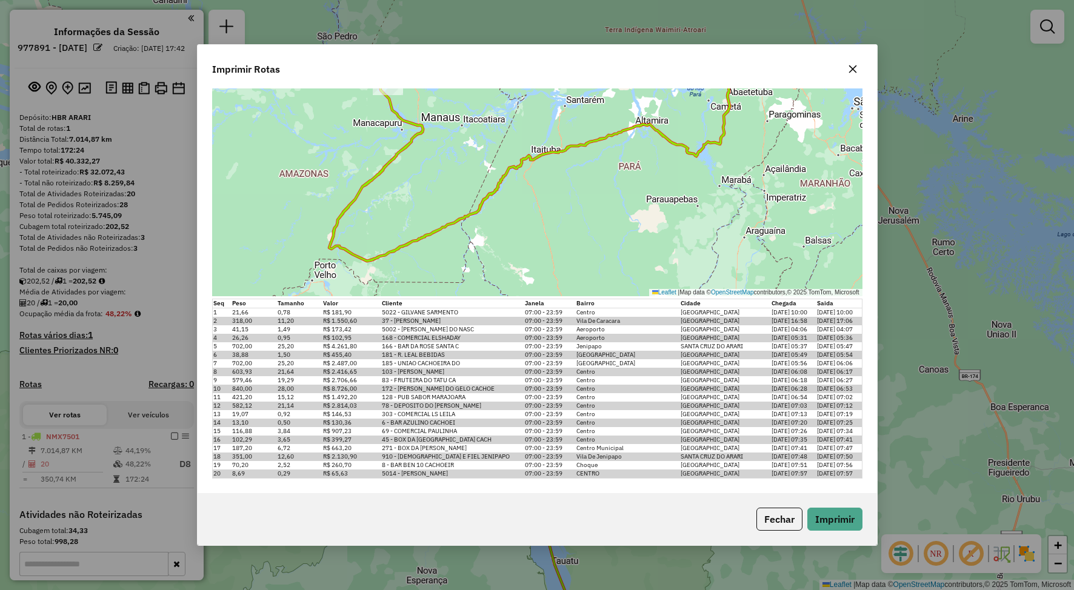
drag, startPoint x: 726, startPoint y: 349, endPoint x: 492, endPoint y: 364, distance: 234.5
click at [723, 349] on span "SANTA CRUZ DO ARARI" at bounding box center [712, 346] width 62 height 8
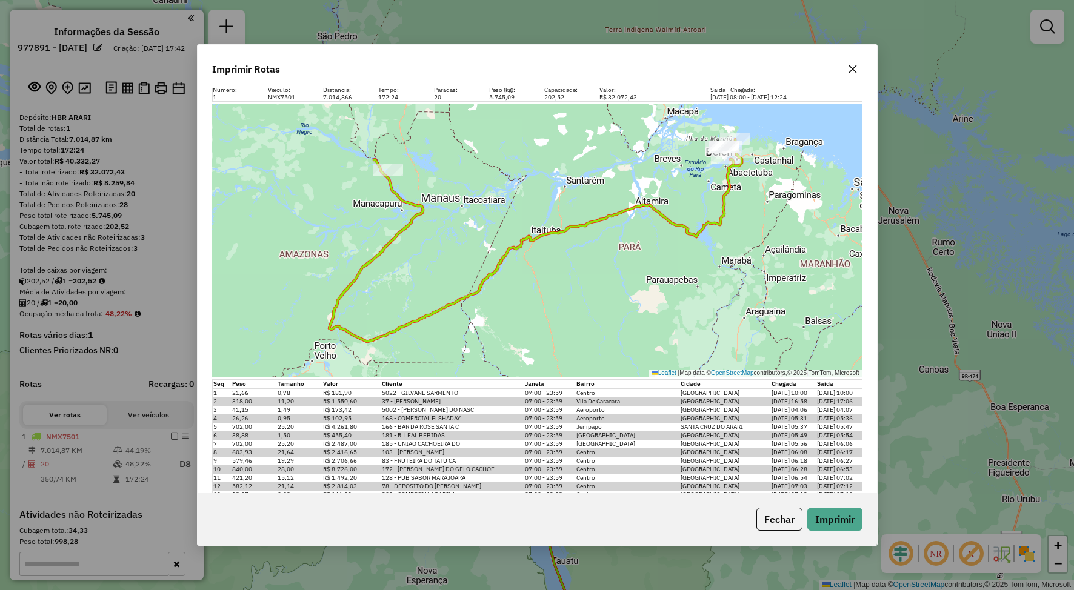
scroll to position [0, 0]
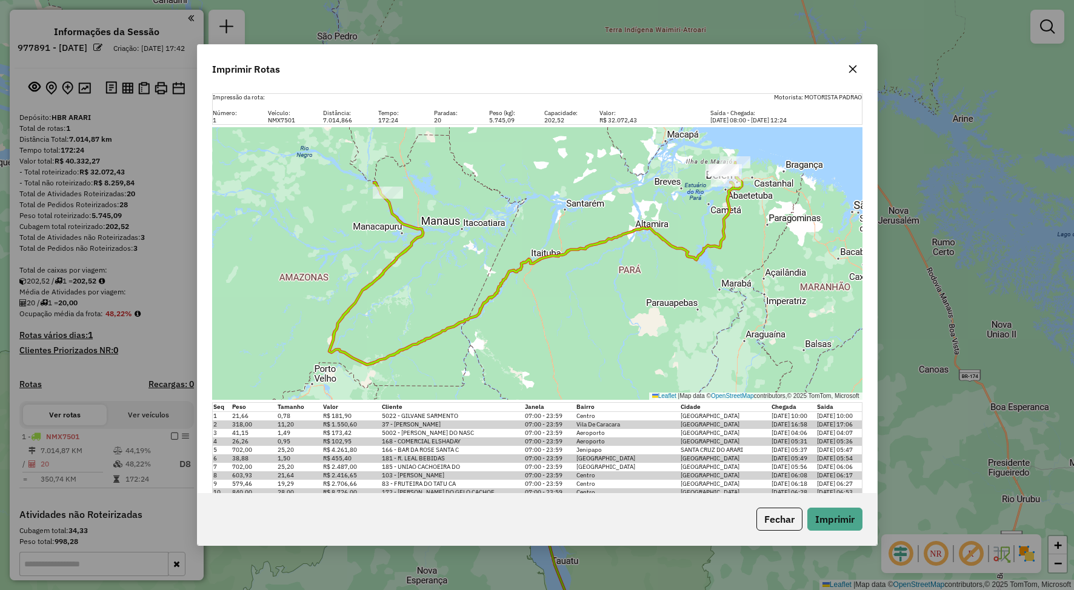
drag, startPoint x: 849, startPoint y: 70, endPoint x: 835, endPoint y: 69, distance: 14.0
click at [849, 70] on icon "button" at bounding box center [853, 69] width 10 height 10
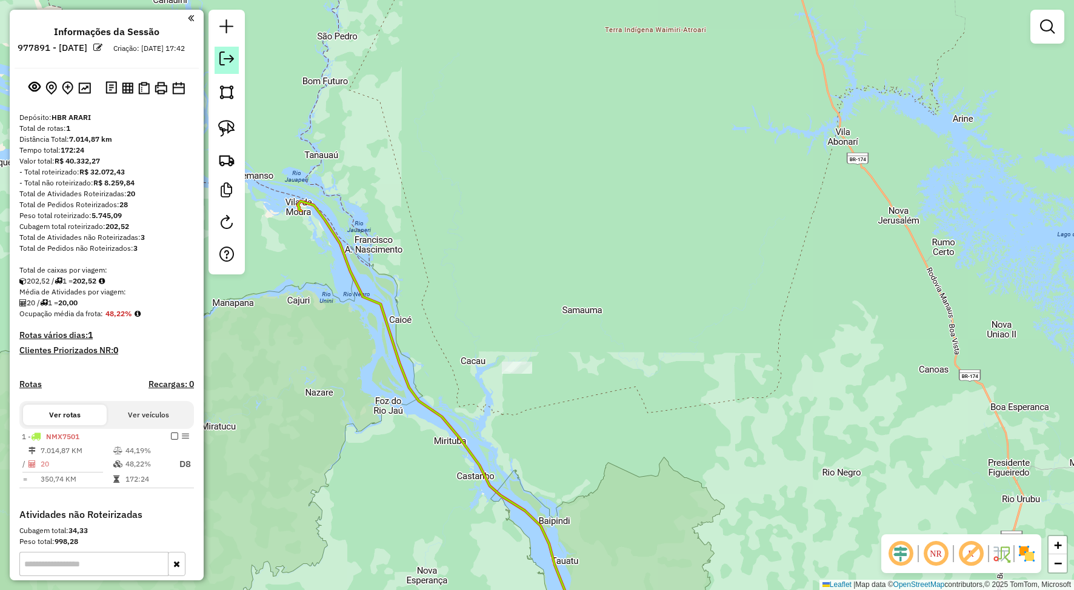
click at [224, 58] on em at bounding box center [226, 59] width 15 height 15
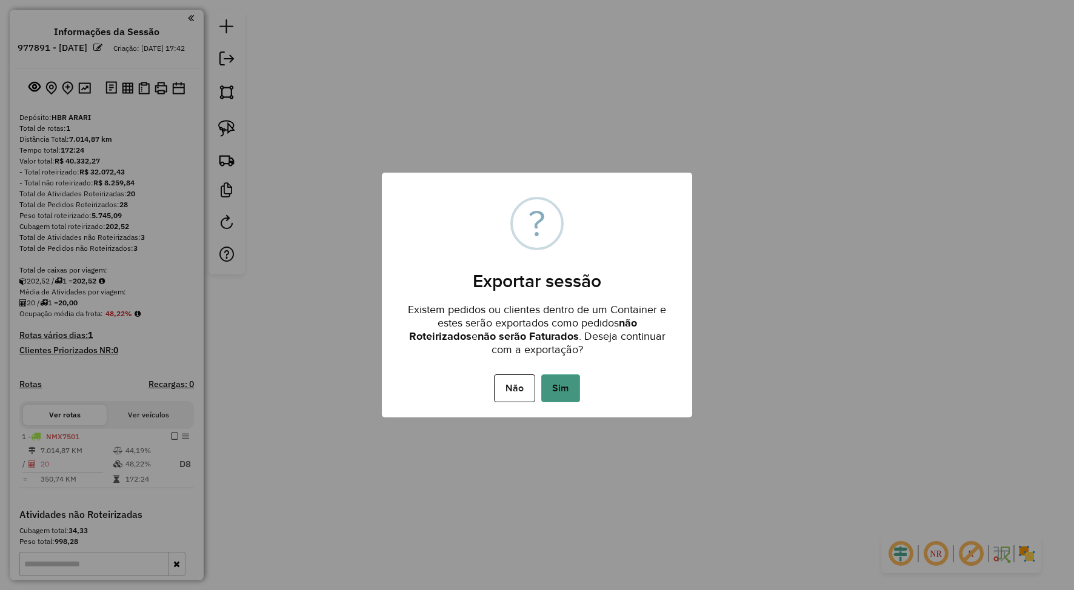
click at [548, 392] on button "Sim" at bounding box center [560, 389] width 39 height 28
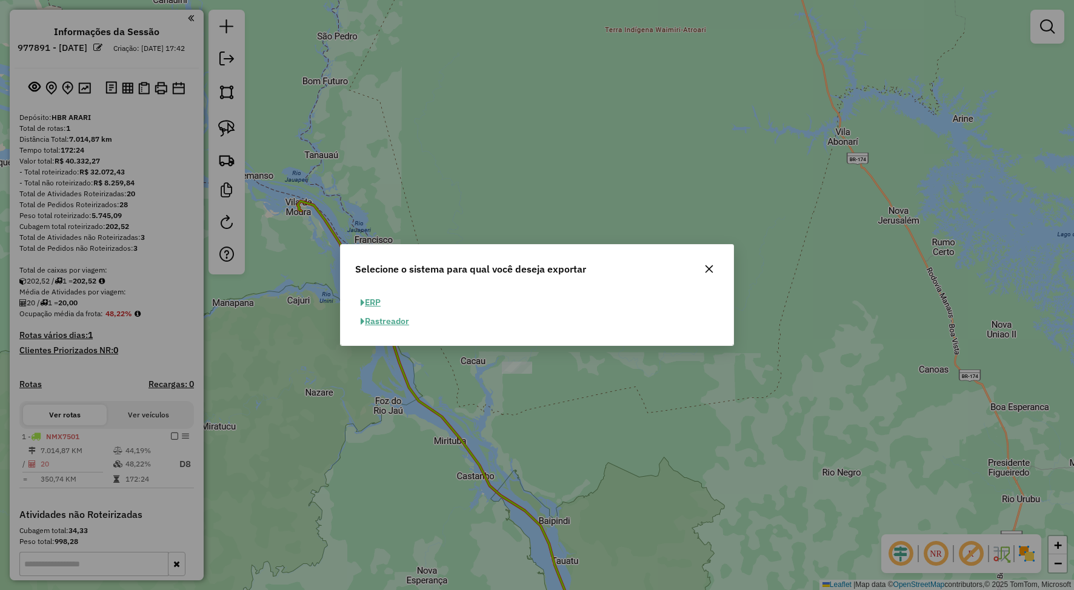
click at [377, 301] on button "ERP" at bounding box center [370, 302] width 31 height 19
select select "**"
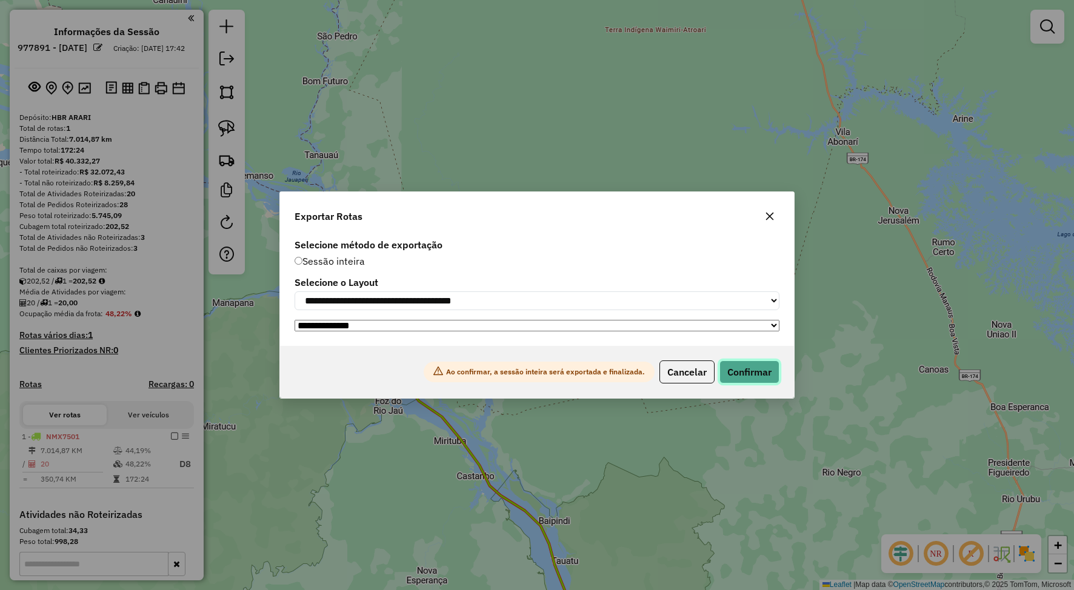
click at [771, 368] on button "Confirmar" at bounding box center [750, 372] width 60 height 23
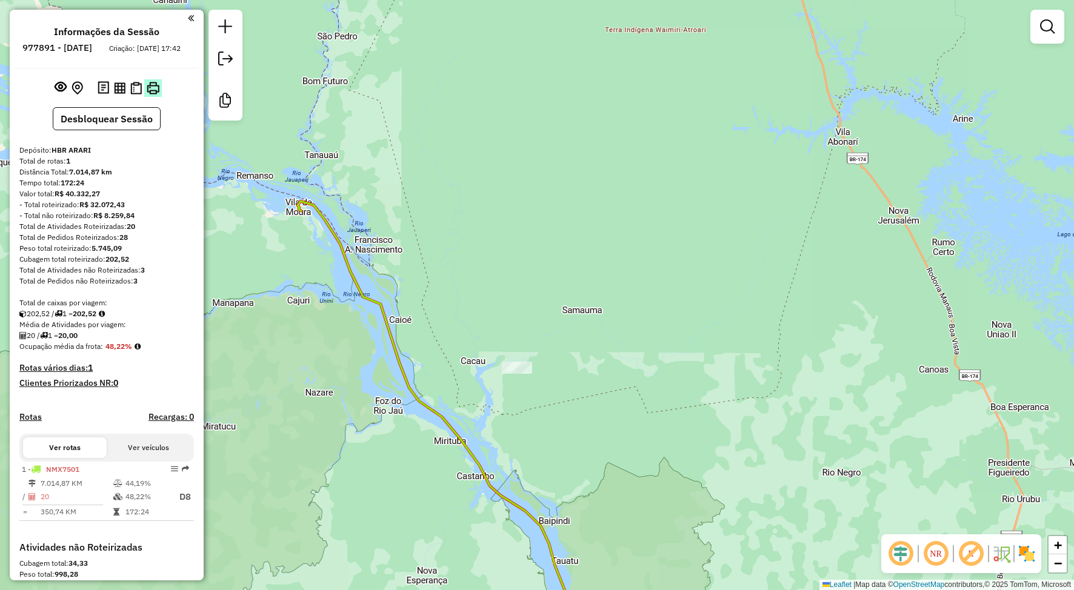
click at [152, 95] on img at bounding box center [153, 88] width 13 height 13
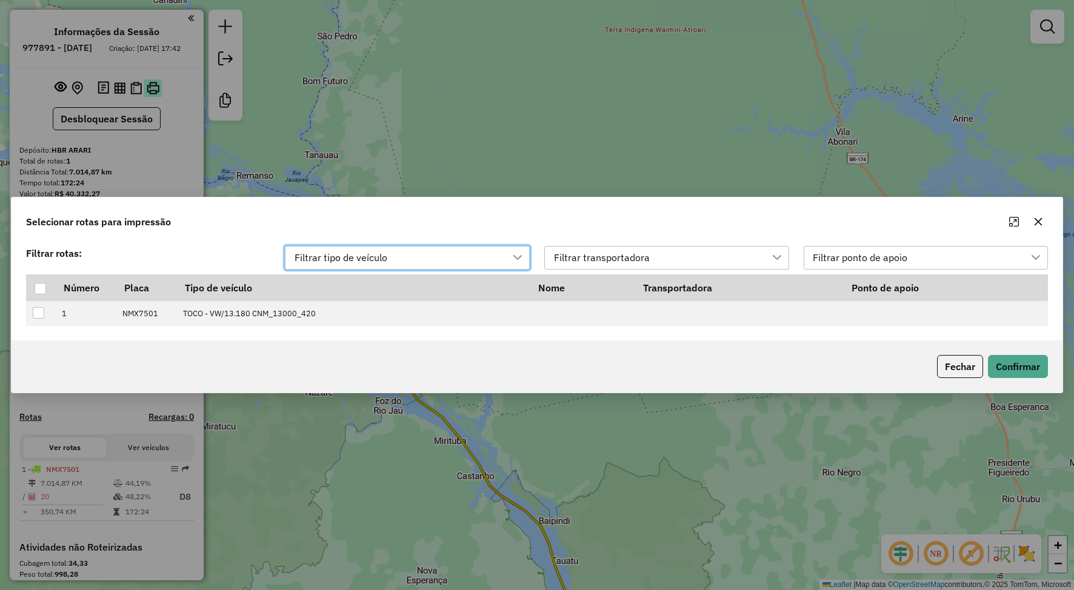
scroll to position [9, 55]
click at [35, 286] on div at bounding box center [41, 289] width 12 height 12
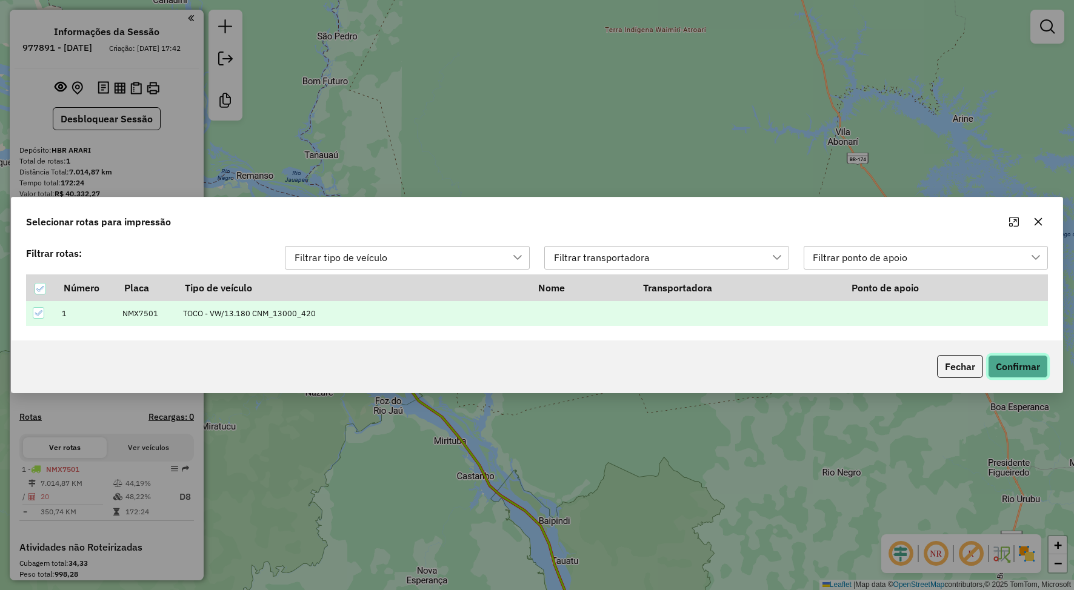
click at [1026, 367] on button "Confirmar" at bounding box center [1018, 366] width 60 height 23
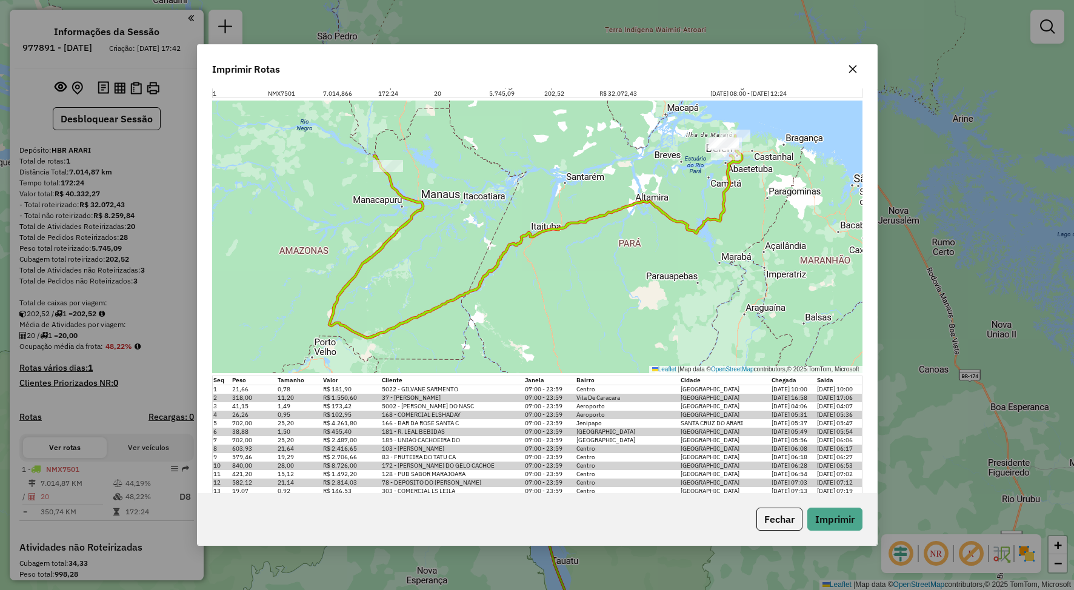
scroll to position [0, 0]
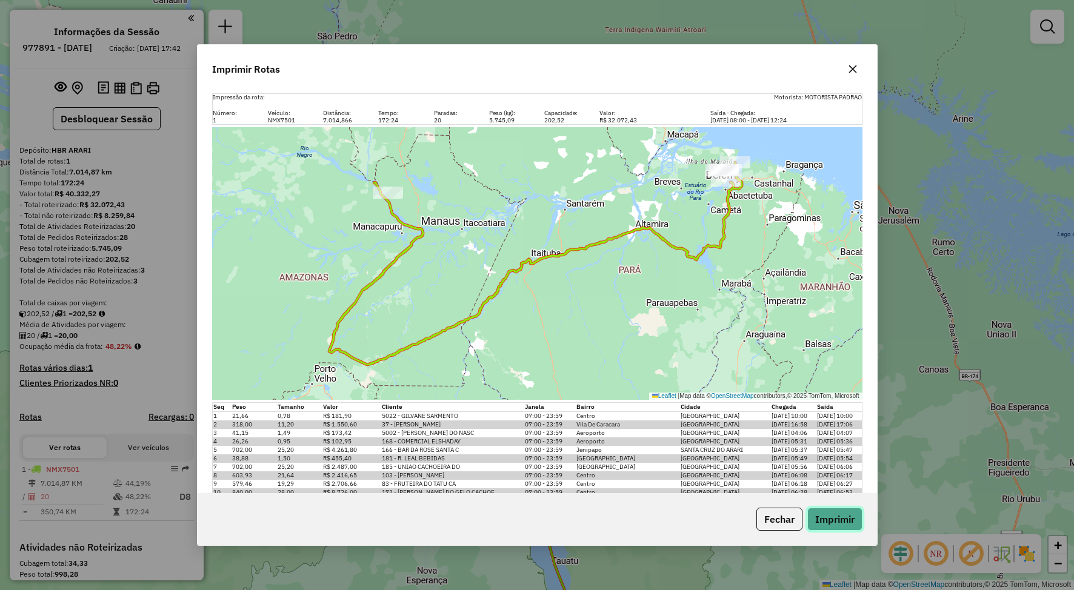
click at [821, 515] on button "Imprimir" at bounding box center [834, 519] width 55 height 23
click at [767, 515] on button "Fechar" at bounding box center [780, 519] width 46 height 23
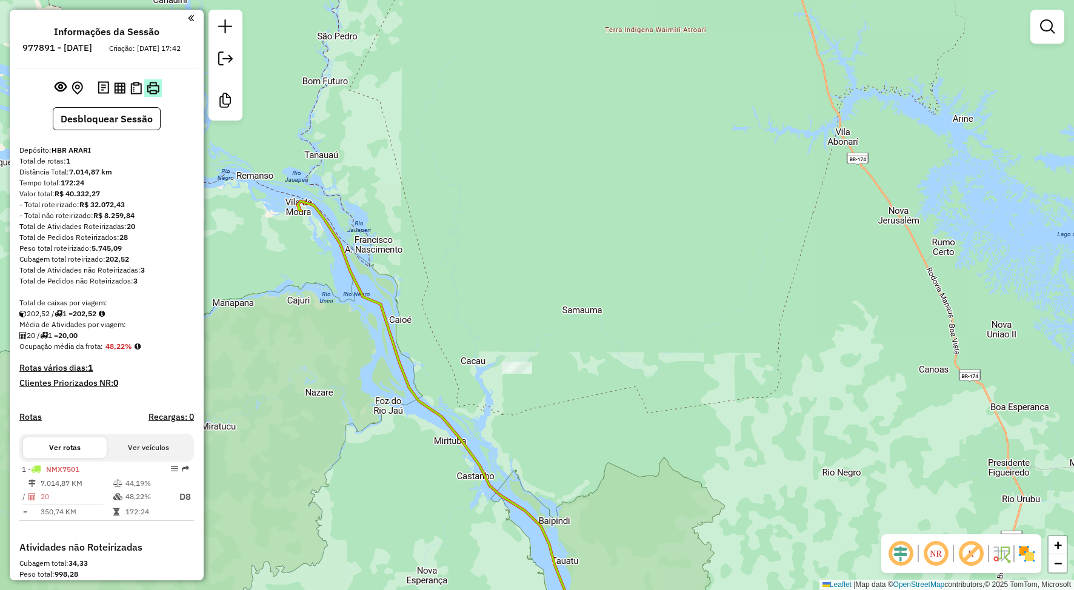
click at [148, 95] on img at bounding box center [153, 88] width 13 height 13
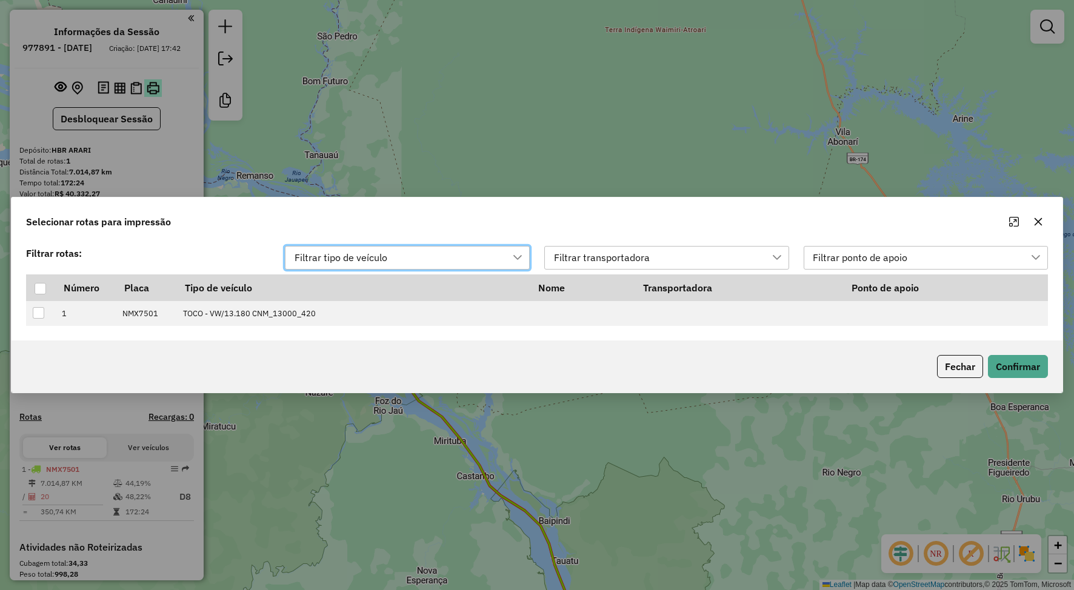
scroll to position [9, 55]
click at [1038, 221] on icon "button" at bounding box center [1039, 222] width 8 height 8
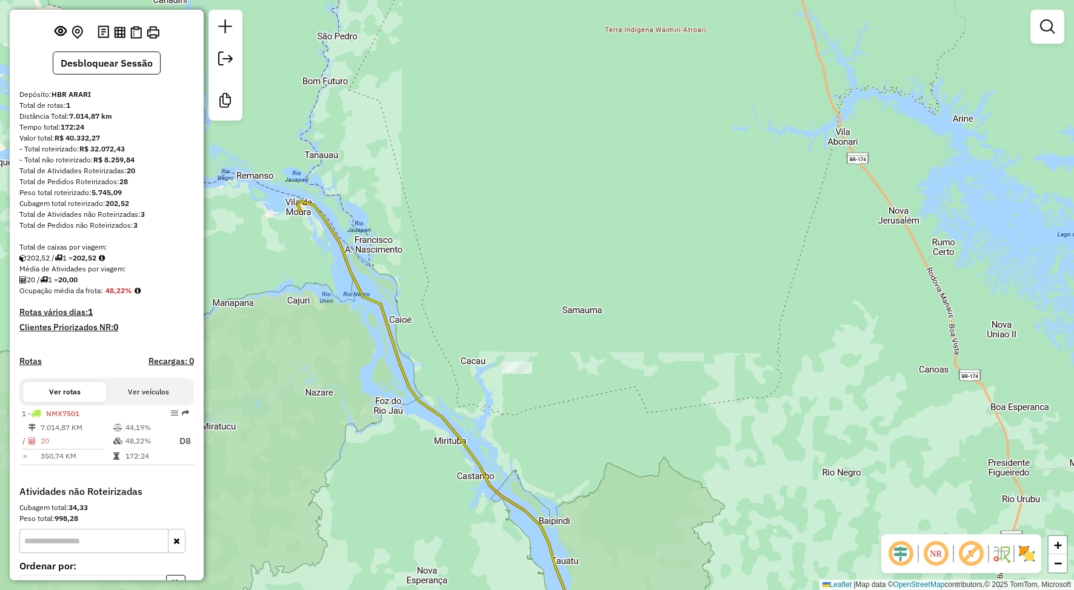
scroll to position [0, 0]
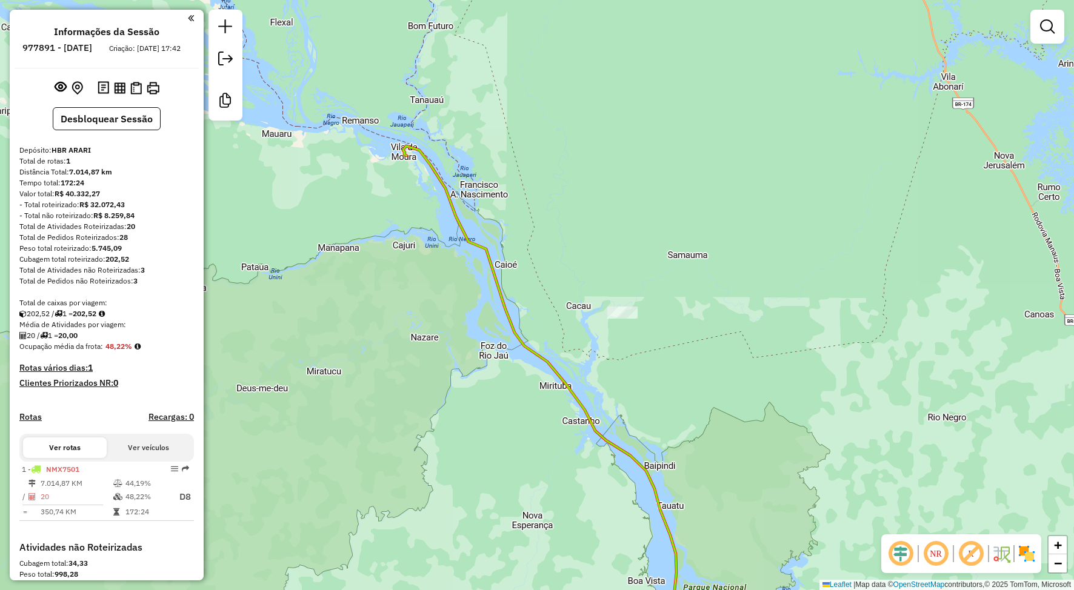
drag, startPoint x: 578, startPoint y: 346, endPoint x: 623, endPoint y: 287, distance: 74.0
click at [623, 287] on div "Janela de atendimento Grade de atendimento Capacidade Transportadoras Veículos …" at bounding box center [537, 295] width 1074 height 590
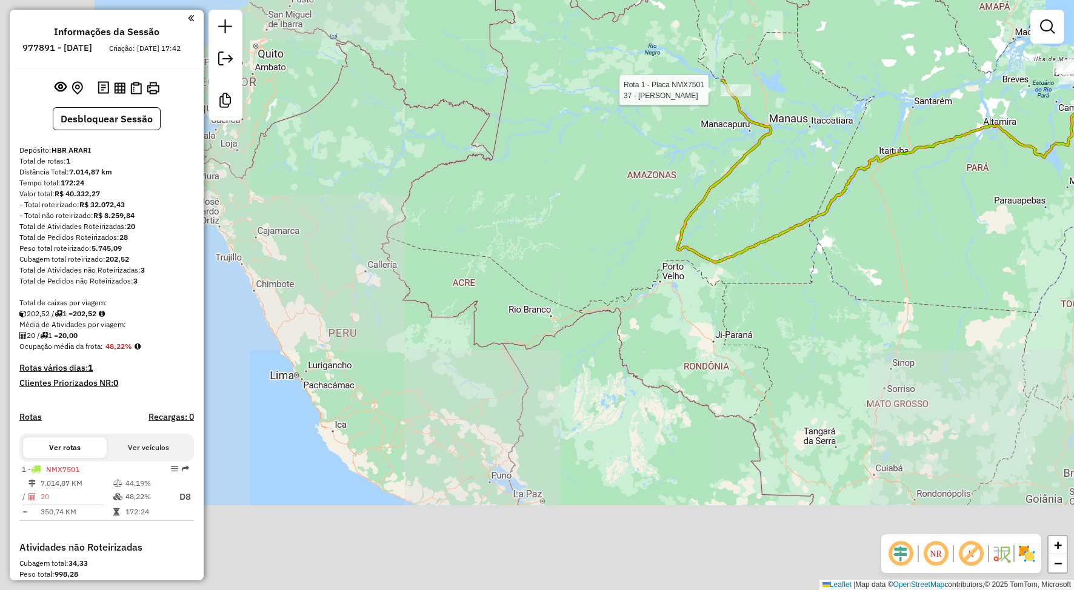
drag, startPoint x: 553, startPoint y: 415, endPoint x: 674, endPoint y: 178, distance: 266.5
click at [674, 178] on div "Rota 1 - Placa NMX7501 37 - BAR SOARES CARACARA Janela de atendimento Grade de …" at bounding box center [537, 295] width 1074 height 590
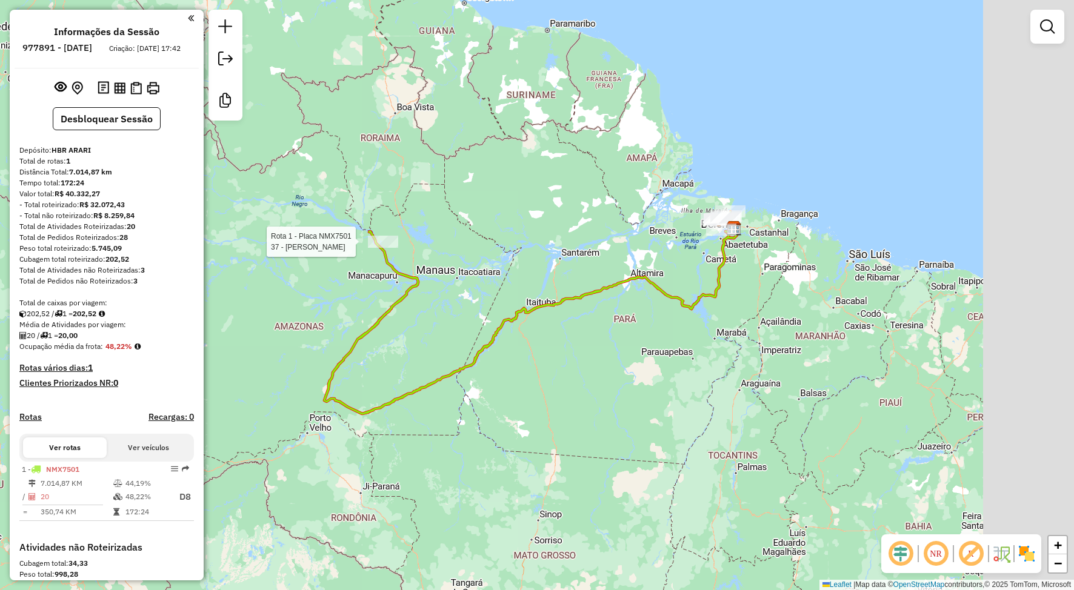
drag, startPoint x: 566, startPoint y: 297, endPoint x: 427, endPoint y: 324, distance: 141.5
click at [427, 324] on icon at bounding box center [530, 313] width 413 height 202
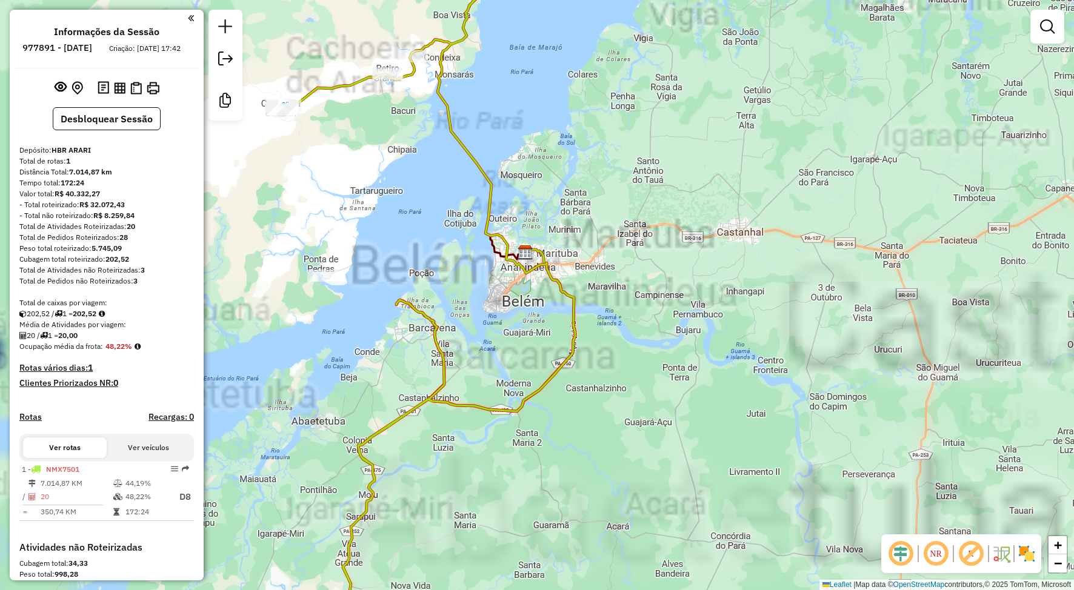
drag, startPoint x: 569, startPoint y: 279, endPoint x: 825, endPoint y: 438, distance: 301.1
click at [842, 454] on div "Rota 1 - Placa NMX7501 37 - BAR SOARES CARACARA Janela de atendimento Grade de …" at bounding box center [537, 295] width 1074 height 590
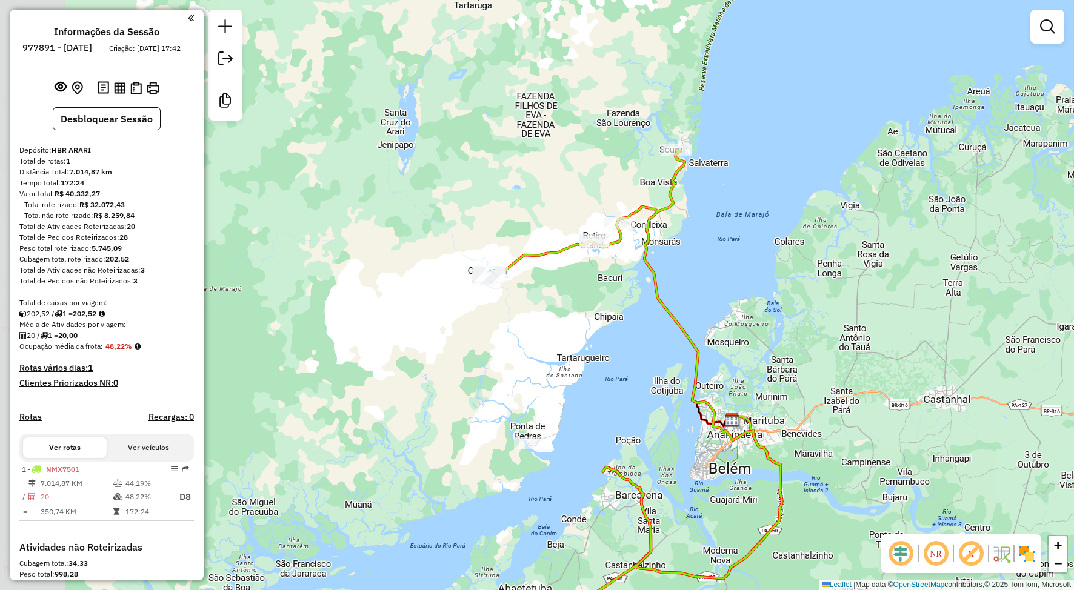
drag, startPoint x: 415, startPoint y: 236, endPoint x: 433, endPoint y: 290, distance: 57.1
click at [434, 289] on div "Rota 1 - Placa NMX7501 37 - BAR SOARES CARACARA Janela de atendimento Grade de …" at bounding box center [537, 295] width 1074 height 590
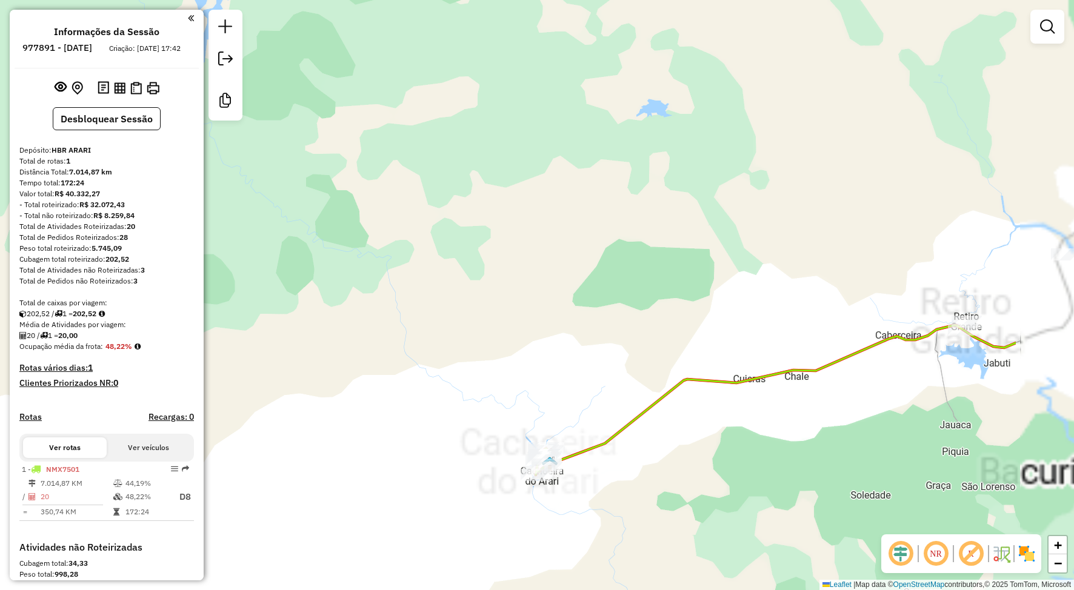
drag, startPoint x: 676, startPoint y: 187, endPoint x: 290, endPoint y: 272, distance: 395.4
click at [296, 272] on div "Rota 1 - Placa NMX7501 37 - BAR SOARES CARACARA Janela de atendimento Grade de …" at bounding box center [537, 295] width 1074 height 590
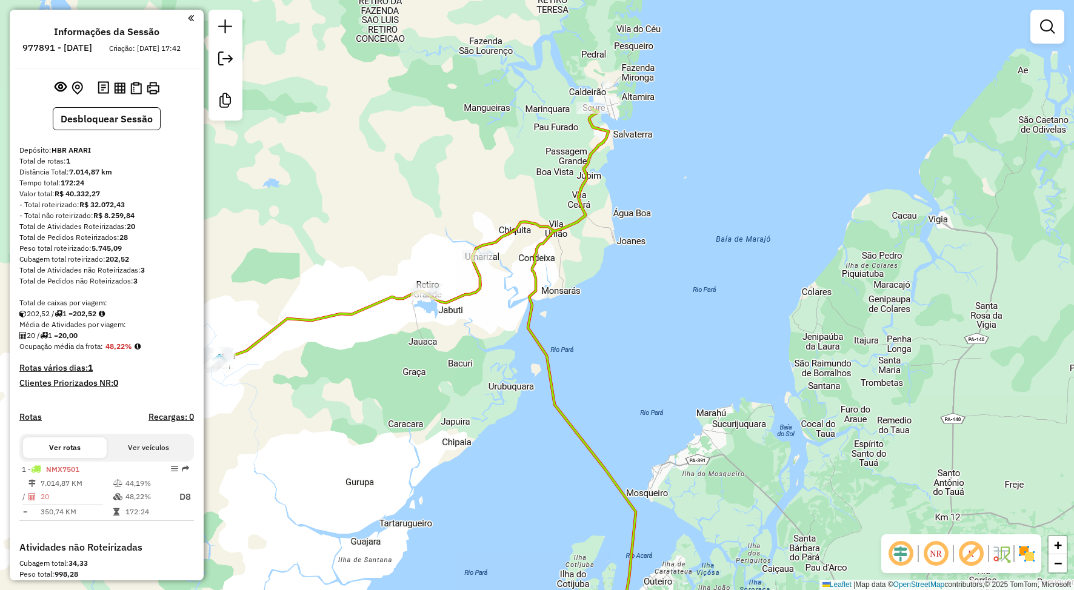
drag, startPoint x: 355, startPoint y: 298, endPoint x: 433, endPoint y: 257, distance: 88.4
click at [461, 269] on div "Rota 1 - Placa NMX7501 37 - BAR SOARES CARACARA Janela de atendimento Grade de …" at bounding box center [537, 295] width 1074 height 590
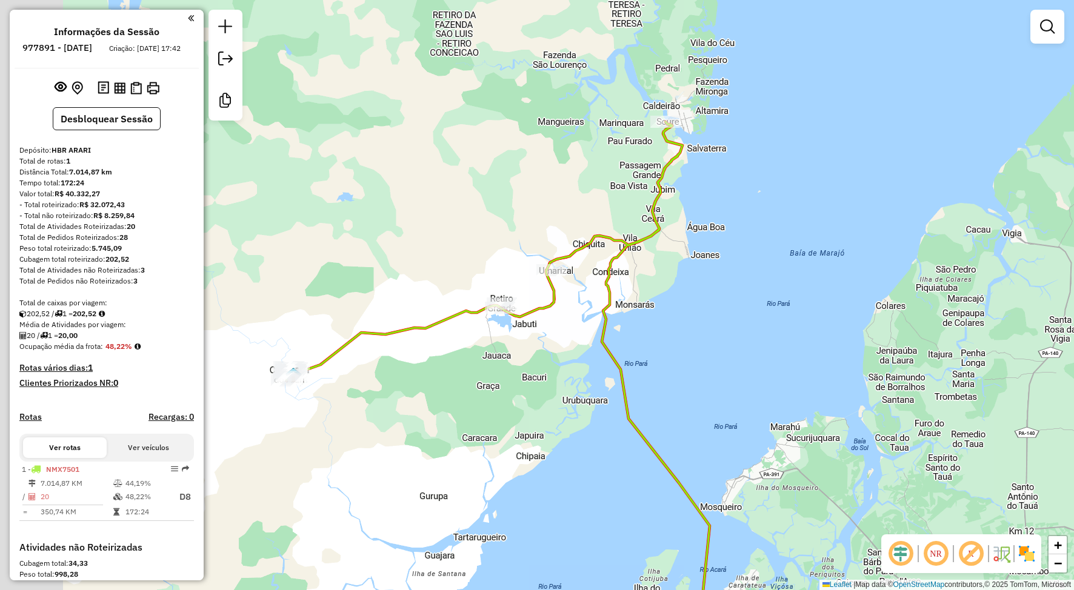
drag, startPoint x: 429, startPoint y: 255, endPoint x: 543, endPoint y: 261, distance: 113.5
click at [543, 261] on div "Janela de atendimento Grade de atendimento Capacidade Transportadoras Veículos …" at bounding box center [537, 295] width 1074 height 590
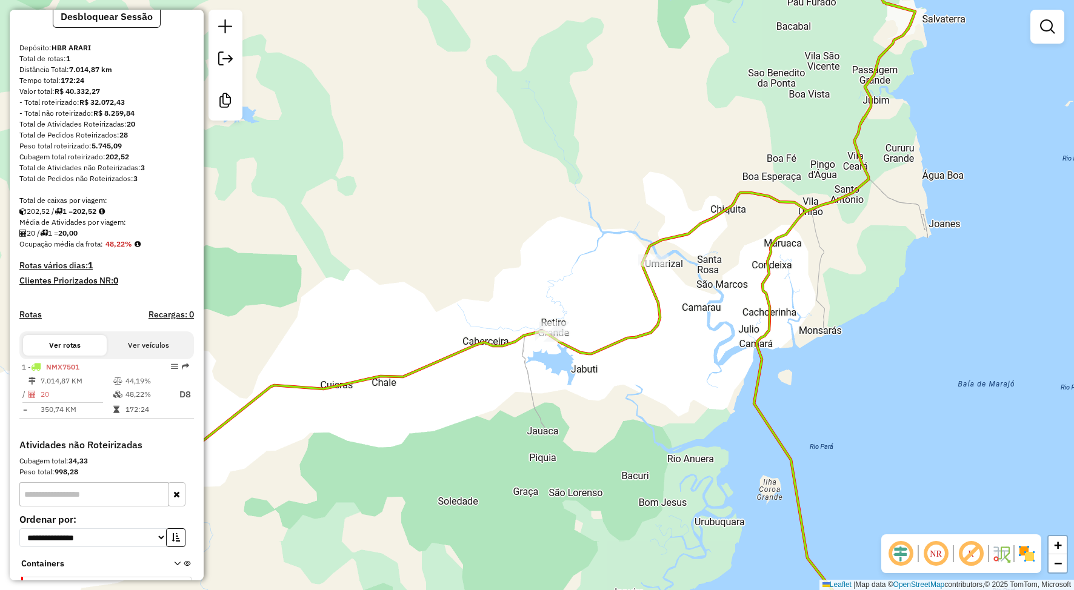
scroll to position [163, 0]
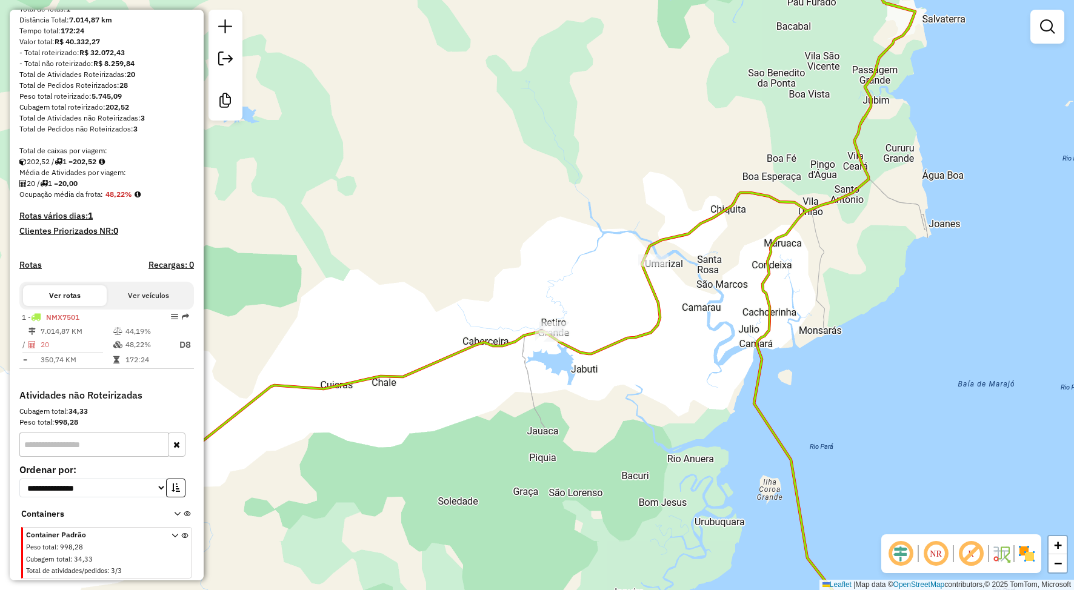
click at [172, 534] on icon at bounding box center [175, 555] width 7 height 45
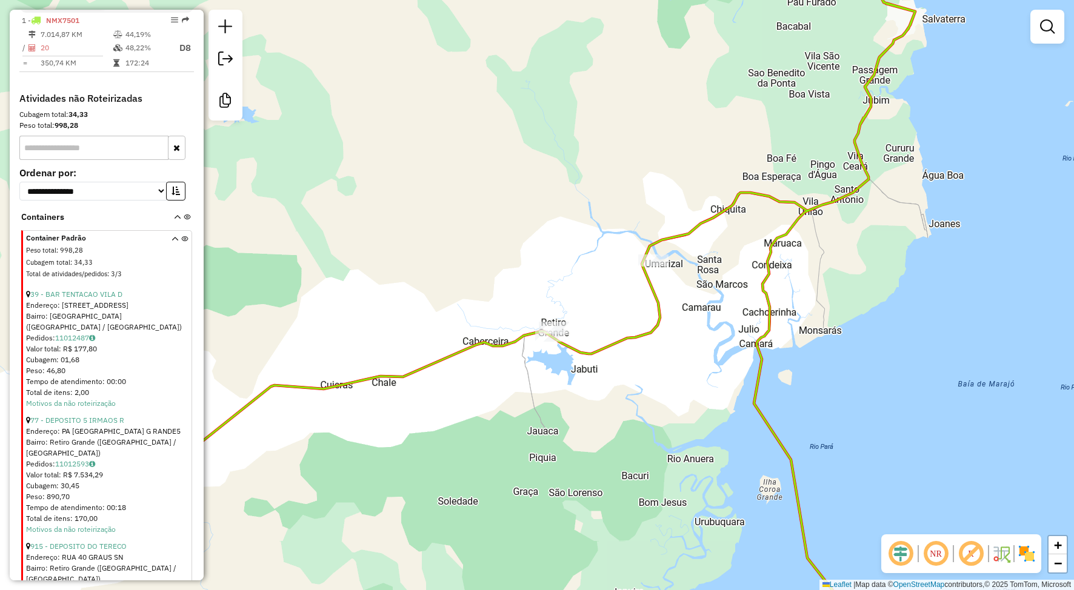
scroll to position [556, 0]
